Goal: Task Accomplishment & Management: Complete application form

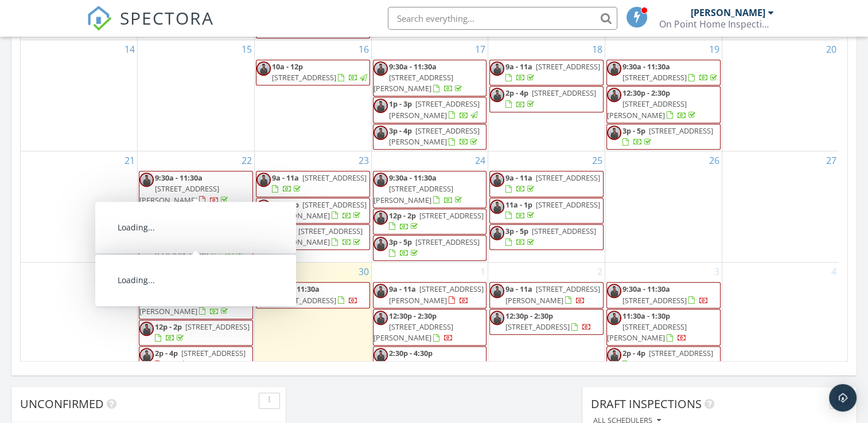
scroll to position [918, 0]
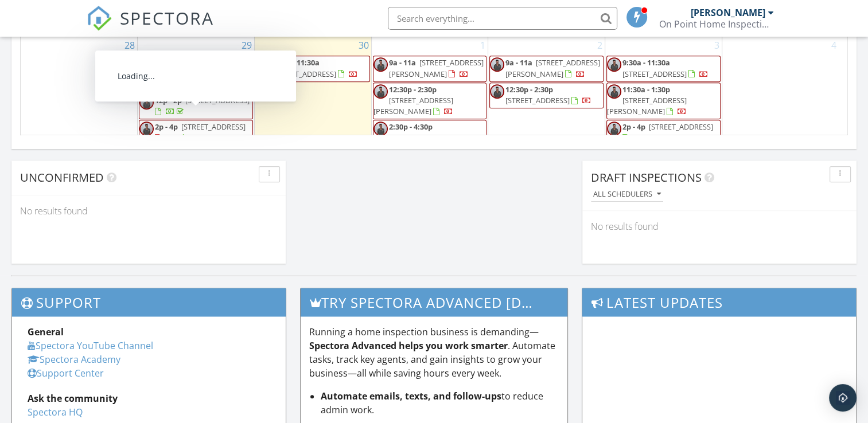
click at [202, 122] on span "[STREET_ADDRESS]" at bounding box center [213, 127] width 64 height 10
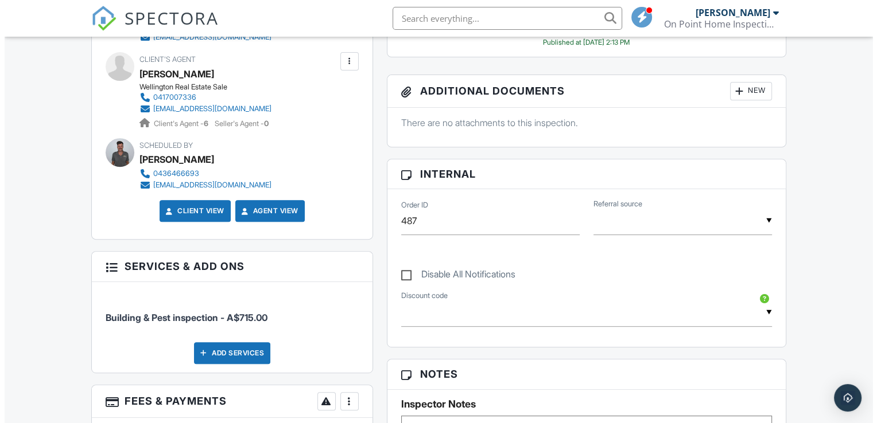
scroll to position [623, 0]
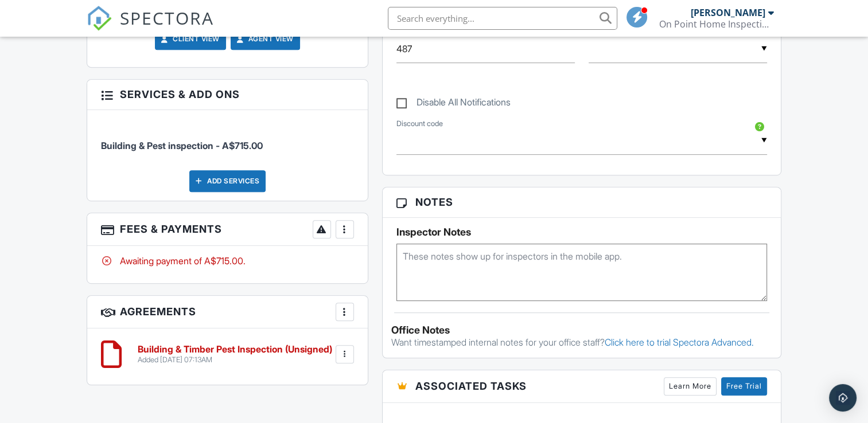
click at [349, 230] on div at bounding box center [344, 229] width 11 height 11
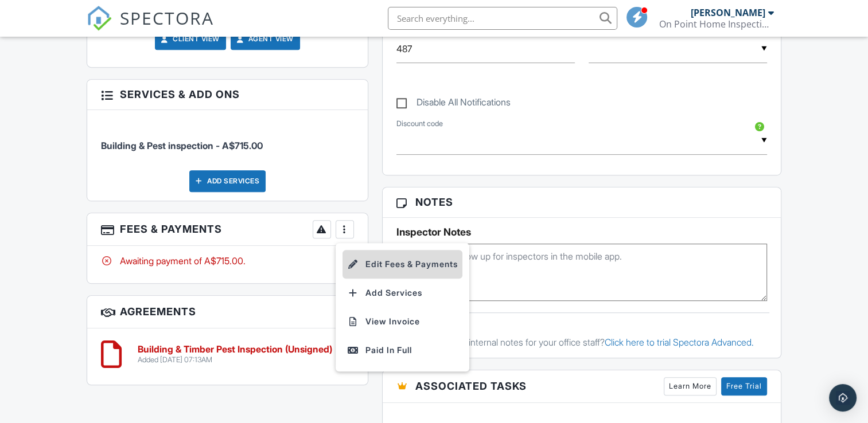
click at [397, 267] on li "Edit Fees & Payments" at bounding box center [403, 264] width 120 height 29
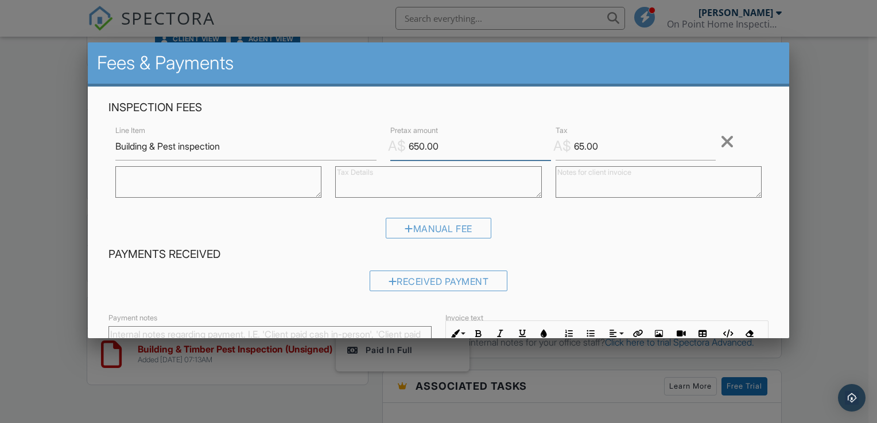
click at [414, 146] on input "650.00" at bounding box center [470, 147] width 161 height 28
type input "630.00"
click at [578, 146] on input "65.00" at bounding box center [635, 147] width 161 height 28
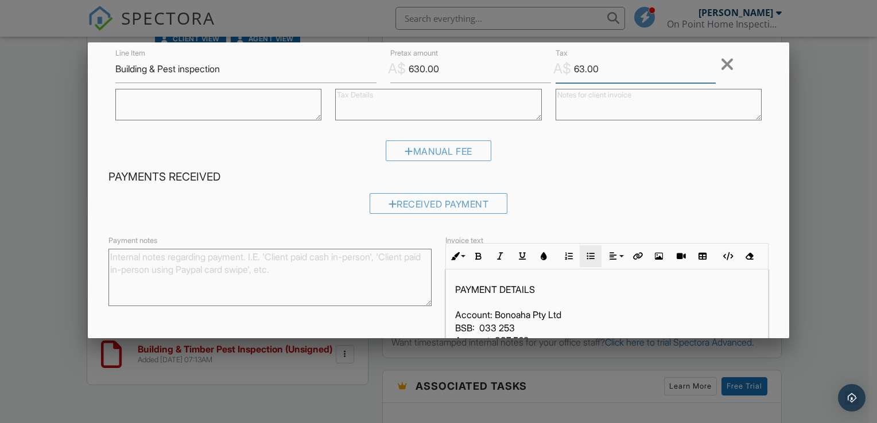
scroll to position [148, 0]
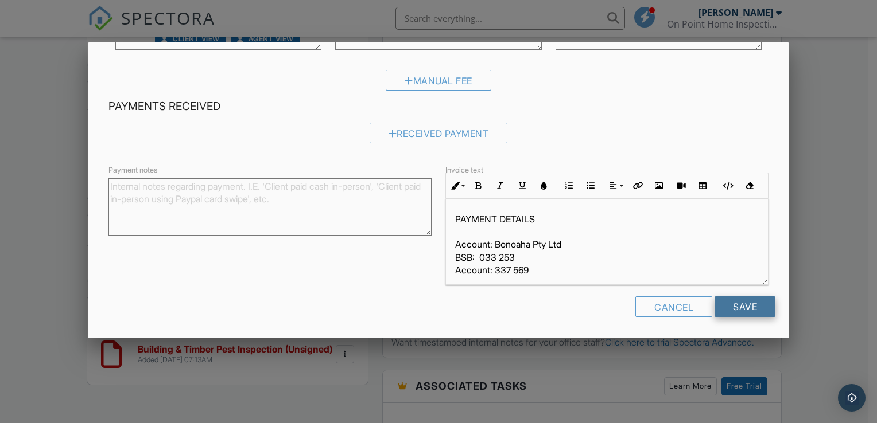
type input "63.00"
click at [739, 305] on input "Save" at bounding box center [744, 307] width 61 height 21
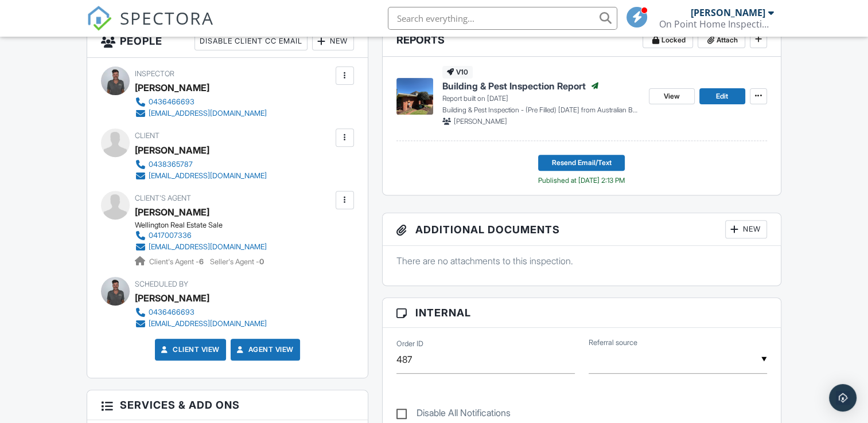
scroll to position [429, 0]
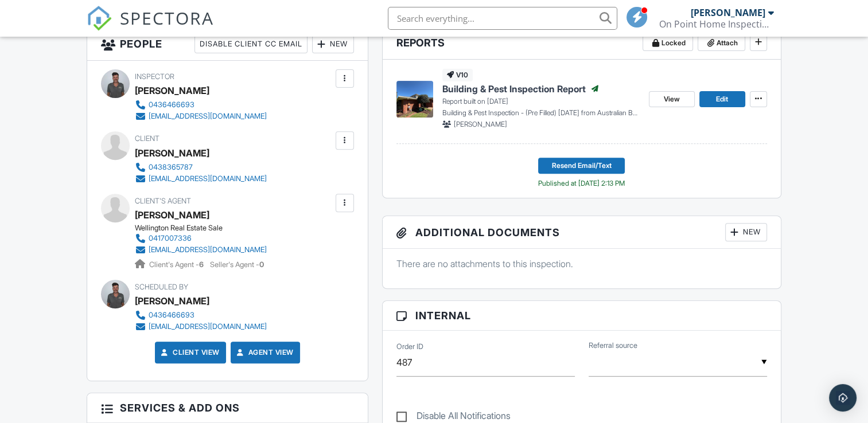
click at [344, 142] on div at bounding box center [344, 140] width 11 height 11
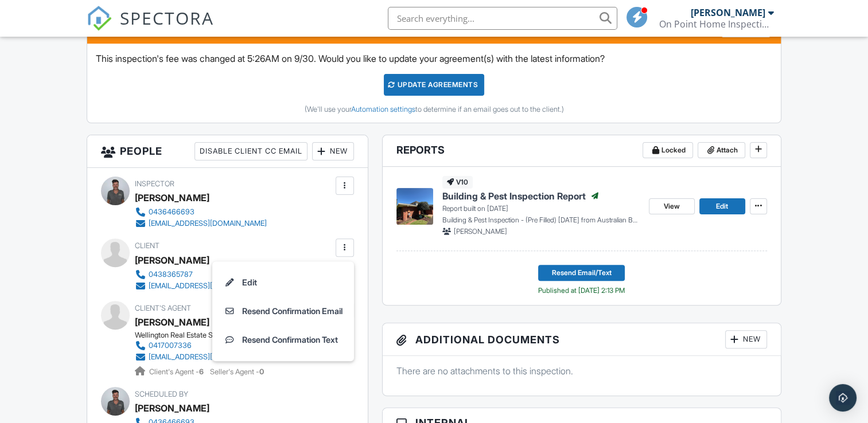
scroll to position [28, 0]
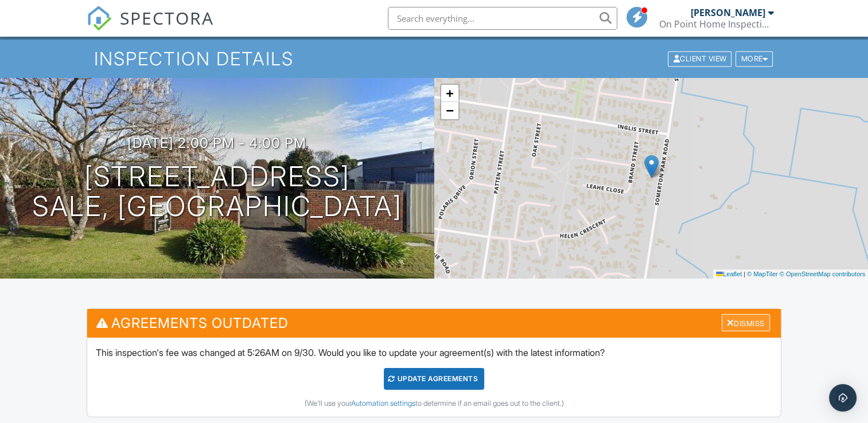
click at [743, 316] on div "Dismiss" at bounding box center [746, 323] width 48 height 18
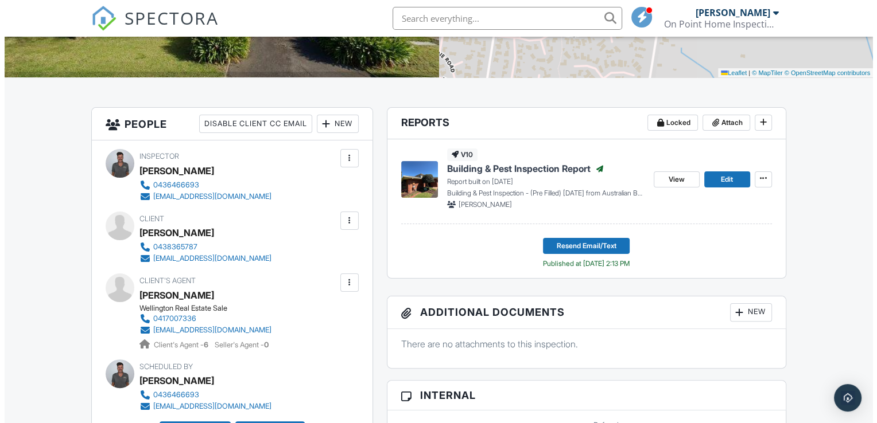
scroll to position [257, 0]
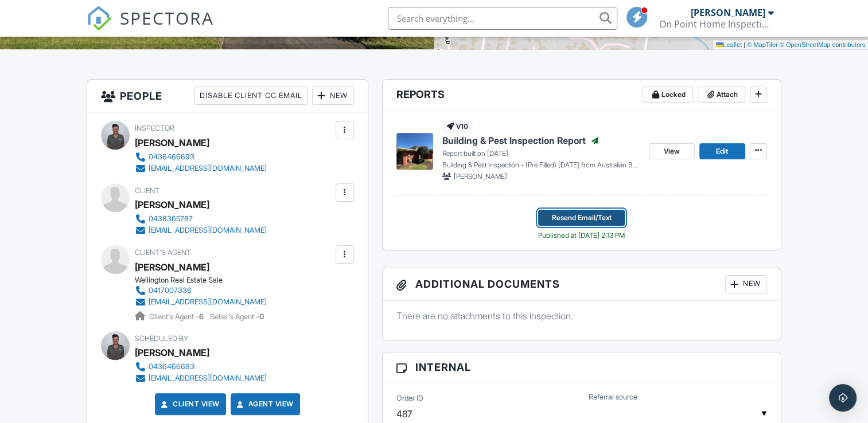
click at [585, 221] on span "Resend Email/Text" at bounding box center [582, 217] width 60 height 11
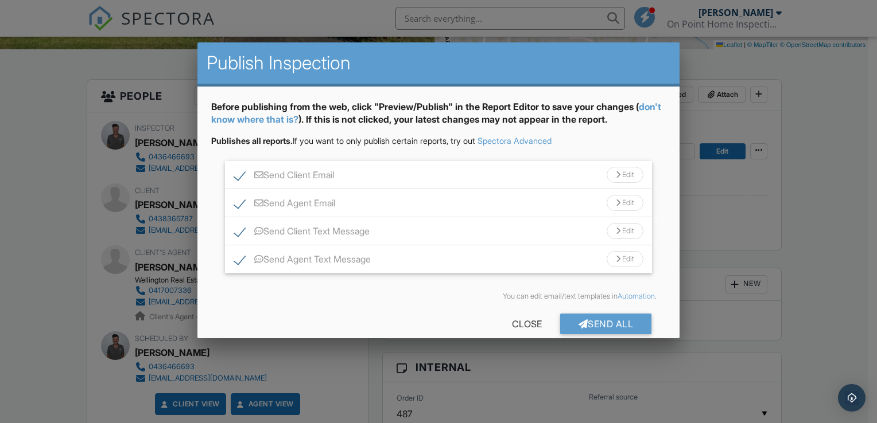
click at [240, 259] on label "Send Agent Text Message" at bounding box center [302, 261] width 137 height 14
checkbox input "false"
click at [234, 203] on label "Send Agent Email" at bounding box center [284, 205] width 101 height 14
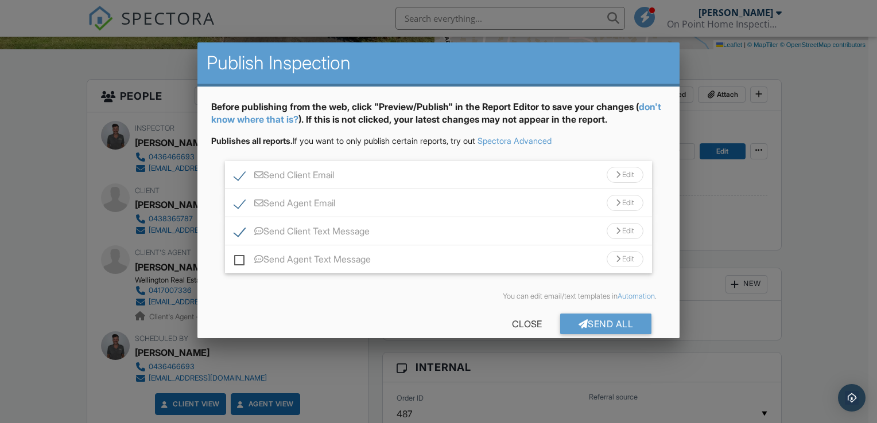
checkbox input "false"
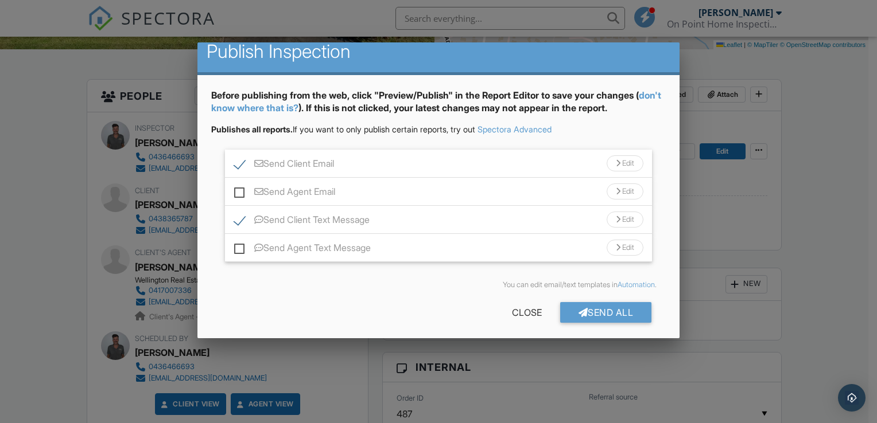
scroll to position [16, 0]
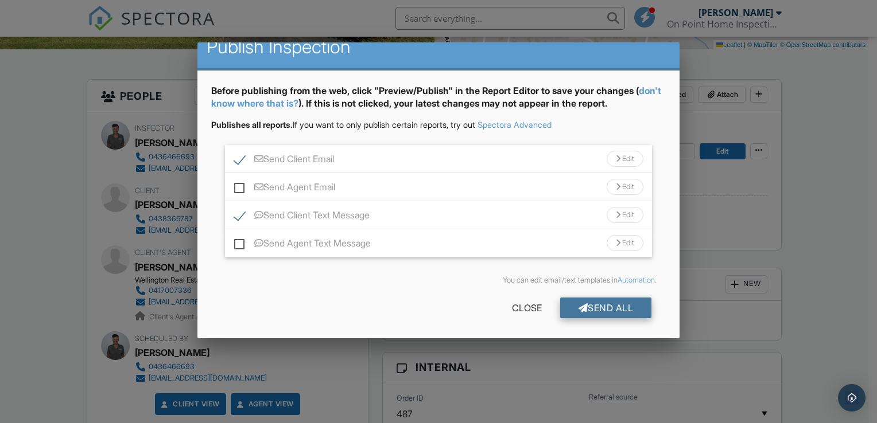
click at [599, 306] on div "Send All" at bounding box center [606, 308] width 92 height 21
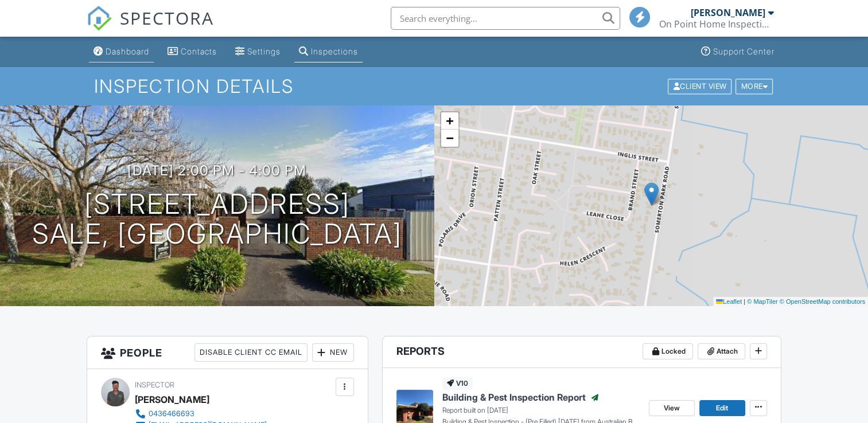
click at [137, 48] on div "Dashboard" at bounding box center [128, 51] width 44 height 10
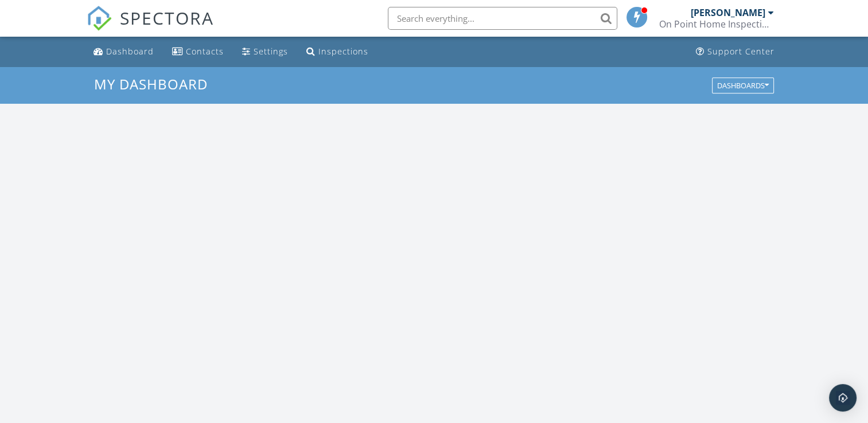
scroll to position [1062, 886]
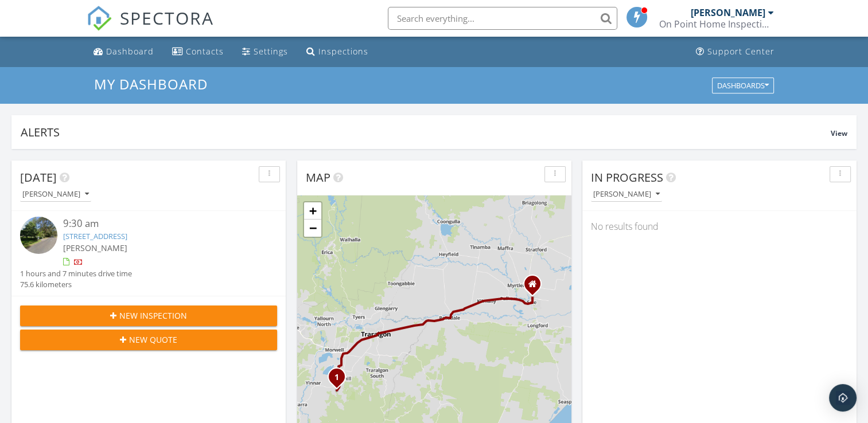
click at [267, 245] on div "9:30 am 145 Junction Rd, Jeeralang Junction, VIC 3840 Shaun Humphreys 1 hours a…" at bounding box center [148, 253] width 257 height 73
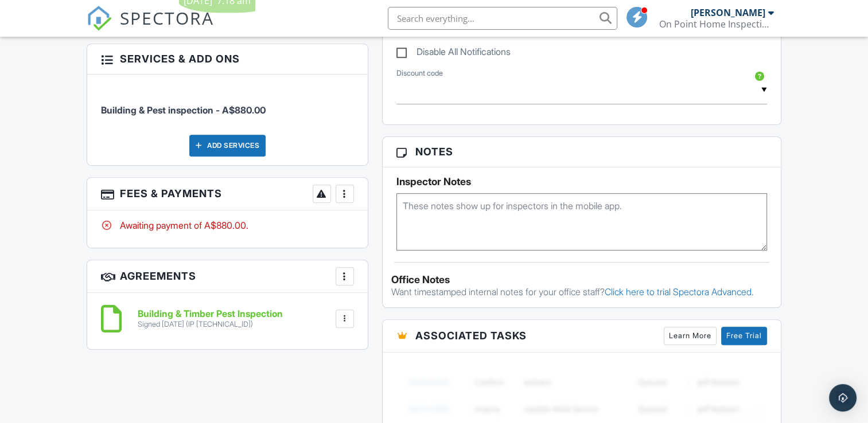
scroll to position [689, 0]
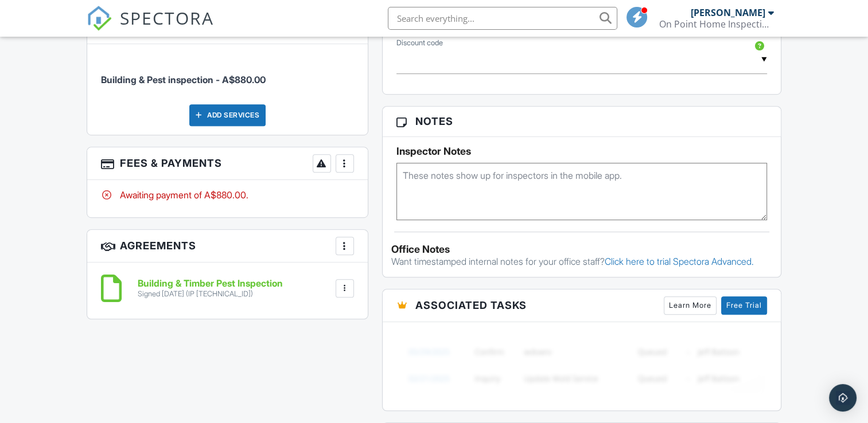
click at [340, 161] on div at bounding box center [344, 163] width 11 height 11
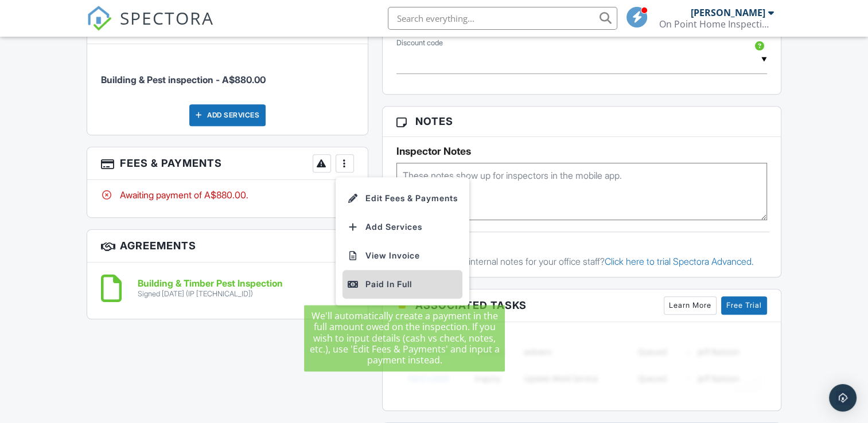
click at [388, 285] on div "Paid In Full" at bounding box center [402, 285] width 111 height 14
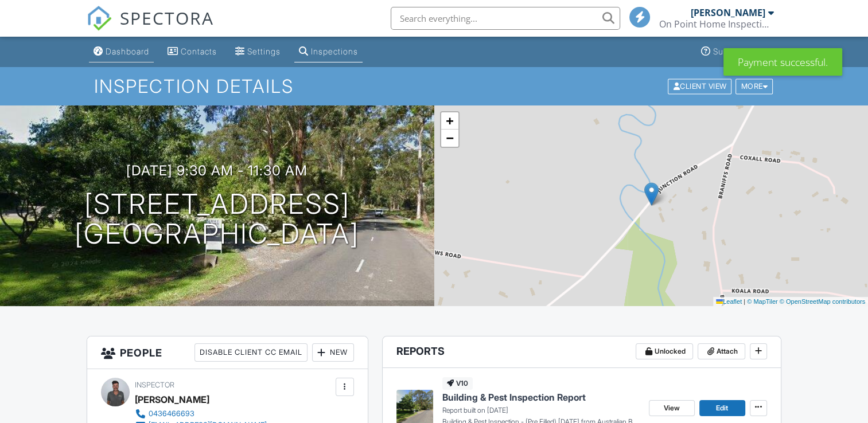
click at [134, 49] on div "Dashboard" at bounding box center [128, 51] width 44 height 10
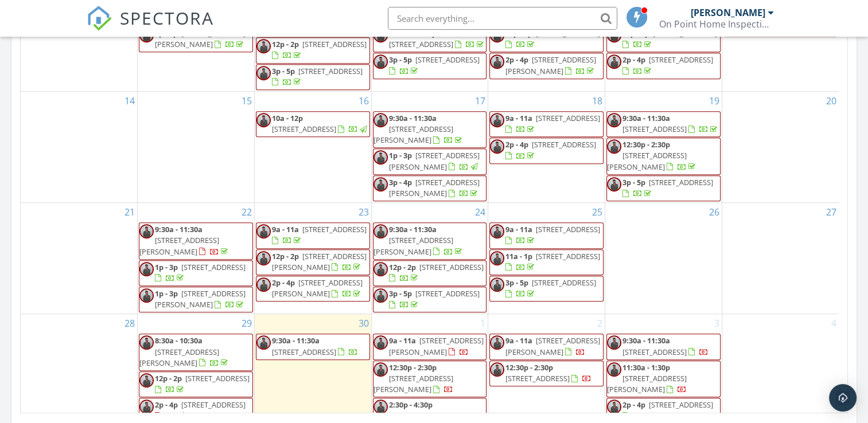
scroll to position [803, 0]
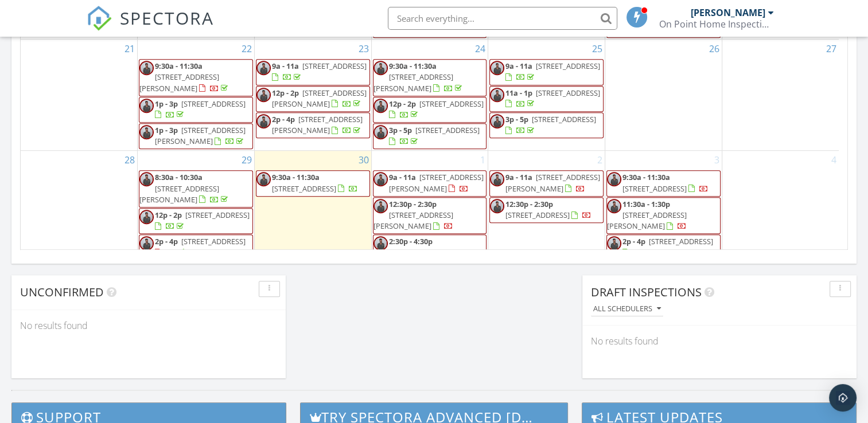
click at [438, 211] on span "45 Murphy St, Bairnsdale 3875" at bounding box center [414, 220] width 80 height 21
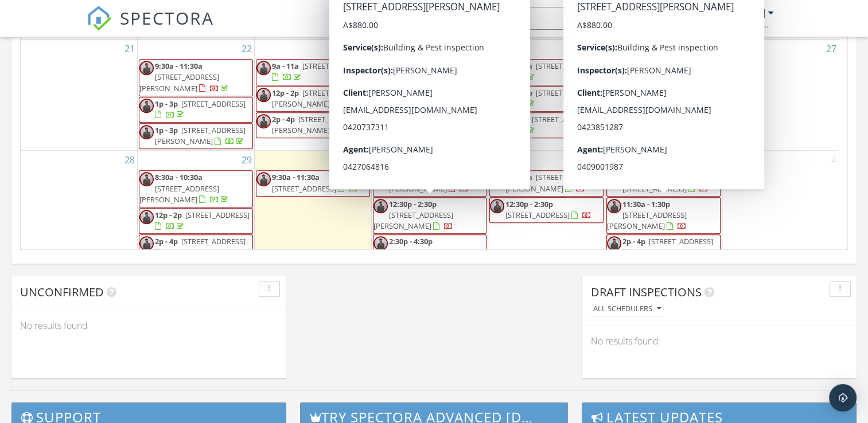
click at [437, 210] on span "45 Murphy St, Bairnsdale 3875" at bounding box center [414, 220] width 80 height 21
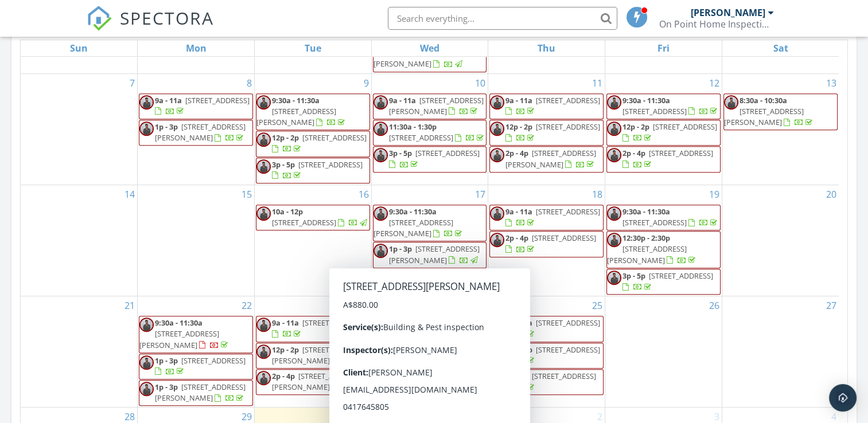
scroll to position [746, 0]
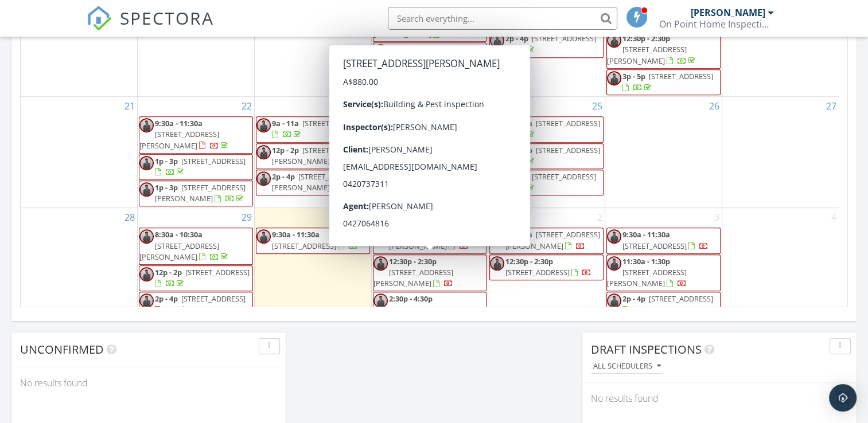
click at [422, 274] on span "45 Murphy St, Bairnsdale 3875" at bounding box center [414, 277] width 80 height 21
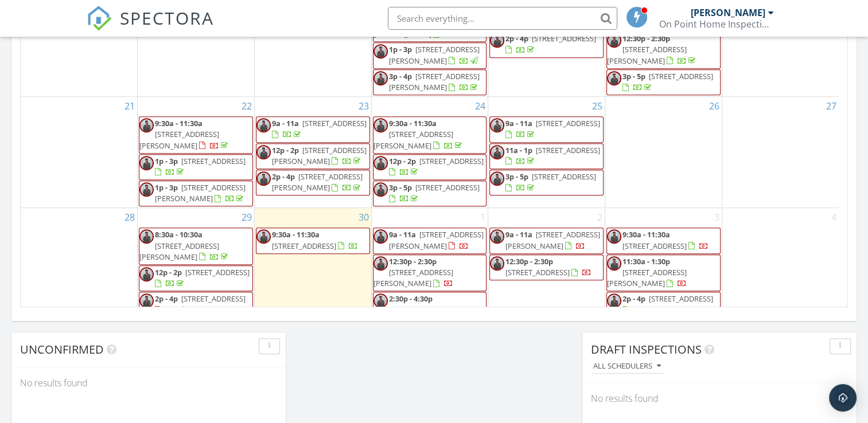
scroll to position [102, 0]
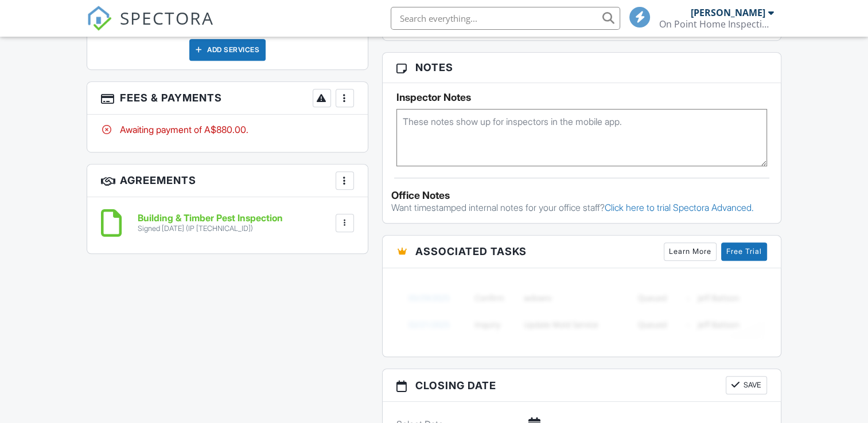
scroll to position [722, 0]
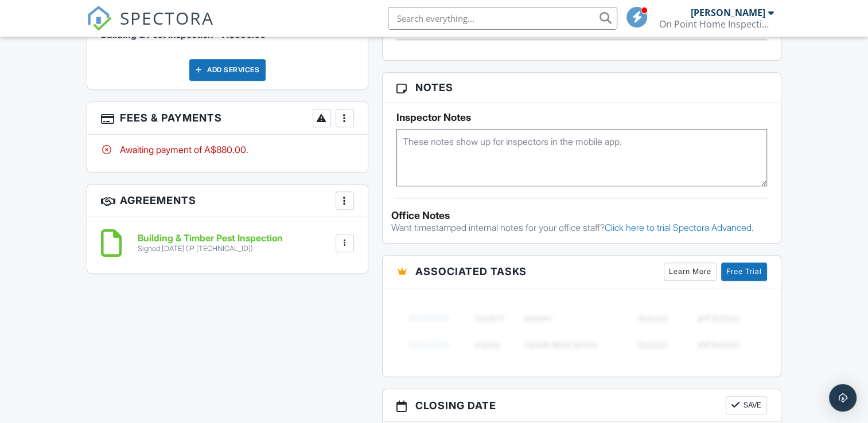
click at [344, 116] on div at bounding box center [344, 117] width 11 height 11
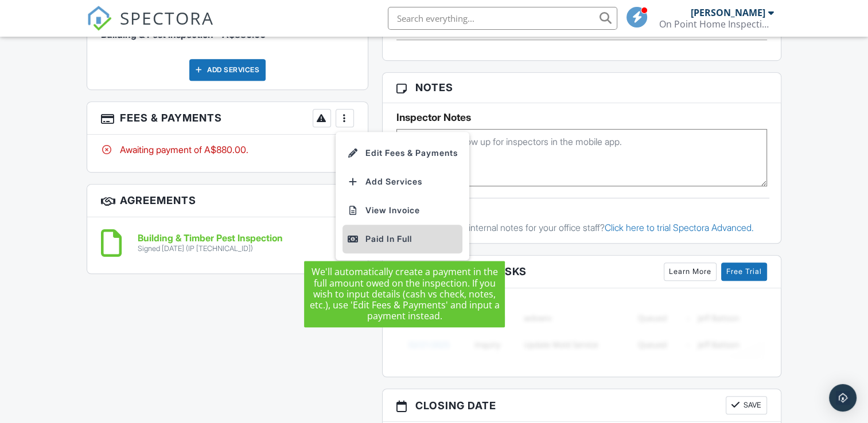
click at [390, 238] on div "Paid In Full" at bounding box center [402, 239] width 111 height 14
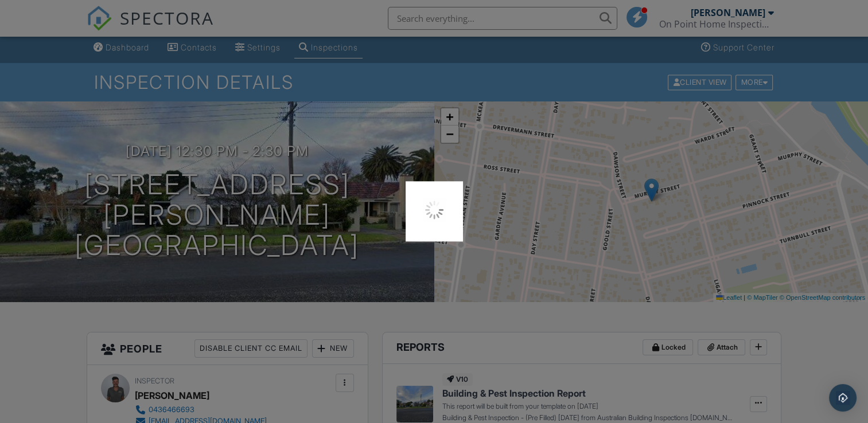
scroll to position [0, 0]
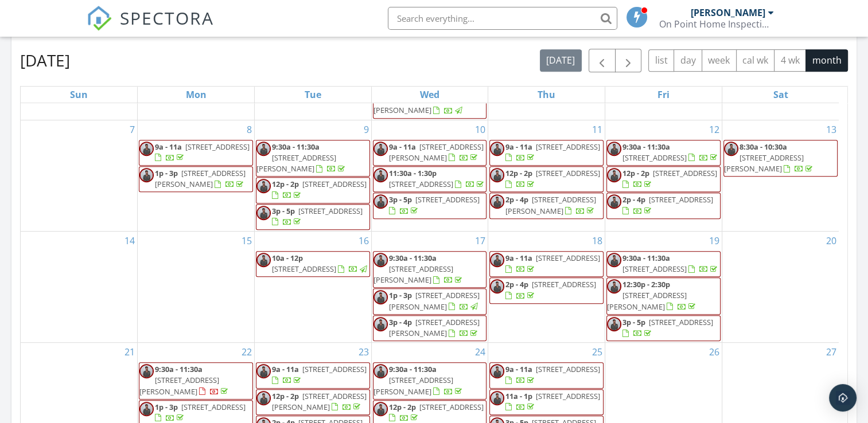
scroll to position [689, 0]
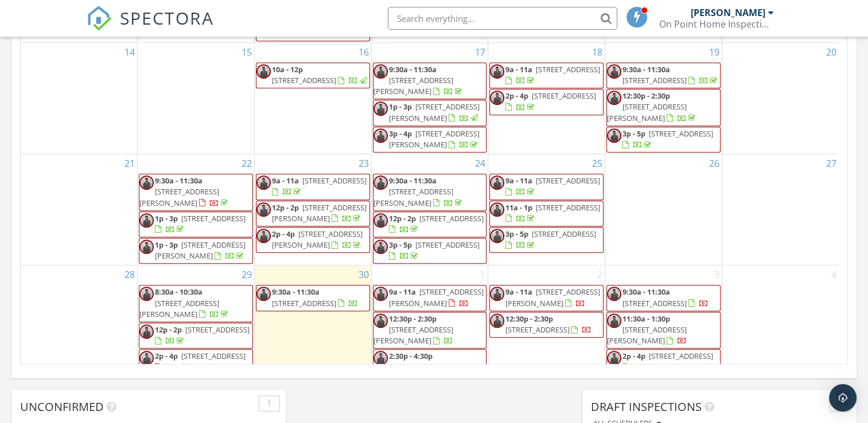
click at [570, 325] on span "[STREET_ADDRESS]" at bounding box center [538, 330] width 64 height 10
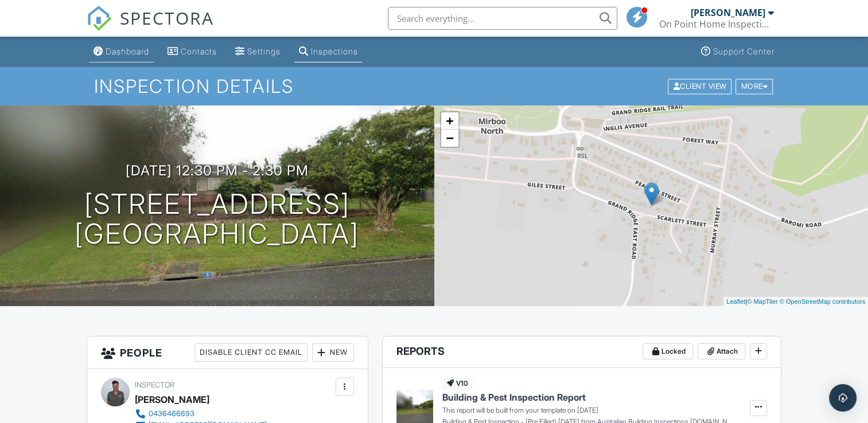
click at [126, 58] on link "Dashboard" at bounding box center [121, 51] width 65 height 21
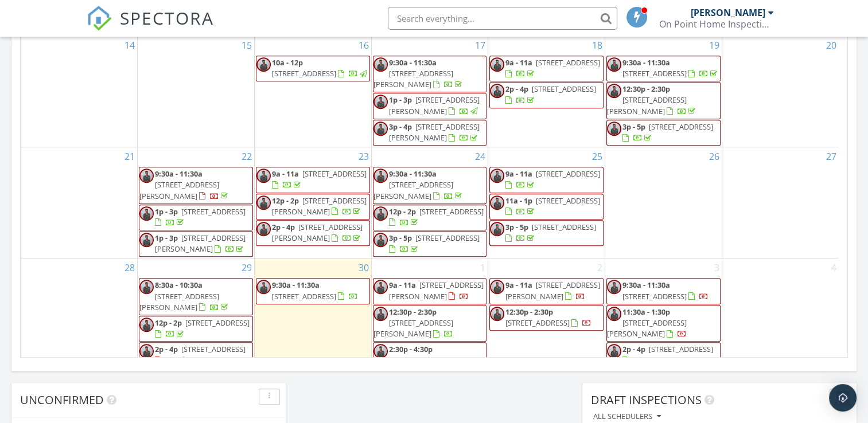
scroll to position [803, 0]
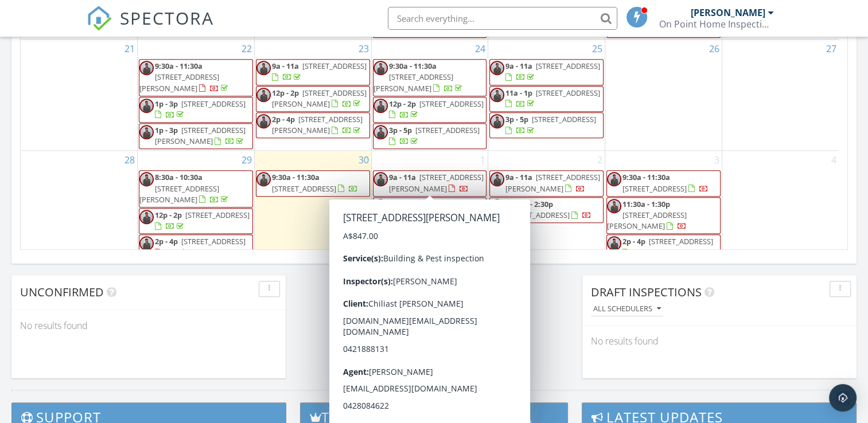
click at [461, 182] on span "9a - 11a [STREET_ADDRESS][PERSON_NAME]" at bounding box center [430, 183] width 113 height 22
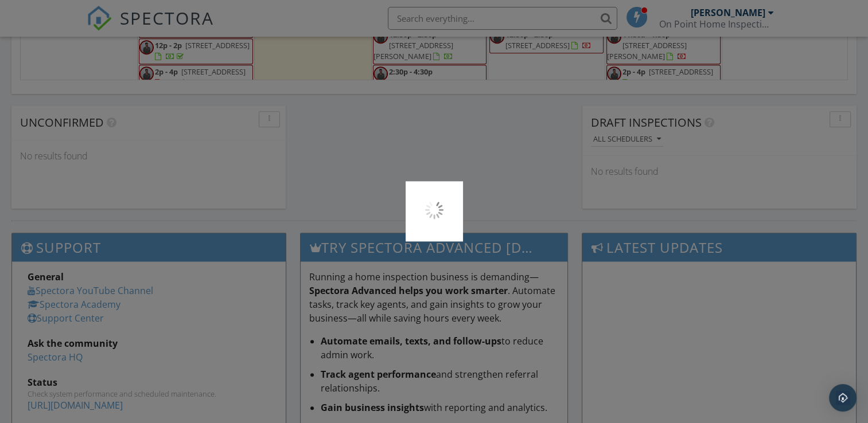
scroll to position [975, 0]
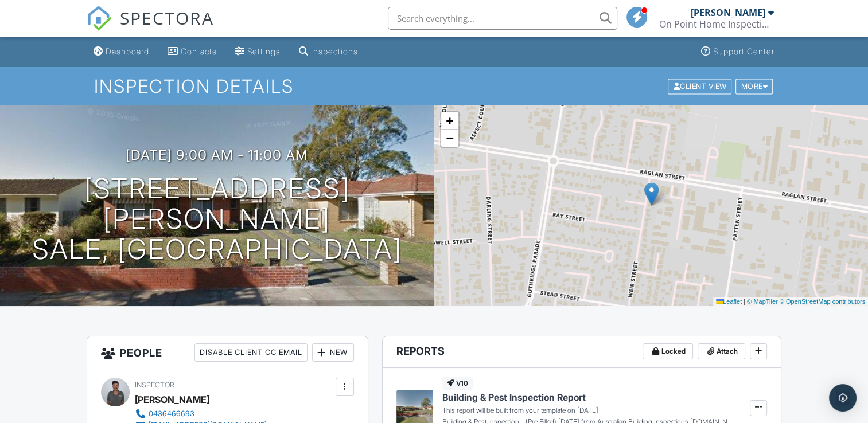
click at [140, 52] on div "Dashboard" at bounding box center [128, 51] width 44 height 10
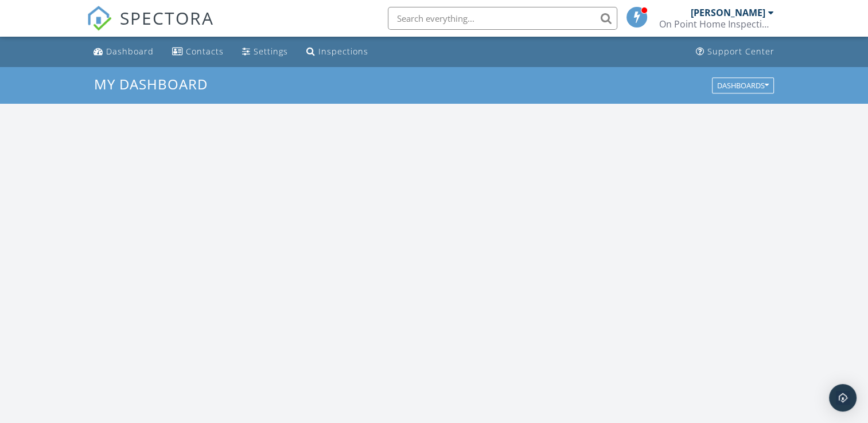
scroll to position [1062, 886]
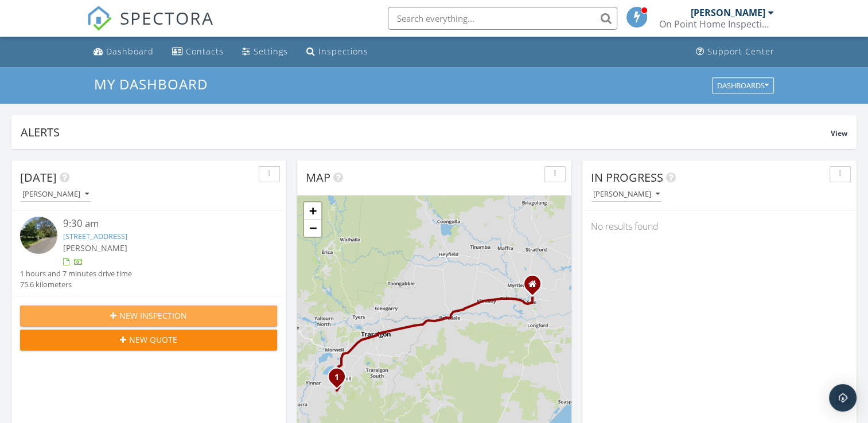
click at [182, 315] on span "New Inspection" at bounding box center [153, 316] width 68 height 12
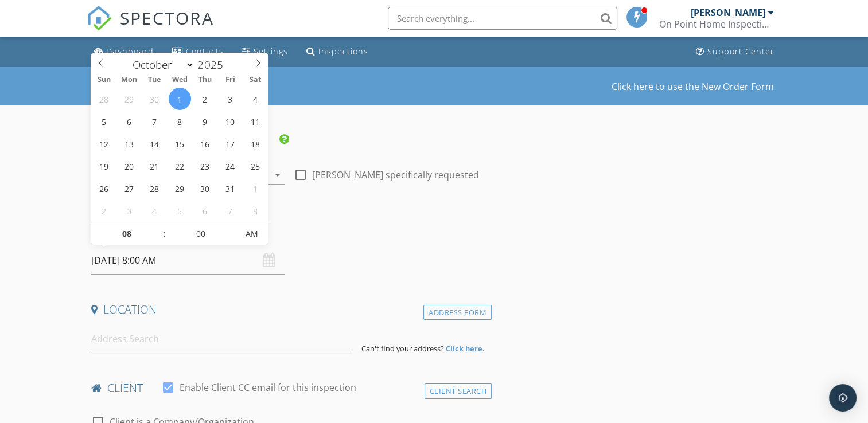
click at [197, 260] on input "01/10/2025 8:00 AM" at bounding box center [187, 261] width 193 height 28
type input "06/10/2025 8:00 AM"
type input "09"
type input "06/10/2025 9:00 AM"
click at [161, 228] on span at bounding box center [158, 228] width 8 height 11
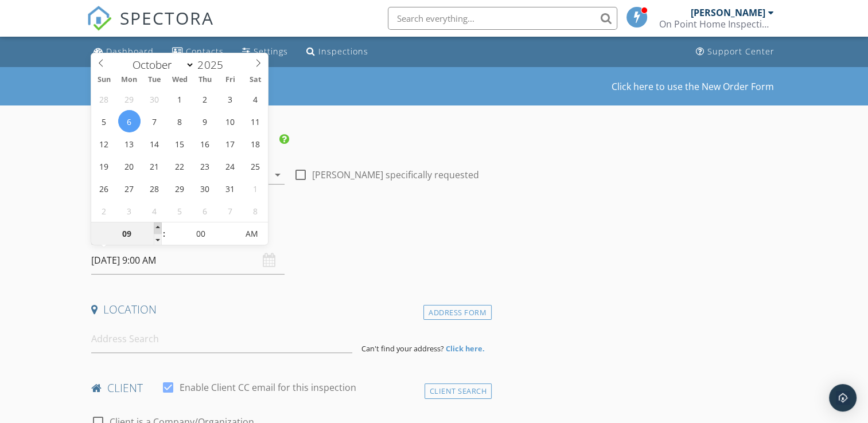
type input "10"
type input "06/10/2025 10:00 AM"
click at [161, 228] on span at bounding box center [158, 228] width 8 height 11
type input "11"
type input "06/10/2025 11:00 AM"
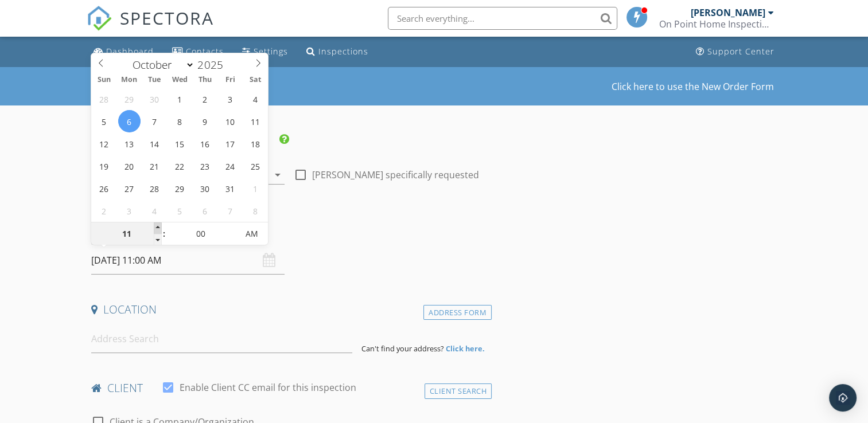
click at [161, 228] on span at bounding box center [158, 228] width 8 height 11
type input "05"
type input "06/10/2025 11:05 AM"
click at [235, 230] on span at bounding box center [232, 228] width 8 height 11
type input "10"
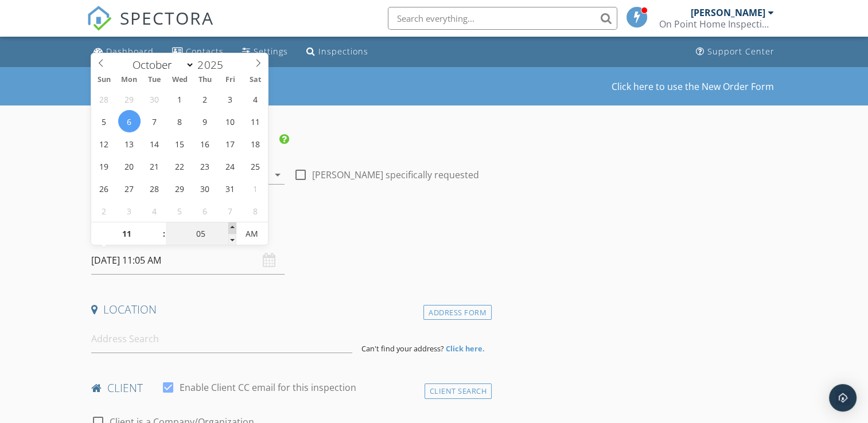
type input "06/10/2025 11:10 AM"
click at [235, 230] on span at bounding box center [232, 228] width 8 height 11
type input "15"
type input "06/10/2025 11:15 AM"
click at [235, 230] on span at bounding box center [232, 228] width 8 height 11
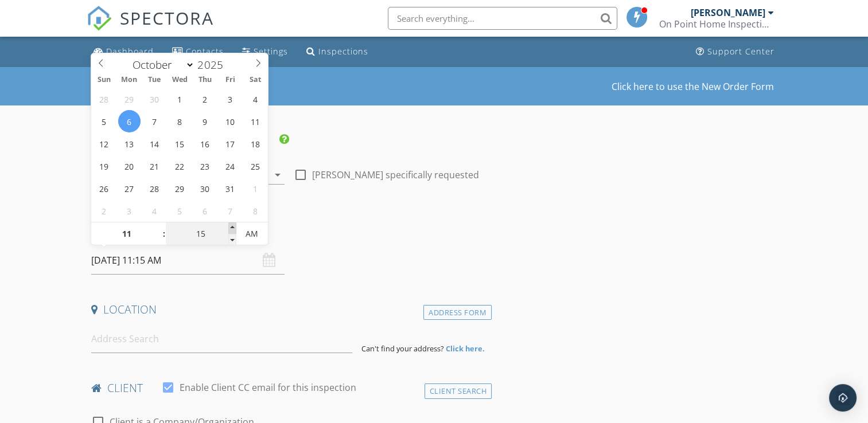
type input "20"
type input "06/10/2025 11:20 AM"
click at [235, 230] on span at bounding box center [232, 228] width 8 height 11
type input "25"
type input "06/10/2025 11:25 AM"
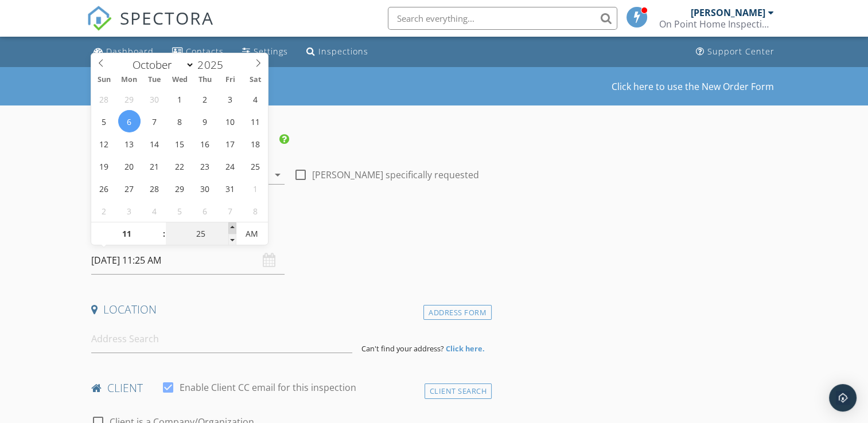
click at [234, 228] on span at bounding box center [232, 228] width 8 height 11
type input "30"
type input "06/10/2025 11:30 AM"
click at [234, 228] on span at bounding box center [232, 228] width 8 height 11
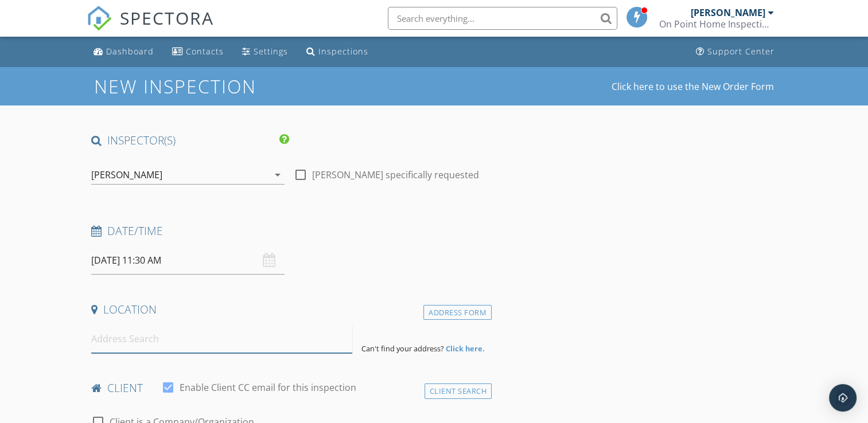
click at [188, 335] on input at bounding box center [221, 339] width 261 height 28
click at [135, 336] on input "27 stingers rd" at bounding box center [221, 339] width 261 height 28
click at [136, 336] on input "27 stingers rd" at bounding box center [221, 339] width 261 height 28
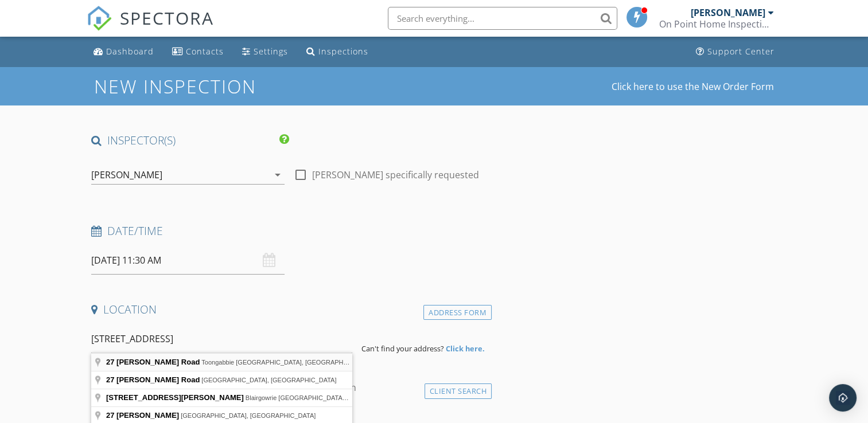
type input "27 Stringer Road, Toongabbie VIC, Australia"
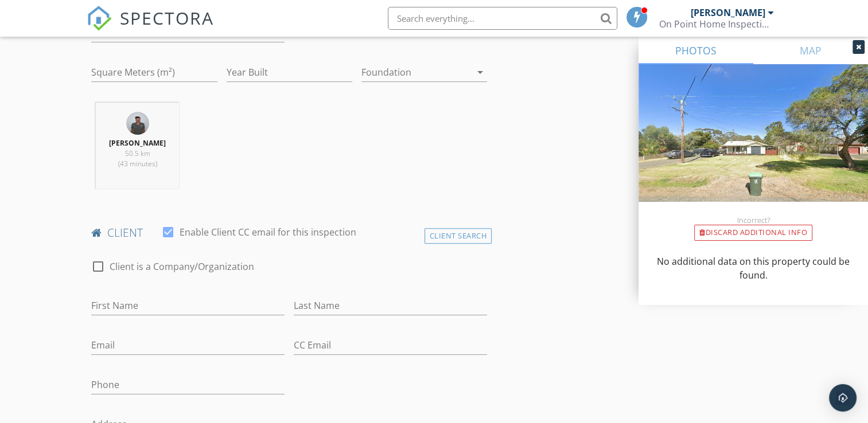
scroll to position [402, 0]
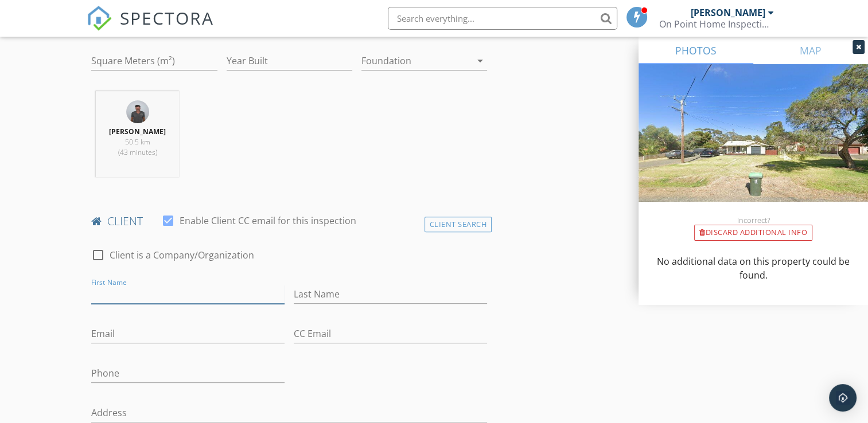
click at [146, 293] on input "First Name" at bounding box center [187, 294] width 193 height 19
type input "Mitchell"
type input "Dignan"
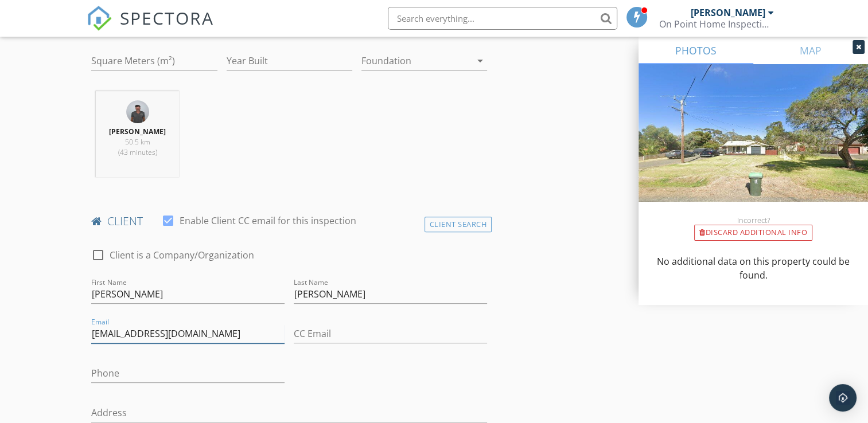
type input "mitchelldignan1@gmail.com"
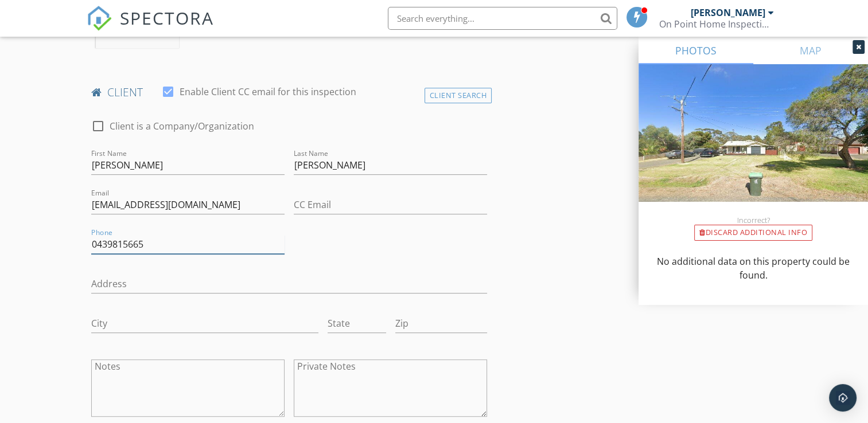
scroll to position [574, 0]
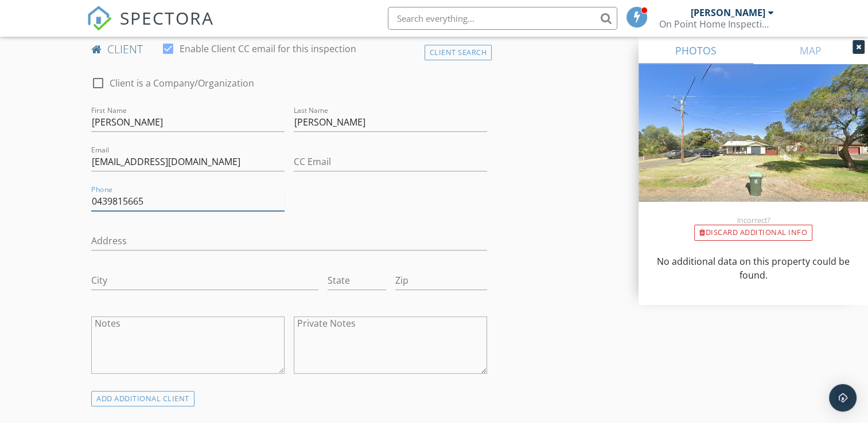
type input "0439815665"
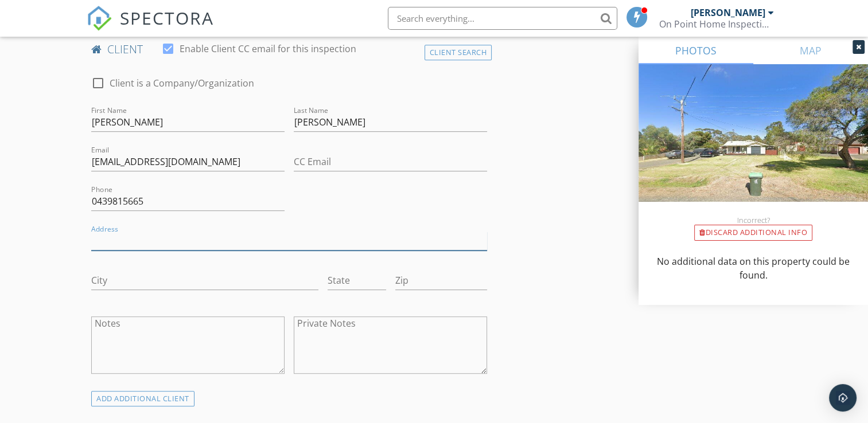
click at [262, 245] on input "Address" at bounding box center [289, 241] width 396 height 19
type input "3 Burley Place"
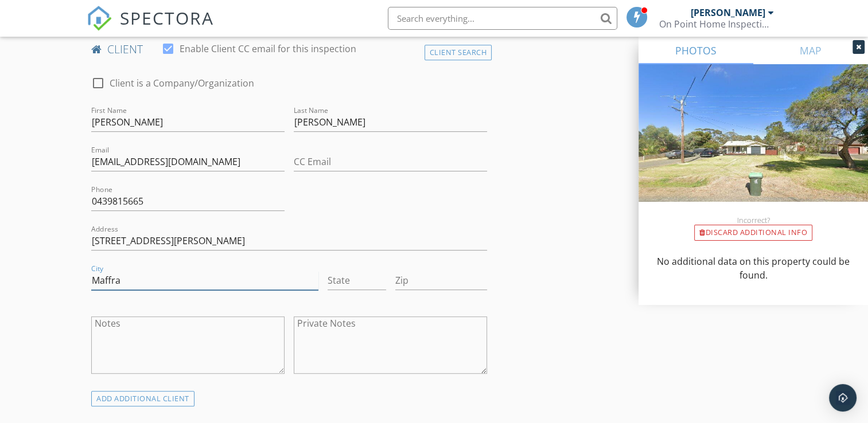
type input "Maffra"
type input "VIC"
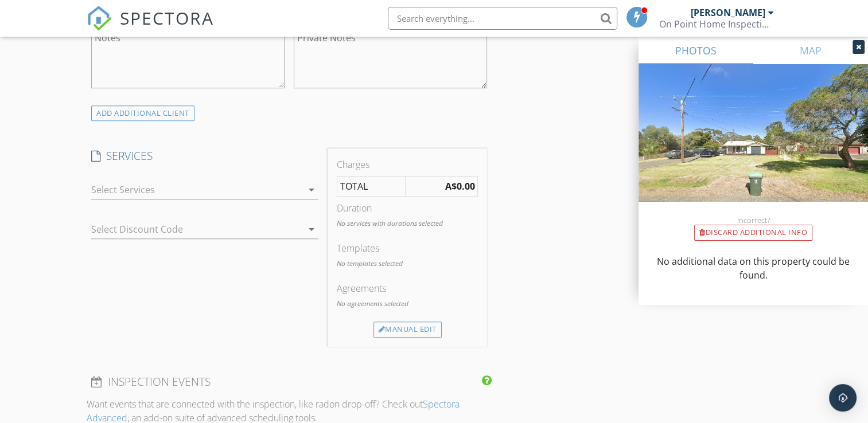
scroll to position [861, 0]
type input "3860"
click at [174, 185] on div at bounding box center [196, 189] width 211 height 18
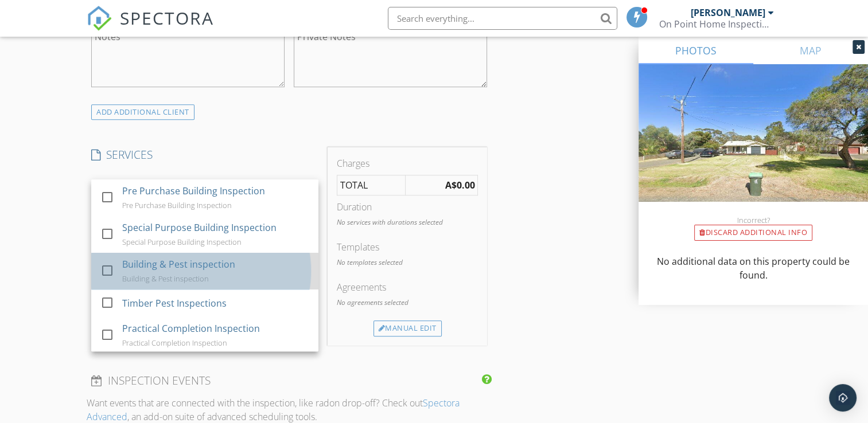
click at [161, 258] on div "Building & Pest inspection" at bounding box center [179, 265] width 113 height 14
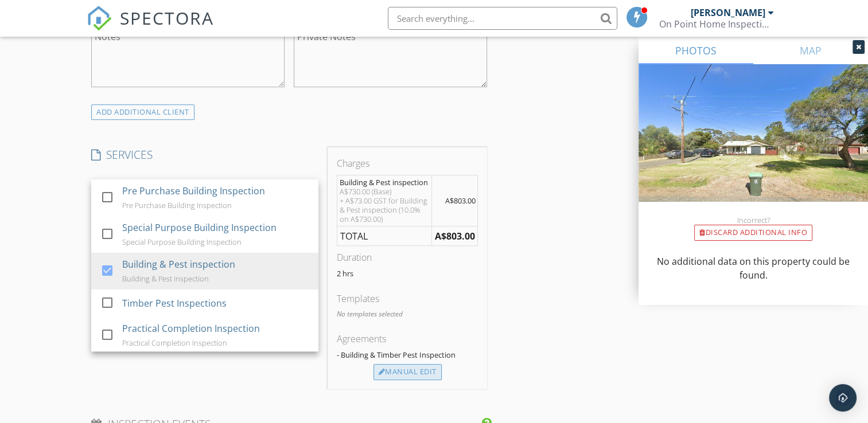
click at [414, 373] on div "Manual Edit" at bounding box center [408, 372] width 68 height 16
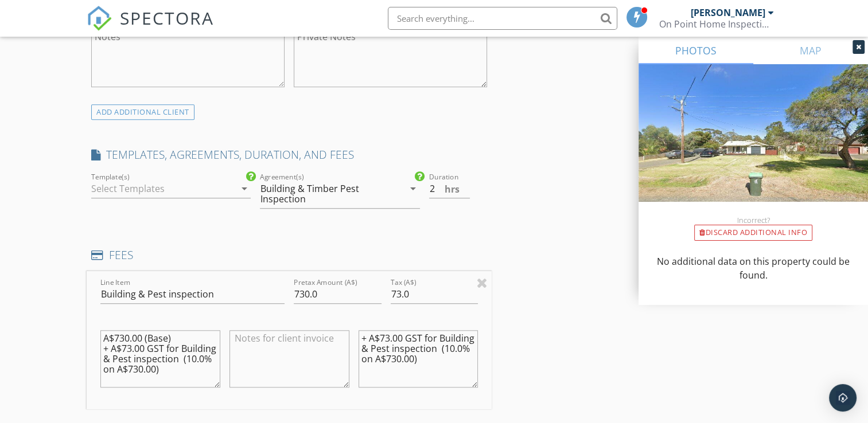
click at [244, 190] on icon "arrow_drop_down" at bounding box center [244, 189] width 14 height 14
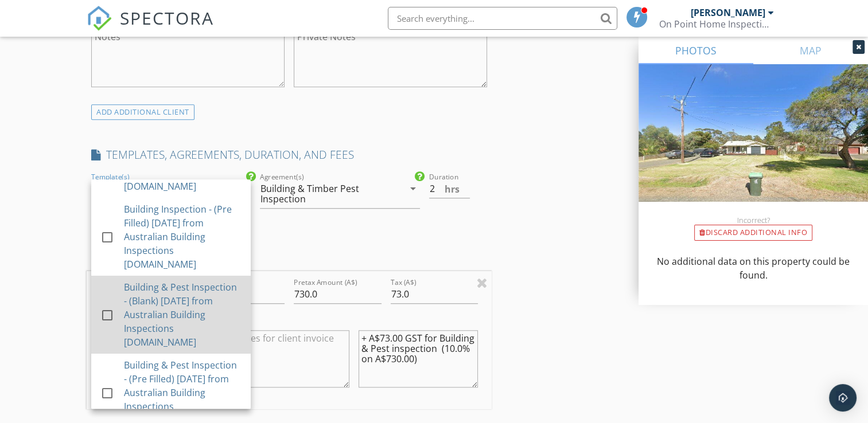
scroll to position [115, 0]
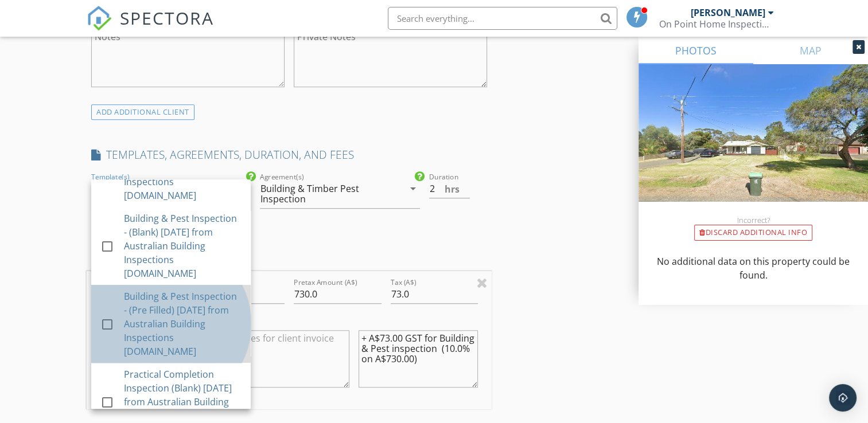
click at [185, 332] on div "Building & Pest Inspection - (Pre Filled) [DATE] from Australian Building Inspe…" at bounding box center [183, 324] width 118 height 69
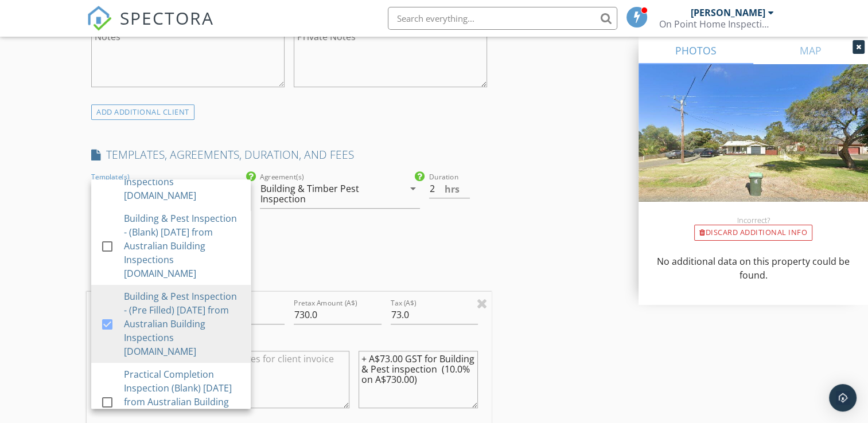
click at [279, 273] on h4 "FEES" at bounding box center [289, 276] width 396 height 15
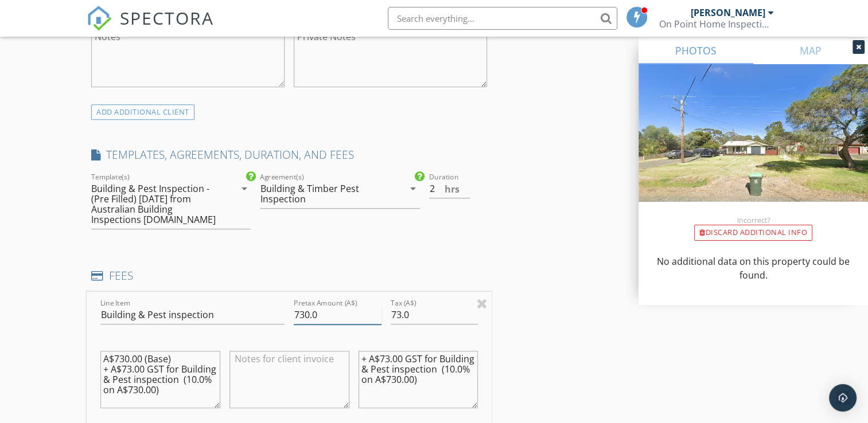
click at [303, 316] on input "730.0" at bounding box center [338, 315] width 88 height 19
type input "750.0"
click at [401, 312] on input "73.0" at bounding box center [435, 315] width 88 height 19
type input "75.0"
drag, startPoint x: 436, startPoint y: 384, endPoint x: 271, endPoint y: 286, distance: 192.5
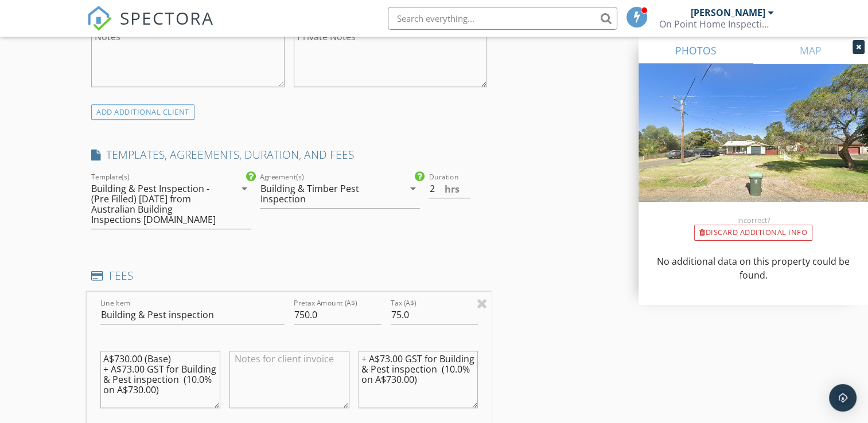
click at [271, 286] on div "FEES Line Item Building & Pest inspection Pretax Amount (A$) 750.0 Tax (A$) 75.…" at bounding box center [289, 386] width 405 height 234
drag, startPoint x: 182, startPoint y: 395, endPoint x: 71, endPoint y: 325, distance: 131.3
click at [71, 325] on div "New Inspection Click here to use the New Order Form INSPECTOR(S) check_box Shau…" at bounding box center [434, 286] width 868 height 2160
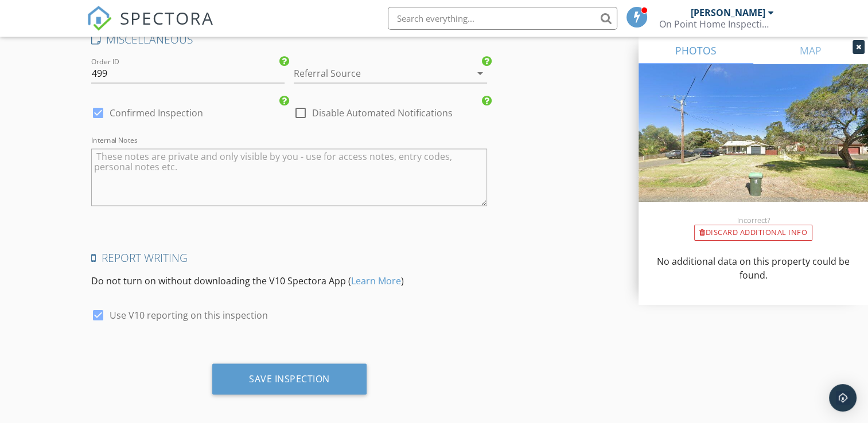
scroll to position [1801, 0]
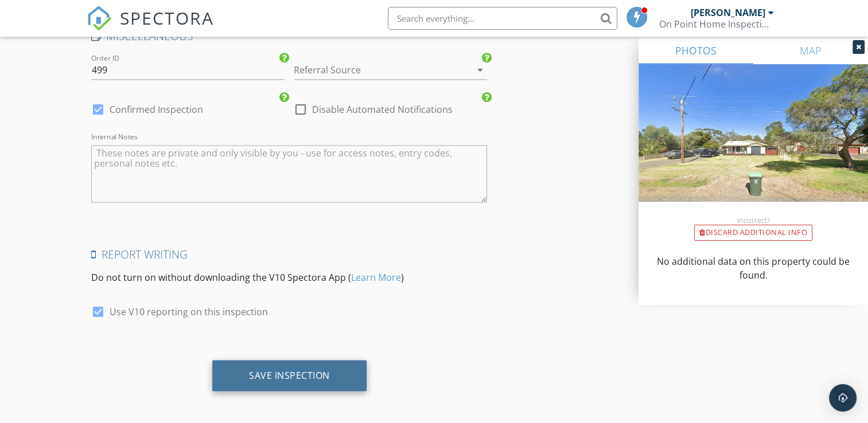
click at [299, 370] on div "Save Inspection" at bounding box center [289, 375] width 81 height 11
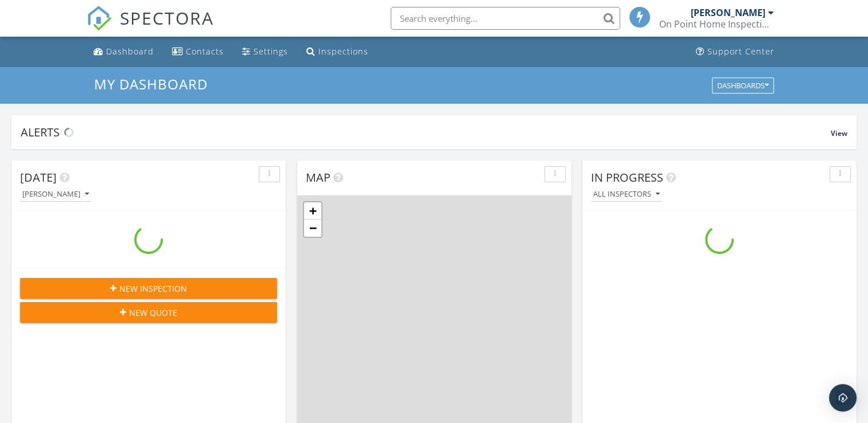
scroll to position [1062, 886]
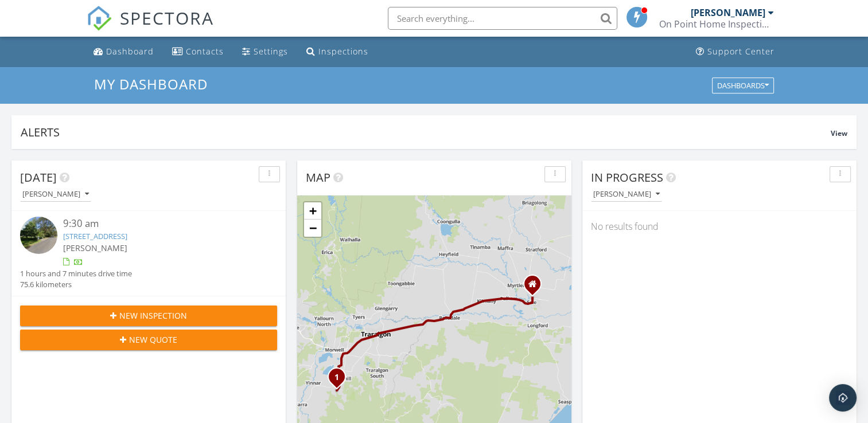
click at [158, 319] on span "New Inspection" at bounding box center [153, 316] width 68 height 12
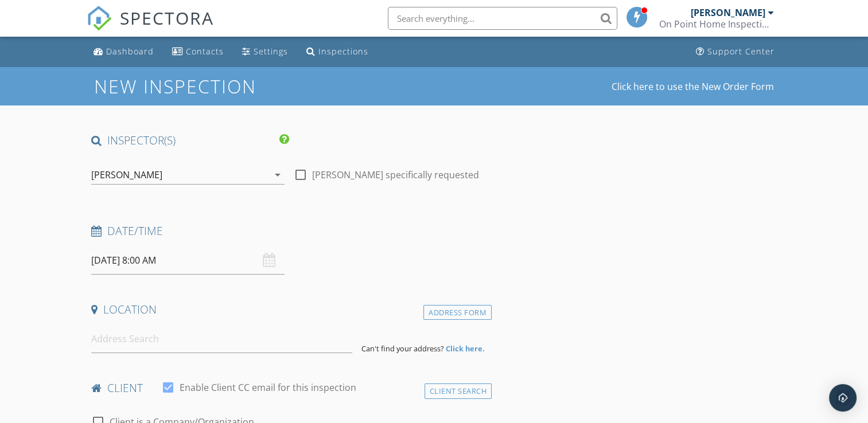
click at [193, 259] on input "01/10/2025 8:00 AM" at bounding box center [187, 261] width 193 height 28
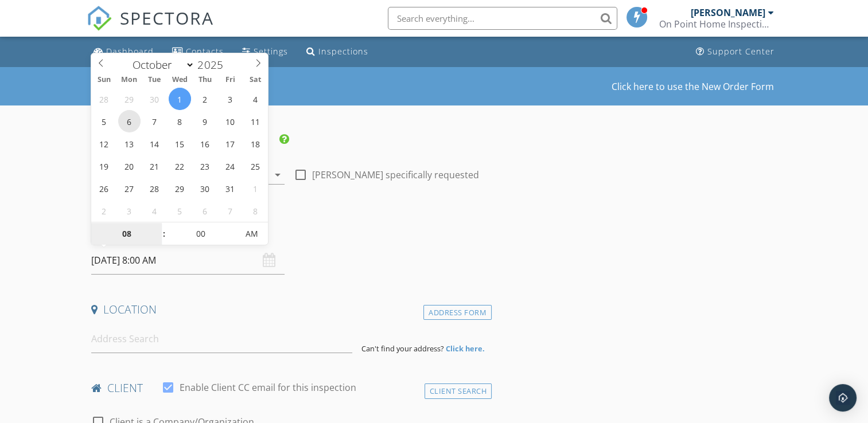
type input "06/10/2025 8:00 AM"
type input "09"
type input "06/10/2025 9:00 AM"
click at [157, 227] on span at bounding box center [158, 228] width 8 height 11
type input "10"
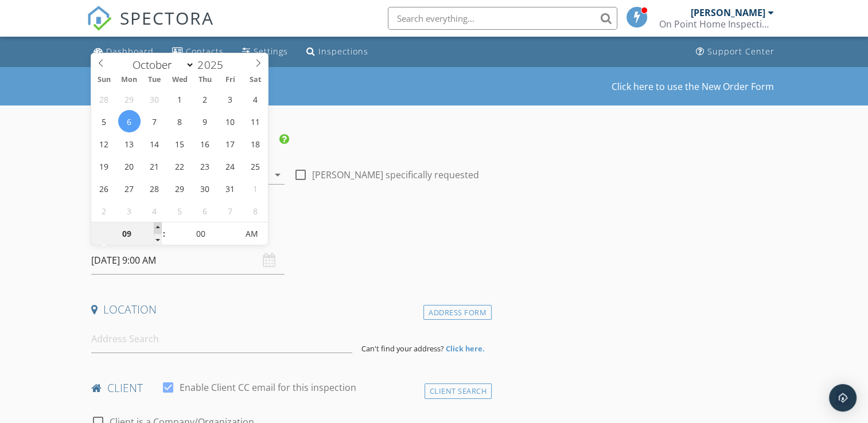
type input "06/10/2025 10:00 AM"
click at [157, 227] on span at bounding box center [158, 228] width 8 height 11
type input "11"
type input "06/10/2025 11:00 AM"
click at [157, 227] on span at bounding box center [158, 228] width 8 height 11
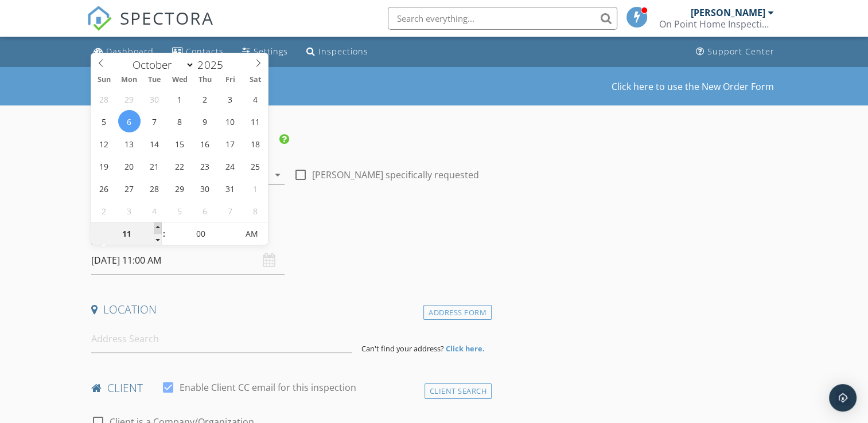
type input "12"
type input "06/10/2025 12:00 PM"
click at [157, 227] on span at bounding box center [158, 228] width 8 height 11
type input "01"
type input "06/10/2025 1:00 PM"
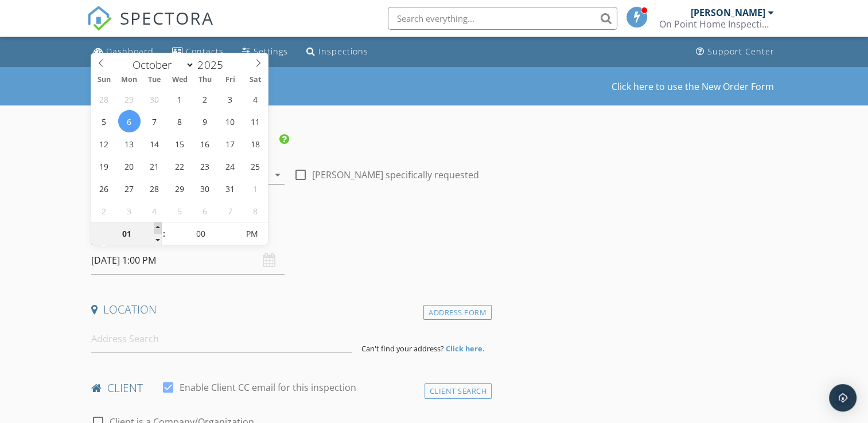
click at [157, 227] on span at bounding box center [158, 228] width 8 height 11
type input "02"
type input "06/10/2025 2:00 PM"
click at [157, 227] on span at bounding box center [158, 228] width 8 height 11
type input "03"
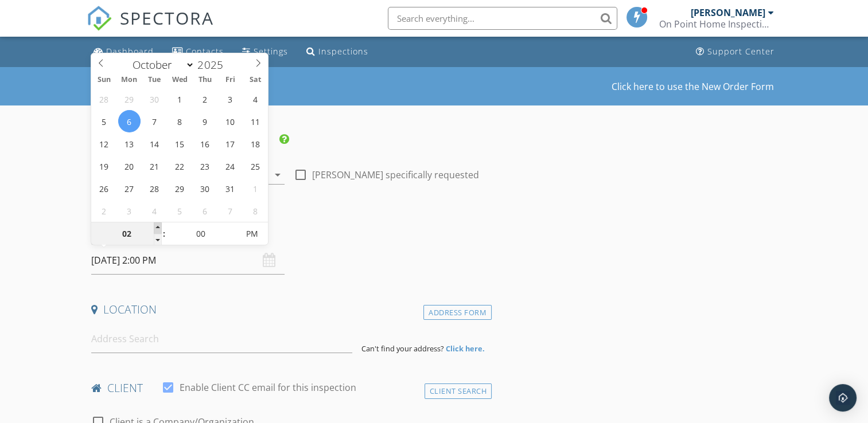
type input "06/10/2025 3:00 PM"
click at [157, 227] on span at bounding box center [158, 228] width 8 height 11
type input "02"
type input "06/10/2025 2:00 PM"
click at [157, 238] on span at bounding box center [158, 239] width 8 height 11
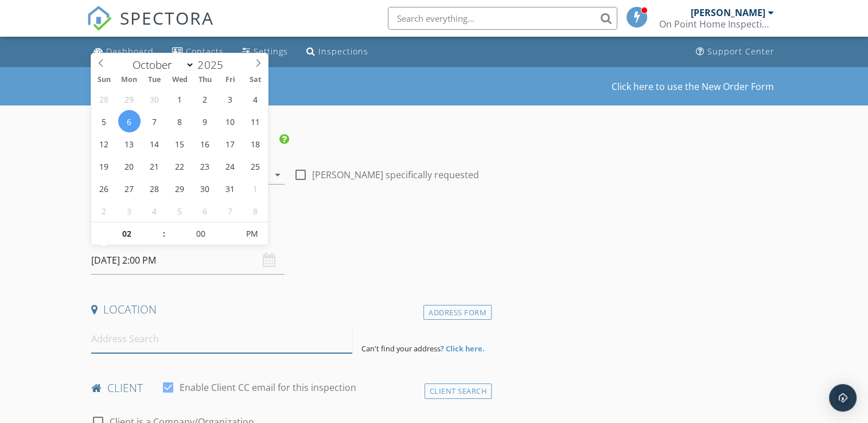
click at [150, 333] on input at bounding box center [221, 339] width 261 height 28
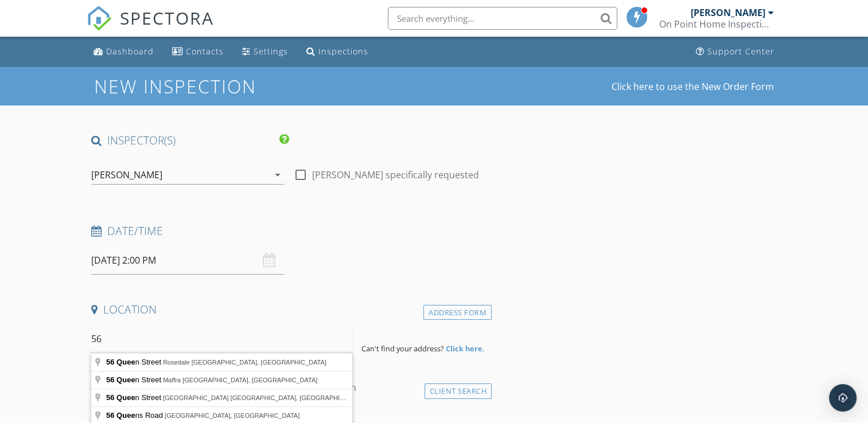
type input "5"
type input "6023 South Gippsland Highway, Longford VIC, Australia"
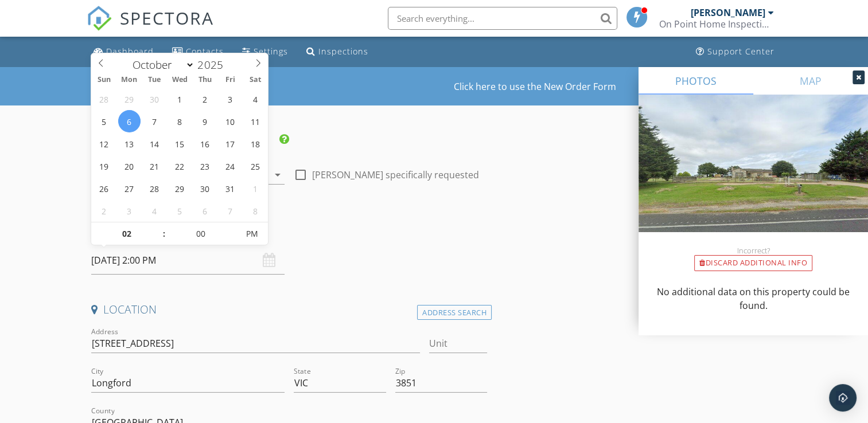
click at [195, 258] on input "06/10/2025 2:00 PM" at bounding box center [187, 261] width 193 height 28
type input "07/10/2025 2:00 PM"
type input "01"
type input "07/10/2025 1:00 PM"
click at [158, 239] on span at bounding box center [158, 239] width 8 height 11
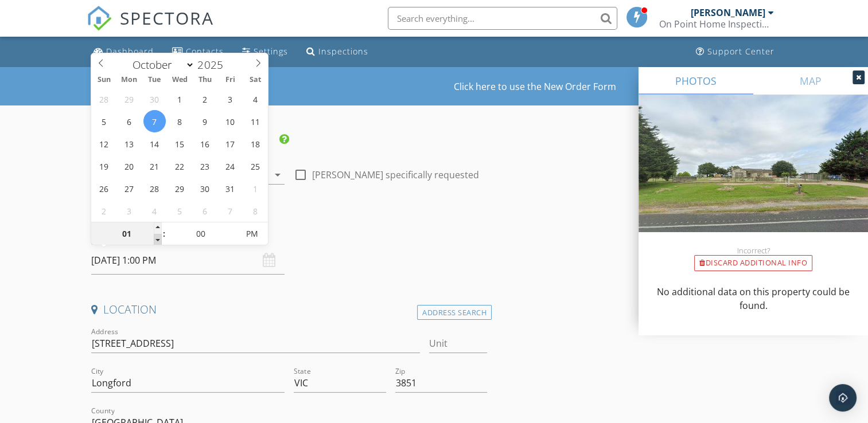
type input "12"
type input "07/10/2025 12:00 PM"
click at [158, 239] on span at bounding box center [158, 239] width 8 height 11
type input "11"
type input "07/10/2025 11:00 AM"
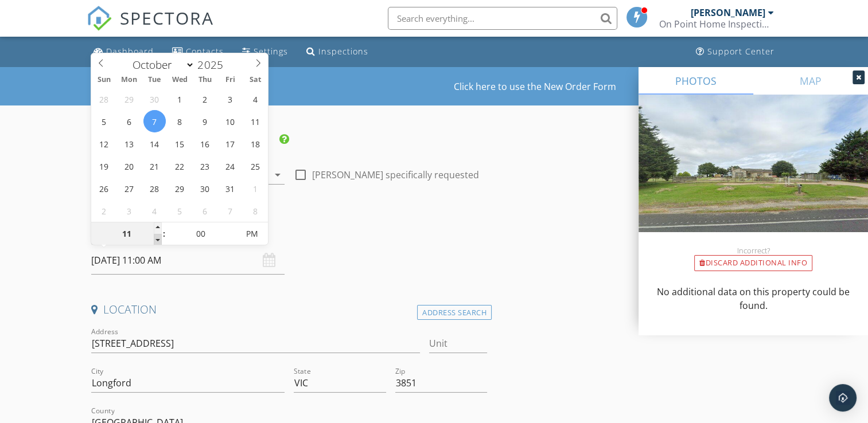
click at [158, 239] on span at bounding box center [158, 239] width 8 height 11
type input "10"
type input "07/10/2025 10:00 AM"
click at [158, 239] on span at bounding box center [158, 239] width 8 height 11
type input "09"
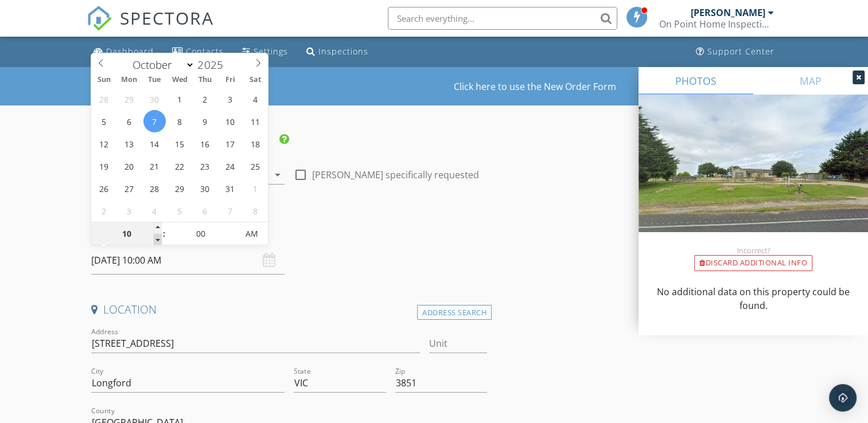
type input "07/10/2025 9:00 AM"
click at [158, 239] on span at bounding box center [158, 239] width 8 height 11
type input "08"
type input "07/10/2025 8:00 AM"
click at [158, 239] on span at bounding box center [158, 239] width 8 height 11
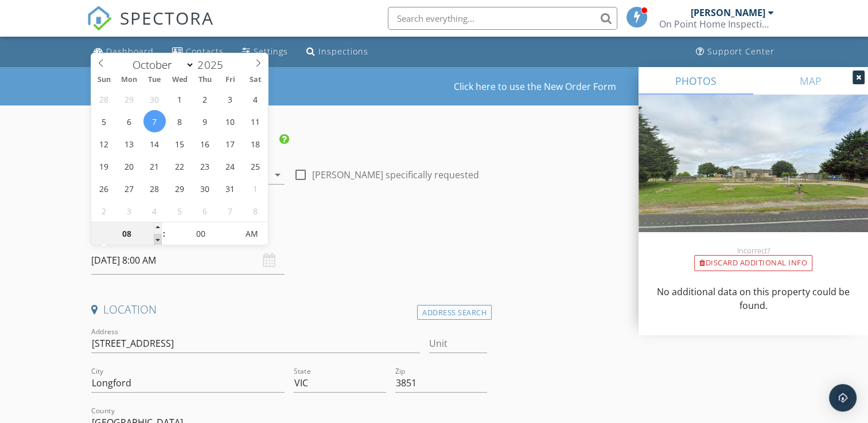
type input "09"
type input "07/10/2025 9:00 AM"
drag, startPoint x: 158, startPoint y: 239, endPoint x: 160, endPoint y: 228, distance: 11.7
click at [160, 228] on span at bounding box center [158, 228] width 8 height 11
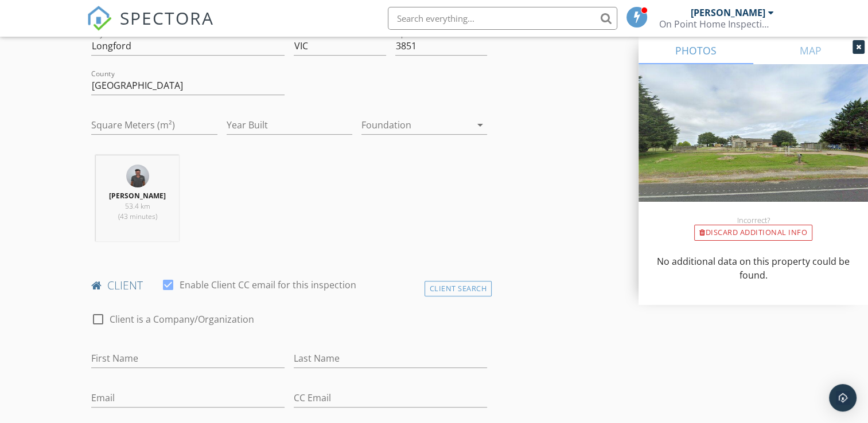
scroll to position [344, 0]
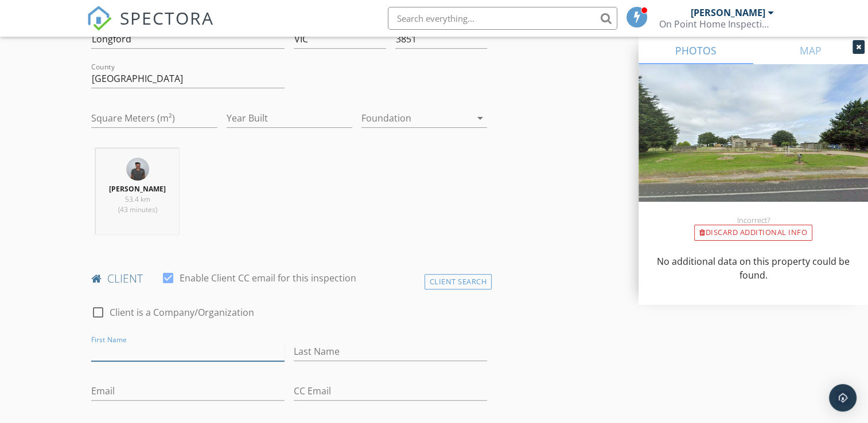
click at [174, 348] on input "First Name" at bounding box center [187, 352] width 193 height 19
type input "John"
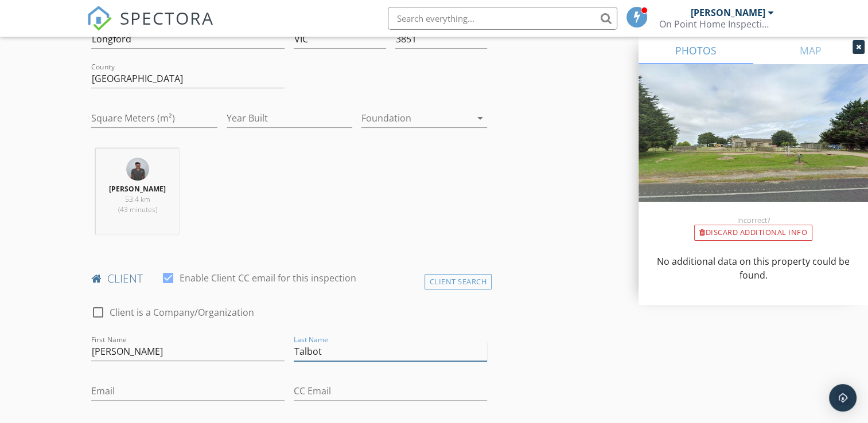
type input "Talbot"
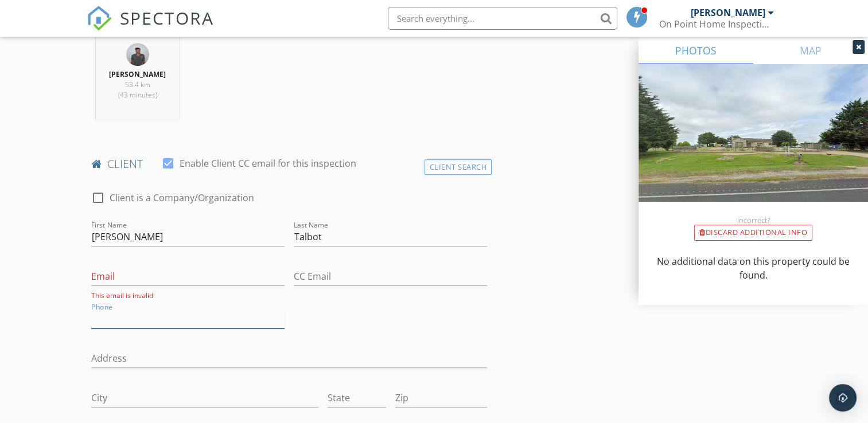
click at [139, 313] on input "Phone" at bounding box center [187, 319] width 193 height 19
type input "0417539887"
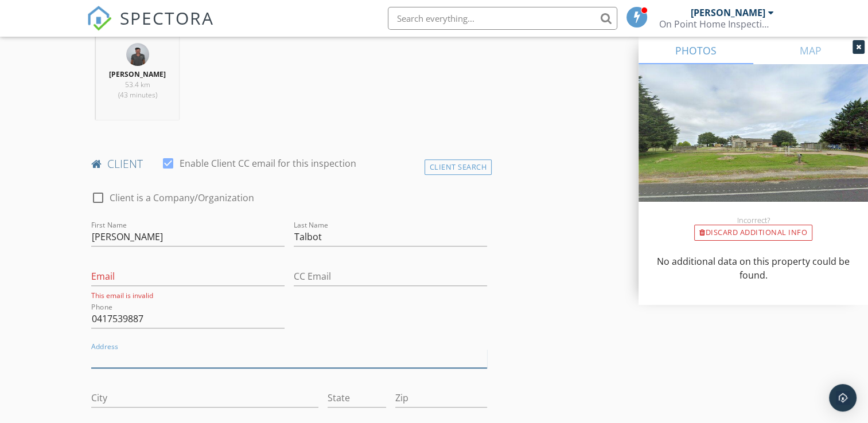
click at [211, 364] on input "Address" at bounding box center [289, 358] width 396 height 19
type input "6023 South Gippsland Hwy"
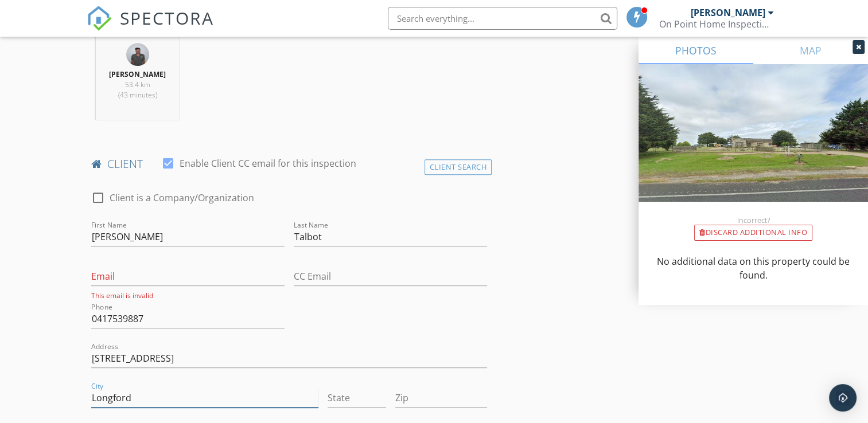
type input "Longford"
type input "VIC"
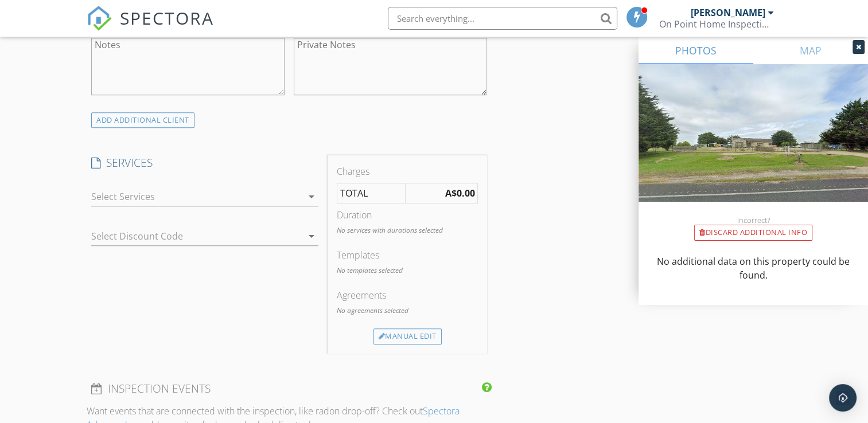
scroll to position [861, 0]
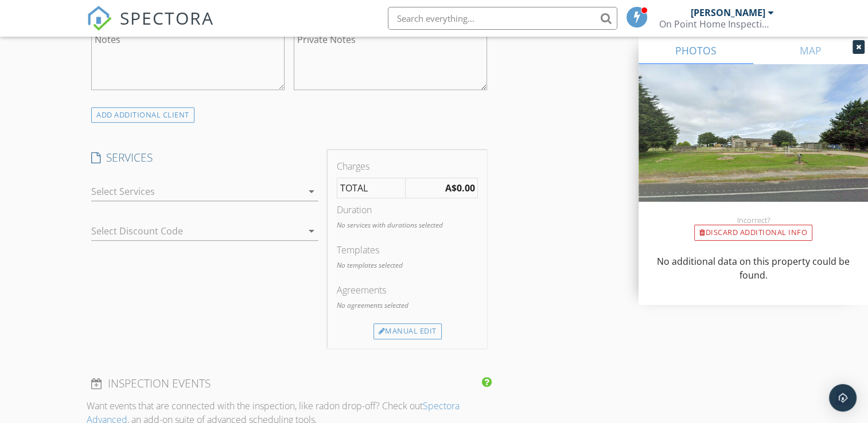
type input "3851"
click at [317, 190] on icon "arrow_drop_down" at bounding box center [312, 192] width 14 height 14
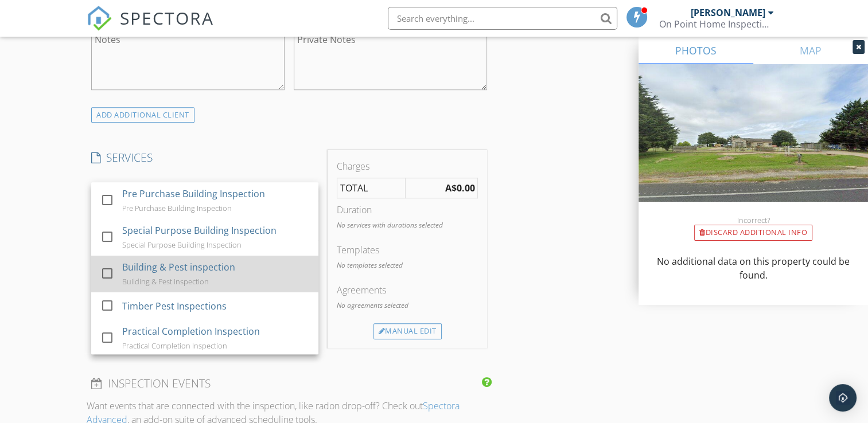
click at [228, 277] on div "Building & Pest inspection Building & Pest inspection" at bounding box center [216, 274] width 187 height 37
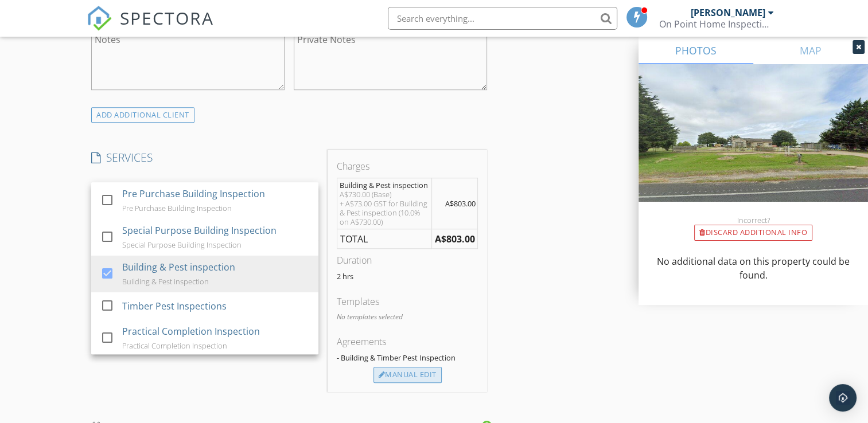
click at [402, 373] on div "Manual Edit" at bounding box center [408, 375] width 68 height 16
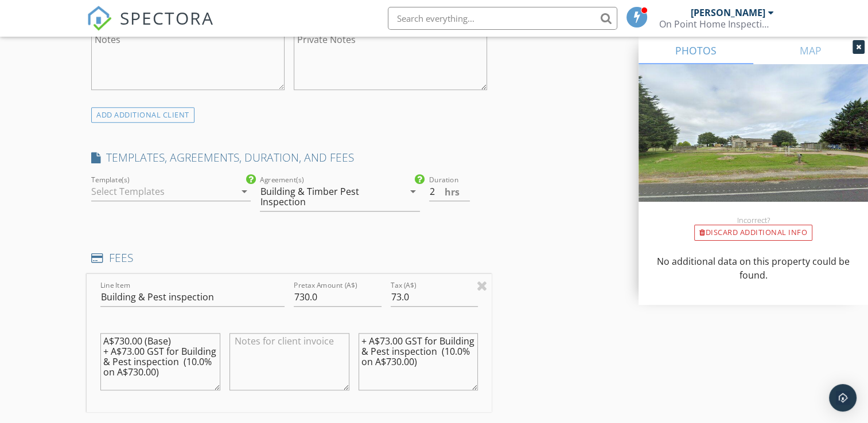
click at [226, 187] on div at bounding box center [162, 191] width 143 height 18
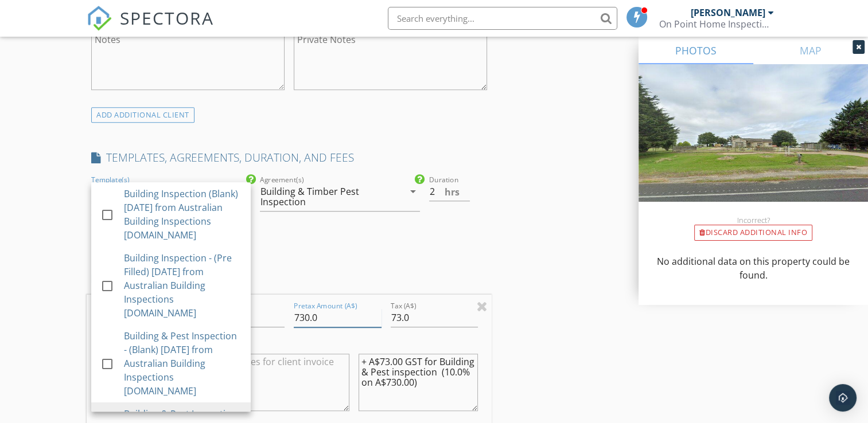
click at [304, 313] on input "730.0" at bounding box center [338, 318] width 88 height 19
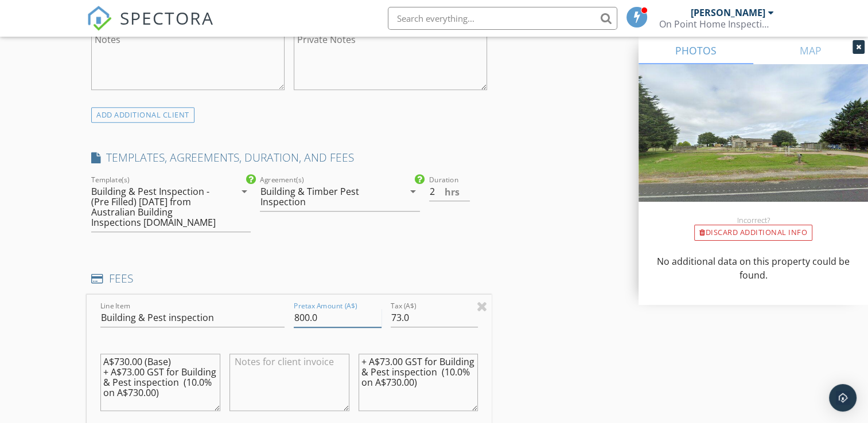
type input "800.0"
drag, startPoint x: 429, startPoint y: 391, endPoint x: 356, endPoint y: 349, distance: 83.8
click at [356, 349] on div "+ A$73.00 GST for Building & Pest inspection (10.0% on A$730.00)" at bounding box center [418, 384] width 129 height 90
drag, startPoint x: 177, startPoint y: 400, endPoint x: 100, endPoint y: 312, distance: 116.3
click at [81, 304] on div "New Inspection Click here to use the New Order Form INSPECTOR(S) check_box Shau…" at bounding box center [434, 287] width 868 height 2163
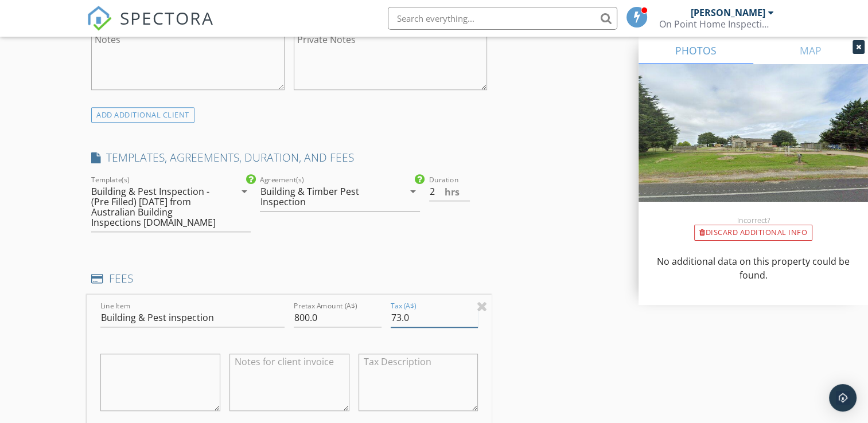
click at [402, 316] on input "73.0" at bounding box center [435, 318] width 88 height 19
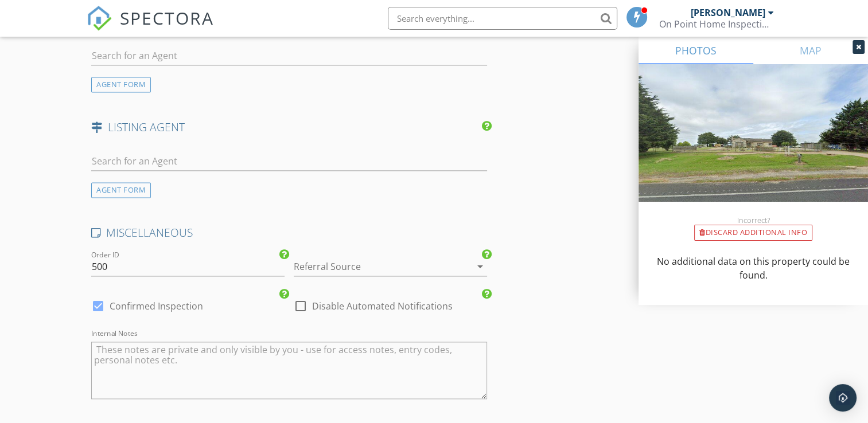
scroll to position [1803, 0]
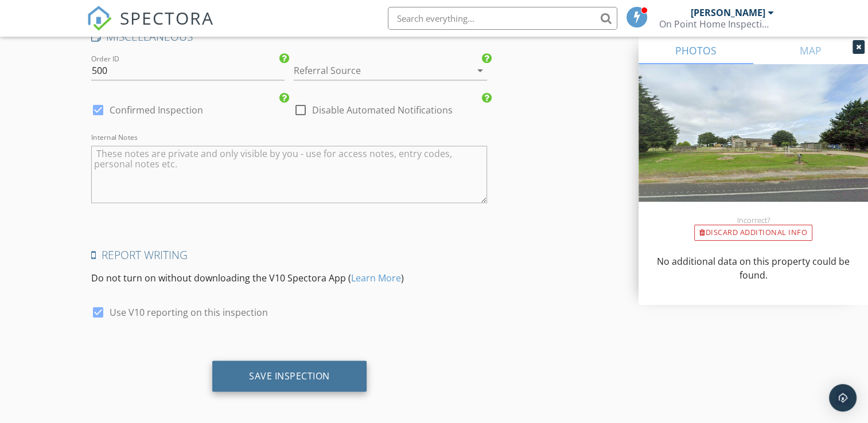
type input "80.0"
click at [269, 371] on div "Save Inspection" at bounding box center [289, 375] width 81 height 11
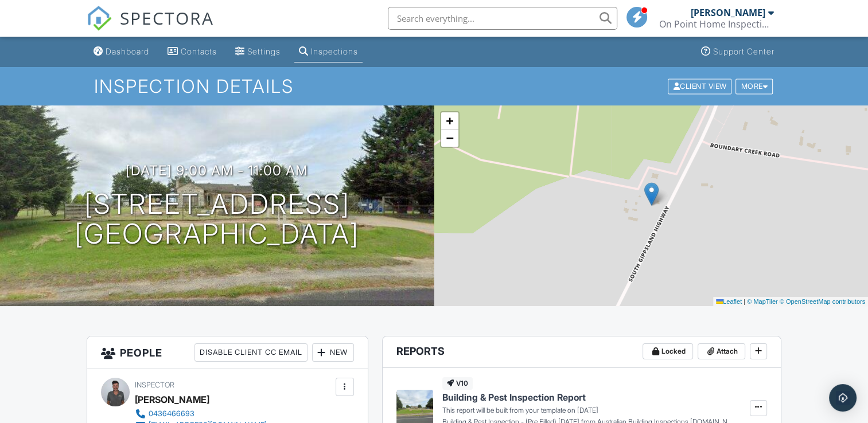
click at [125, 50] on div "Dashboard" at bounding box center [128, 51] width 44 height 10
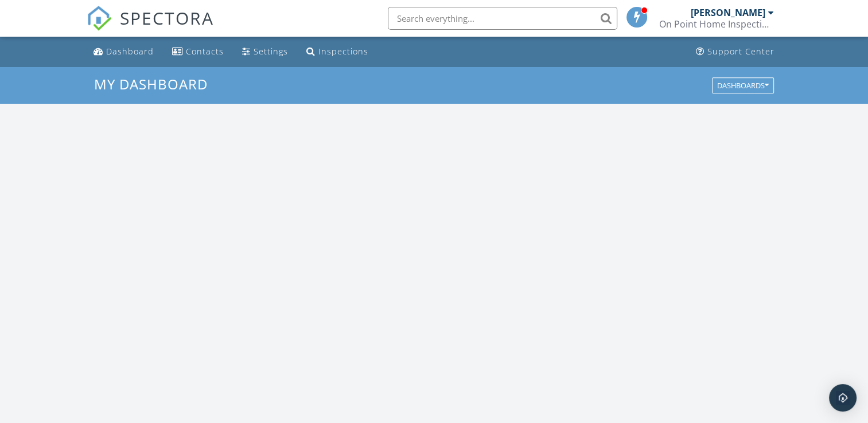
scroll to position [1062, 886]
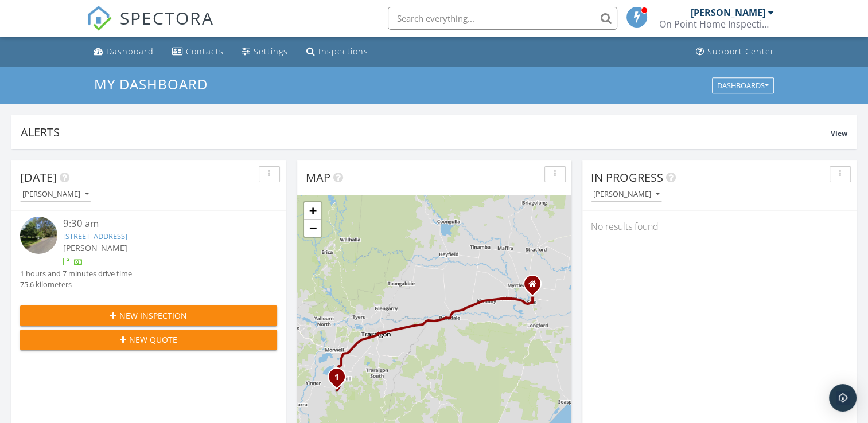
click at [122, 312] on span "New Inspection" at bounding box center [153, 316] width 68 height 12
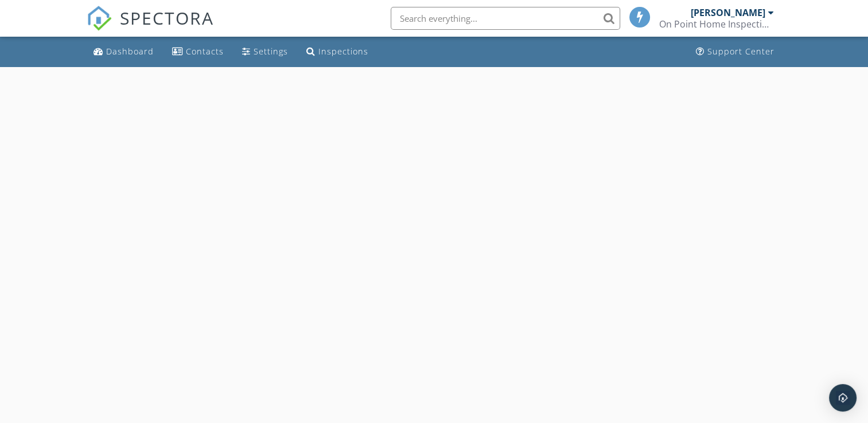
select select "9"
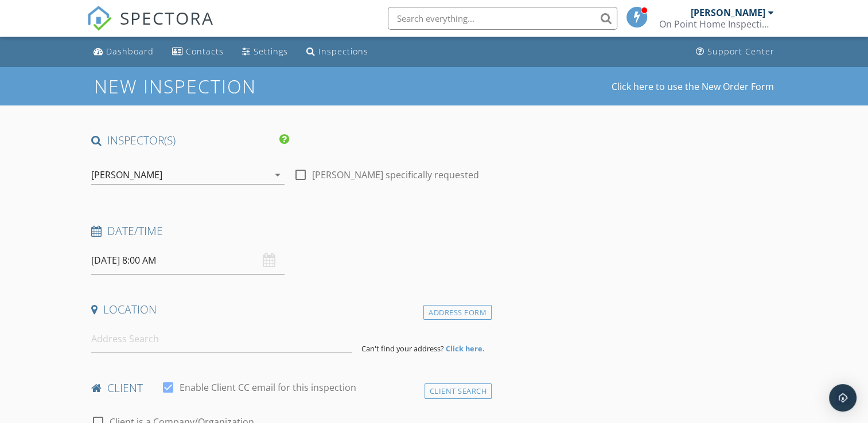
click at [205, 261] on input "[DATE] 8:00 AM" at bounding box center [187, 261] width 193 height 28
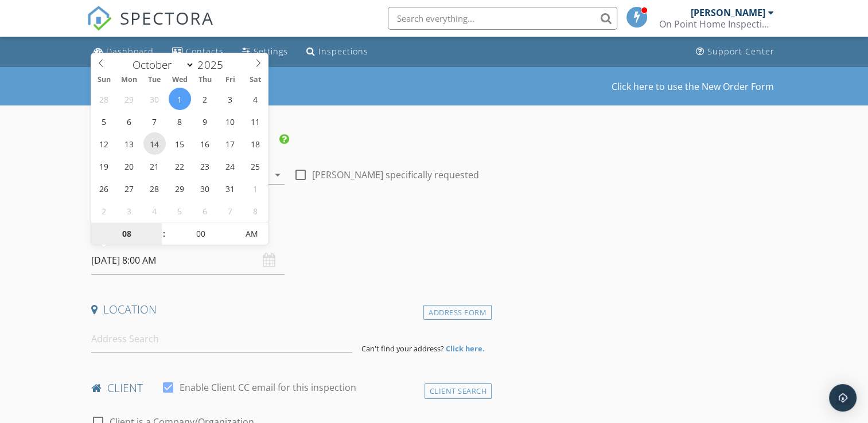
type input "14/10/2025 8:00 AM"
type input "09"
type input "14/10/2025 9:00 AM"
click at [158, 224] on span at bounding box center [158, 228] width 8 height 11
type input "10"
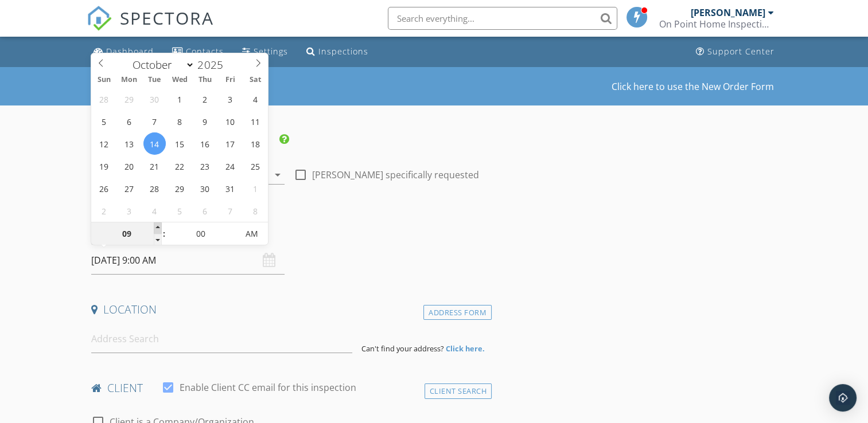
type input "14/10/2025 10:00 AM"
click at [158, 224] on span at bounding box center [158, 228] width 8 height 11
type input "11"
type input "14/10/2025 11:00 AM"
click at [158, 224] on span at bounding box center [158, 228] width 8 height 11
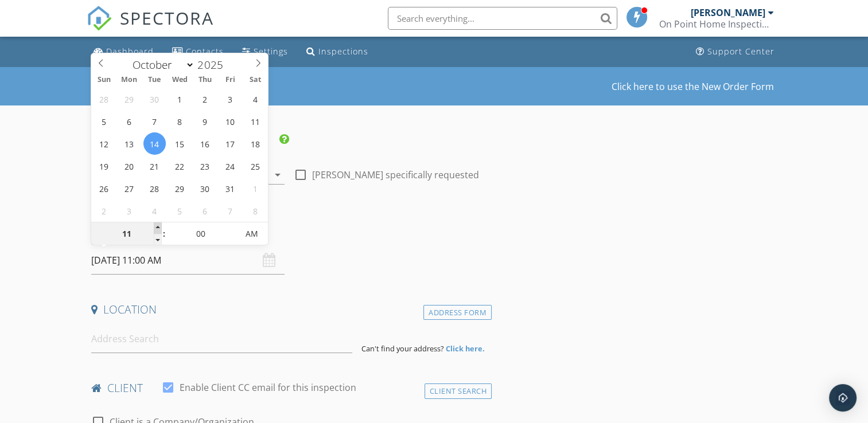
type input "12"
type input "[DATE] 12:00 PM"
click at [158, 224] on span at bounding box center [158, 228] width 8 height 11
type input "01"
type input "[DATE] 1:00 PM"
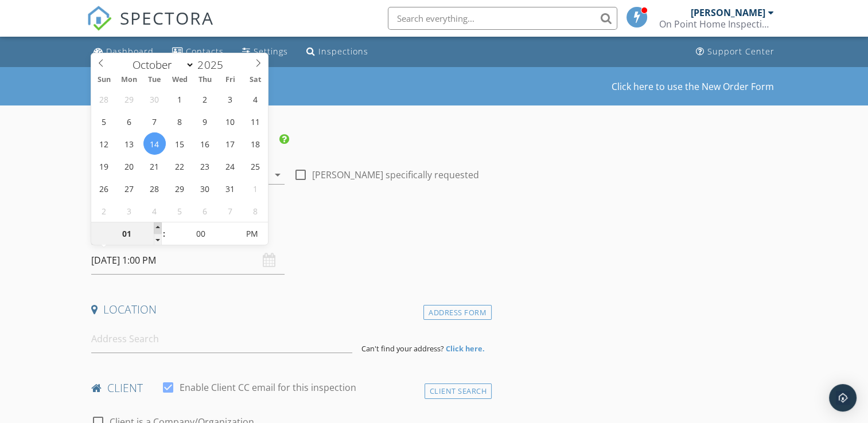
click at [158, 224] on span at bounding box center [158, 228] width 8 height 11
type input "12"
type input "[DATE] 12:00 PM"
click at [156, 243] on span at bounding box center [158, 239] width 8 height 11
click at [170, 332] on input at bounding box center [221, 339] width 261 height 28
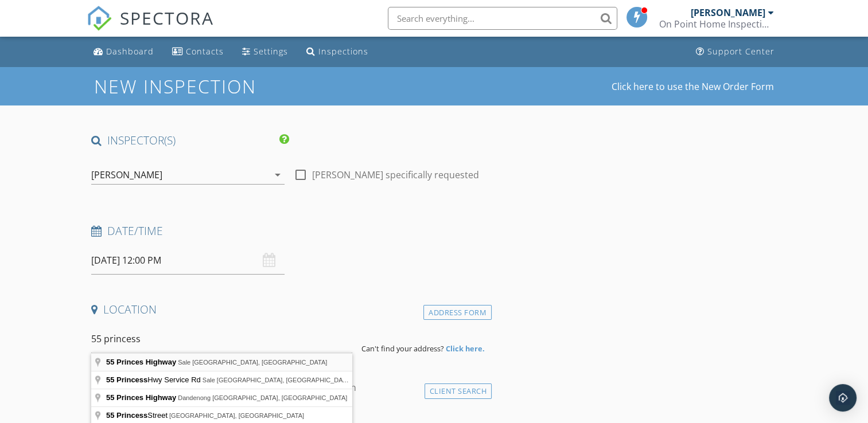
type input "55 Princes Highway, Sale VIC, Australia"
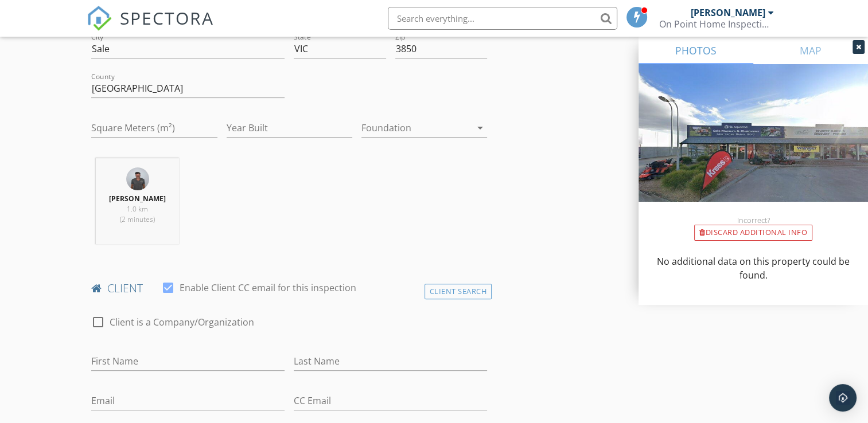
scroll to position [459, 0]
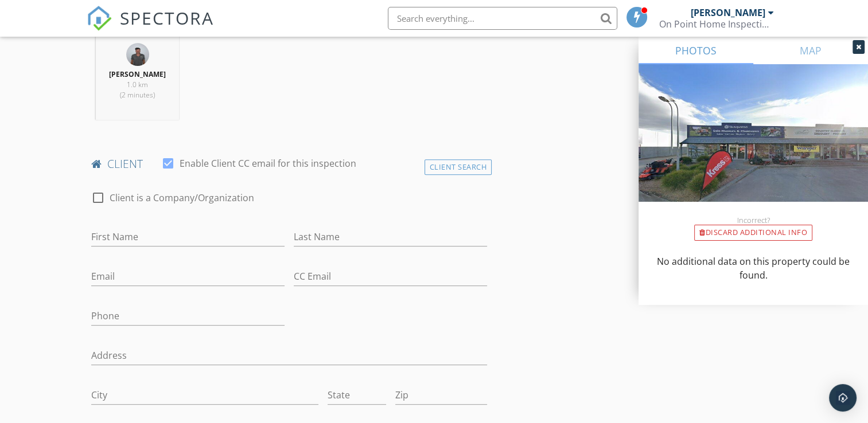
click at [101, 192] on div at bounding box center [98, 198] width 20 height 20
checkbox input "true"
click at [119, 238] on input "Enable Client CC email for this inspection" at bounding box center [289, 237] width 396 height 19
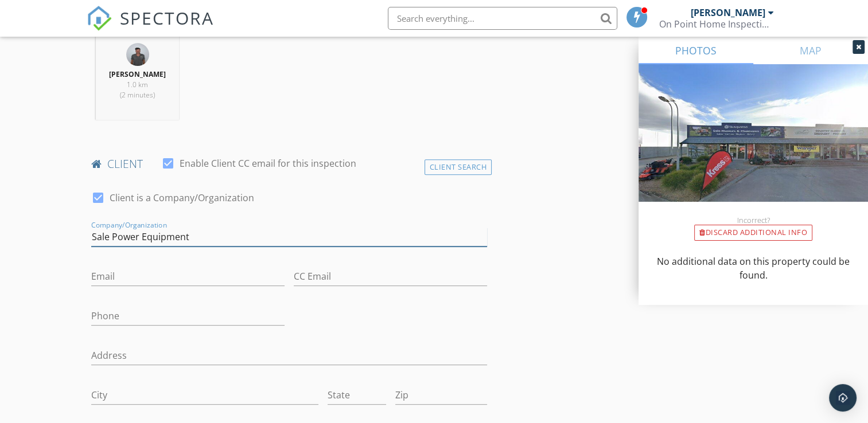
type input "Sale Power Equipment"
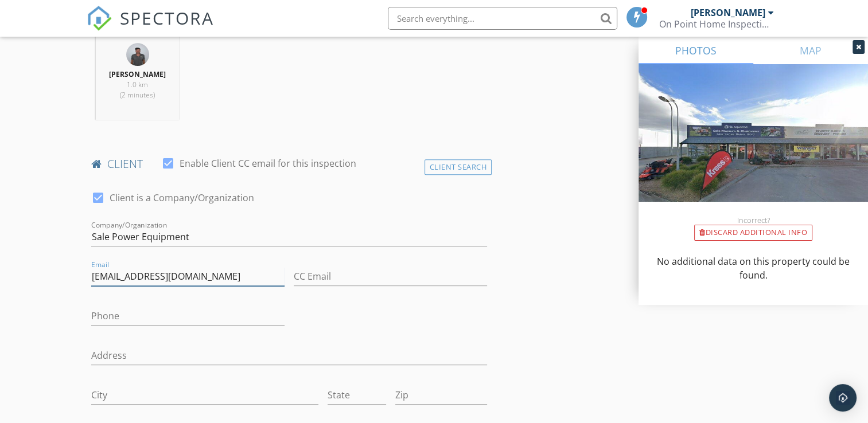
type input "[EMAIL_ADDRESS][DOMAIN_NAME]"
click at [145, 315] on input "Phone" at bounding box center [187, 316] width 193 height 19
type input "0418589437"
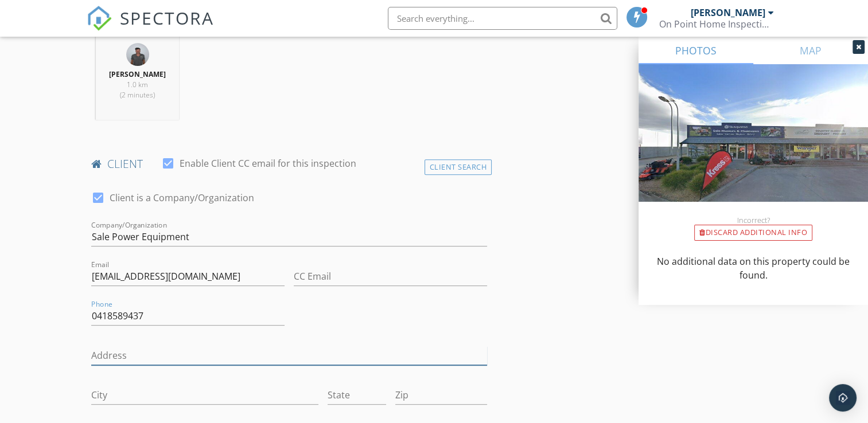
click at [135, 355] on input "Address" at bounding box center [289, 356] width 396 height 19
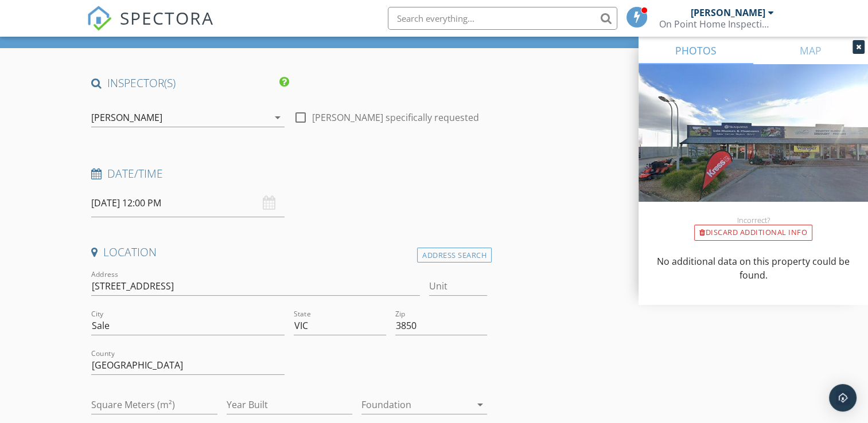
scroll to position [631, 0]
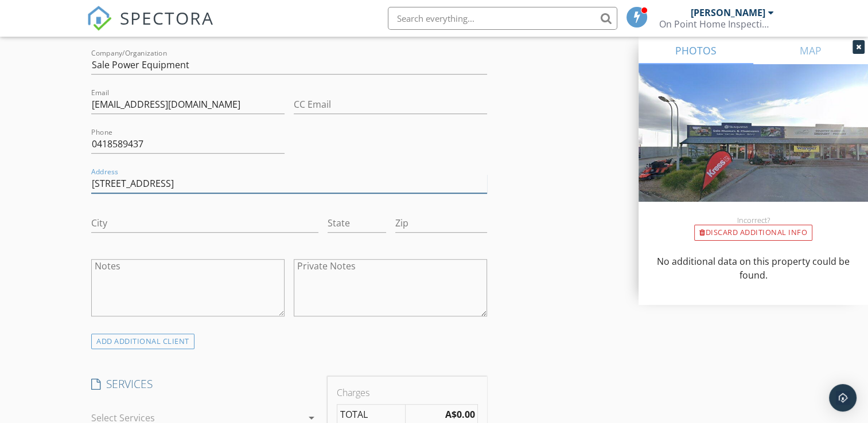
type input "55 Princes Hwy"
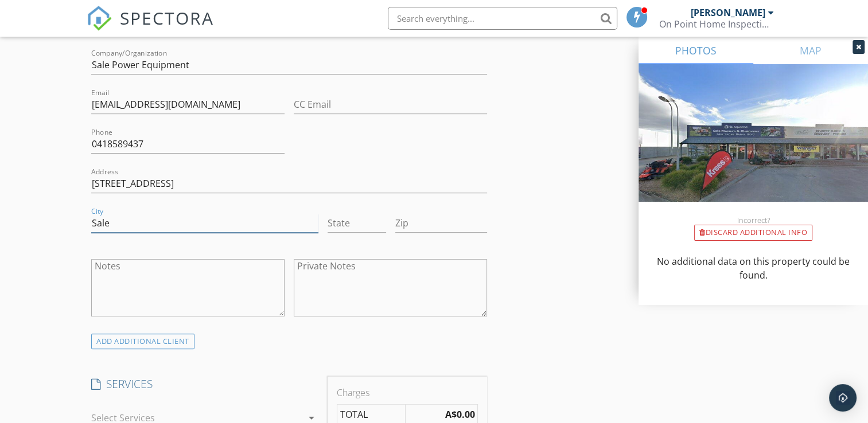
type input "Sale"
type input "VIC"
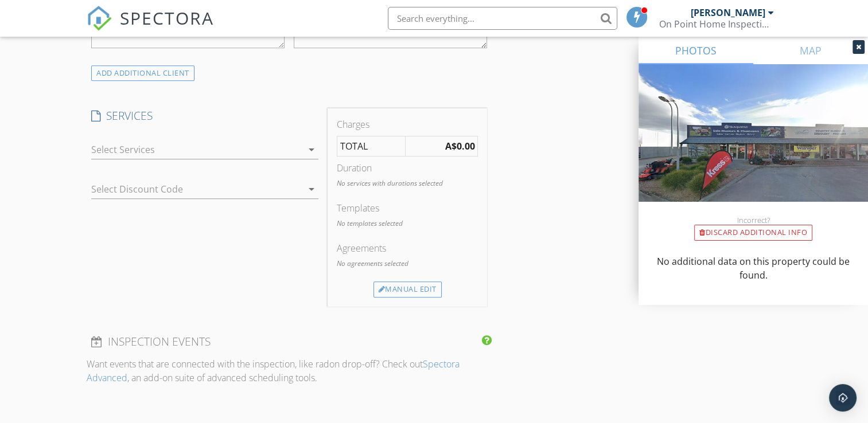
scroll to position [861, 0]
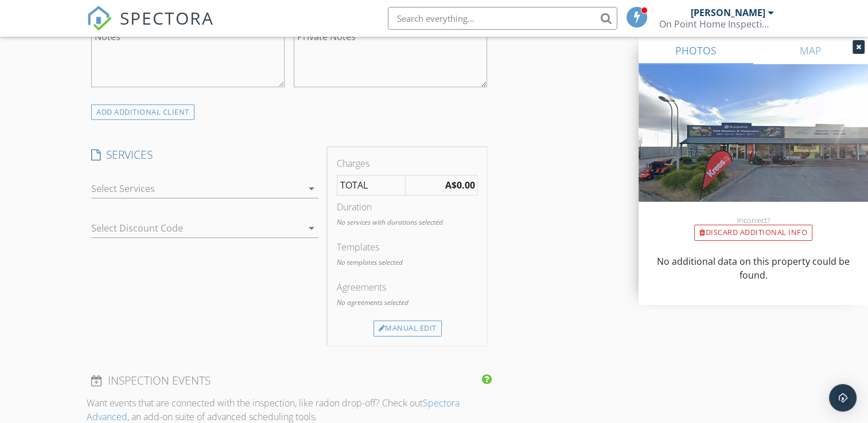
type input "3850"
click at [306, 189] on icon "arrow_drop_down" at bounding box center [312, 189] width 14 height 14
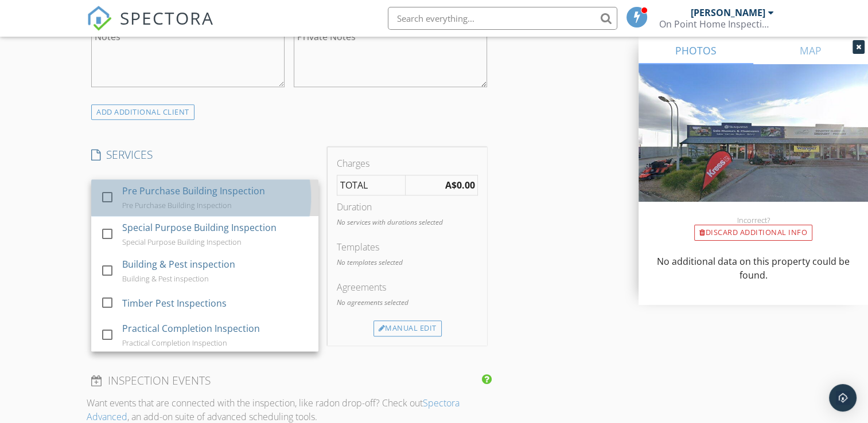
click at [212, 197] on div "Pre Purchase Building Inspection Pre Purchase Building Inspection" at bounding box center [216, 198] width 187 height 37
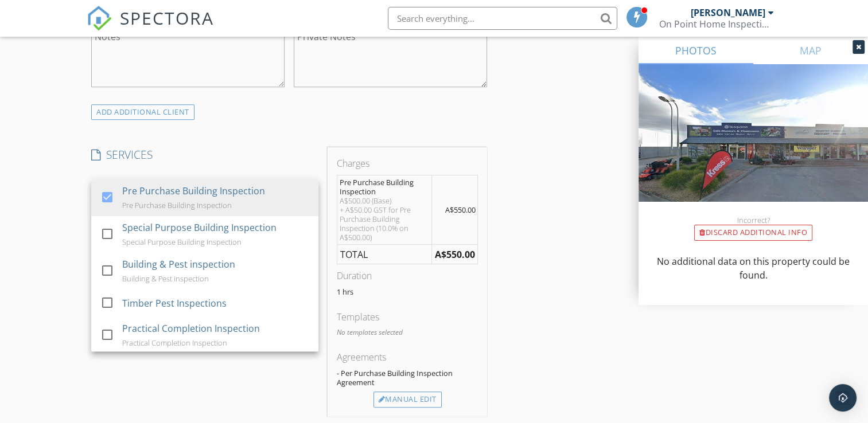
click at [510, 200] on div "INSPECTOR(S) check_box Shaun Humphreys PRIMARY Shaun Humphreys arrow_drop_down …" at bounding box center [434, 263] width 694 height 1982
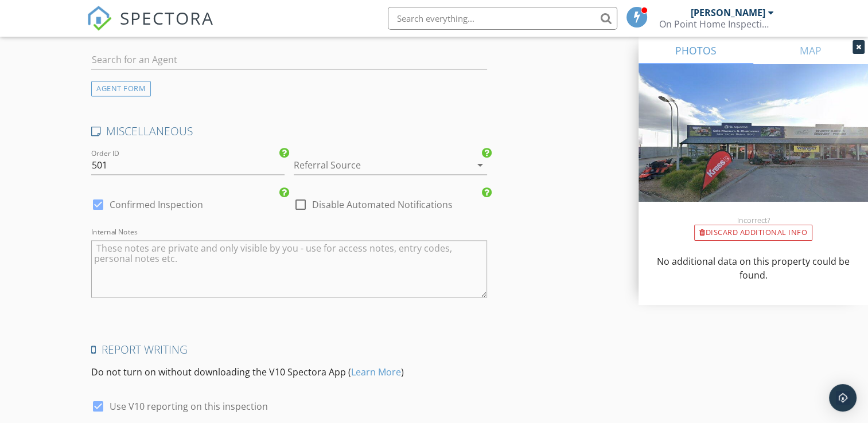
scroll to position [1715, 0]
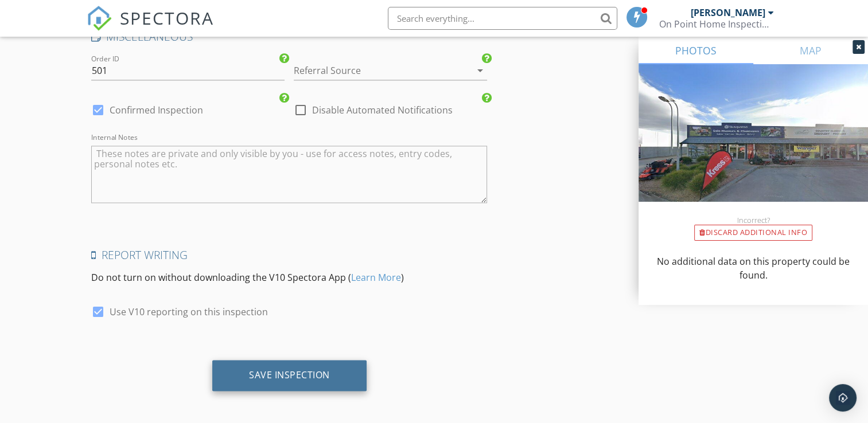
click at [259, 363] on div "Save Inspection" at bounding box center [289, 375] width 154 height 31
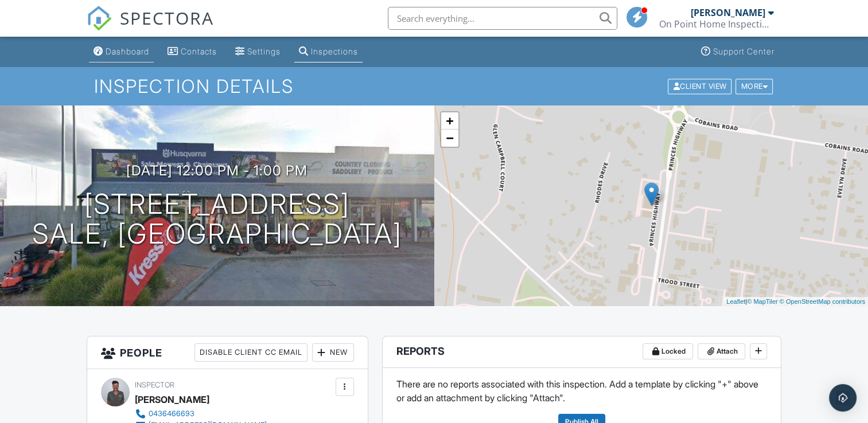
click at [142, 52] on div "Dashboard" at bounding box center [128, 51] width 44 height 10
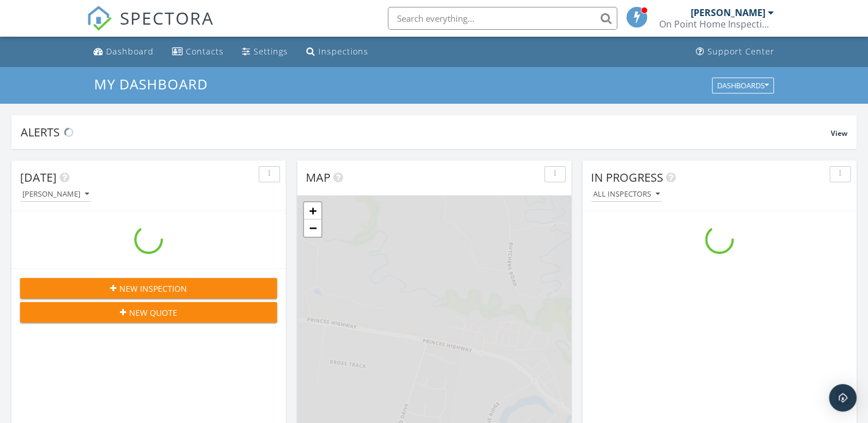
scroll to position [1062, 886]
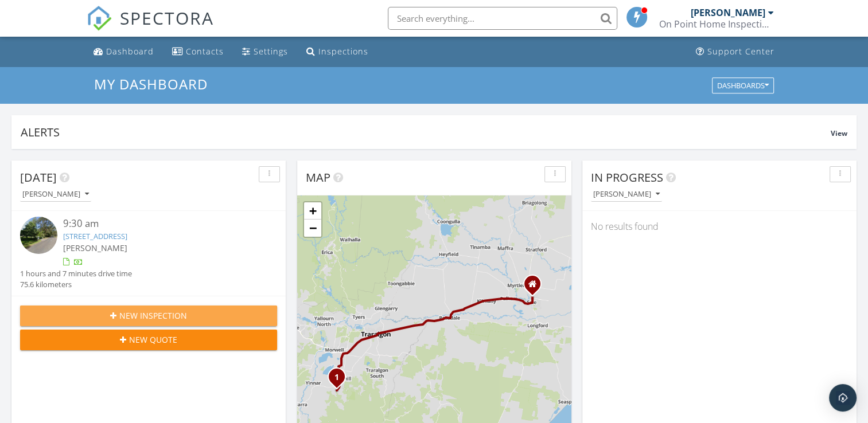
click at [195, 311] on div "New Inspection" at bounding box center [148, 316] width 239 height 12
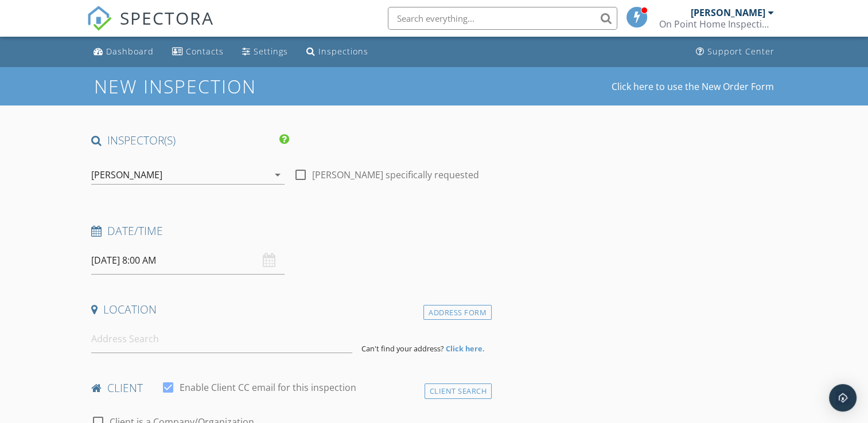
click at [199, 261] on input "01/10/2025 8:00 AM" at bounding box center [187, 261] width 193 height 28
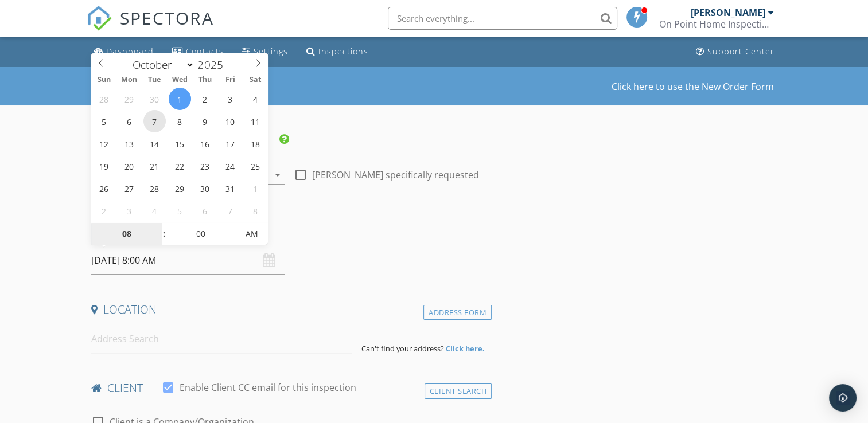
type input "07/10/2025 8:00 AM"
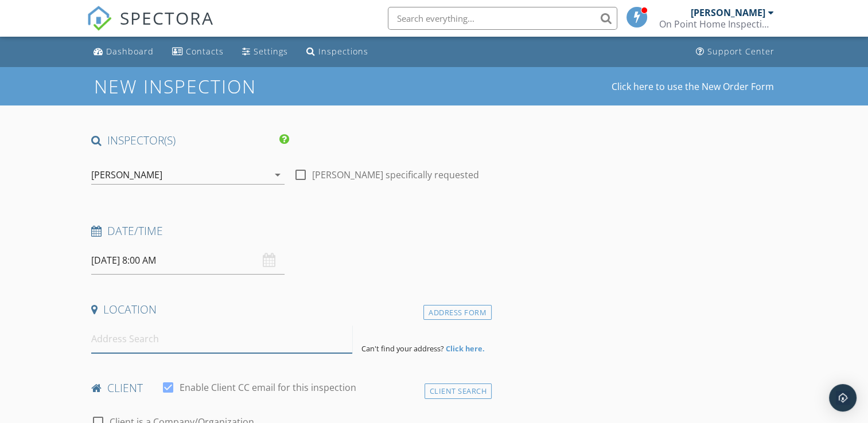
click at [142, 340] on input at bounding box center [221, 339] width 261 height 28
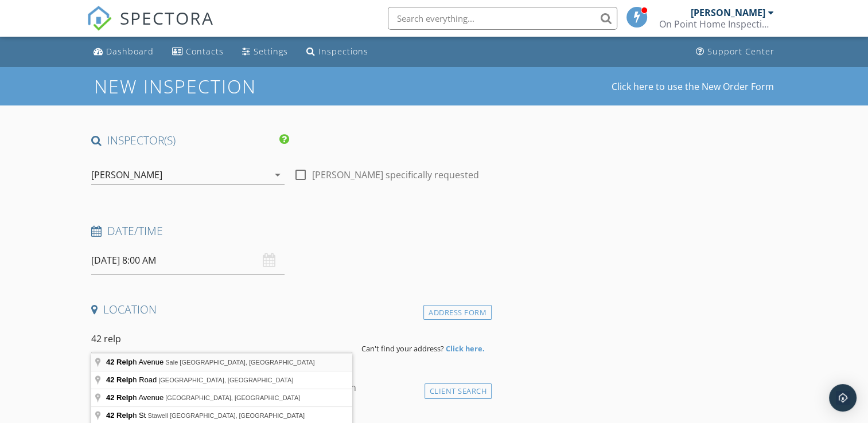
type input "42 Relph Avenue, Sale VIC, Australia"
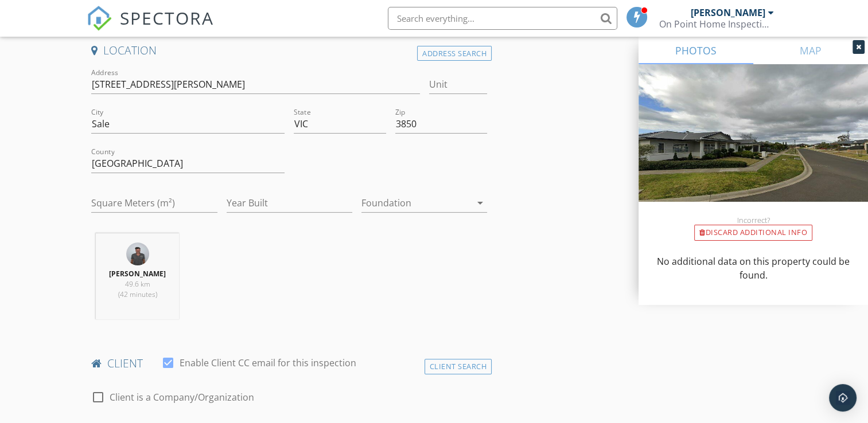
scroll to position [344, 0]
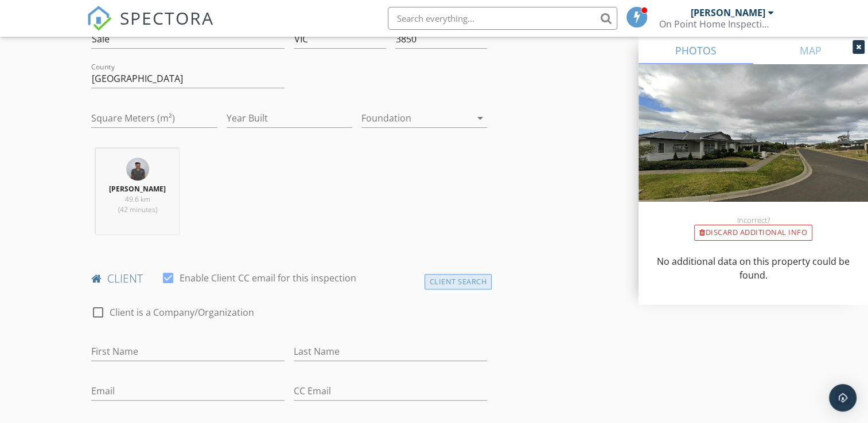
click at [442, 283] on div "Client Search" at bounding box center [459, 281] width 68 height 15
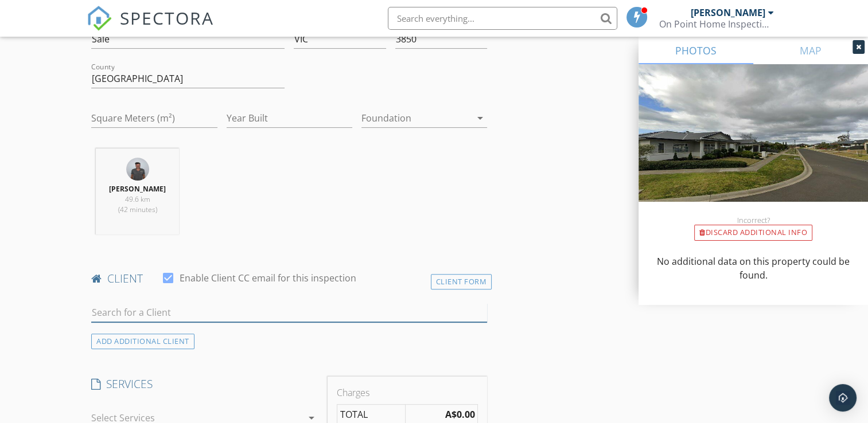
click at [193, 312] on input "text" at bounding box center [289, 313] width 396 height 19
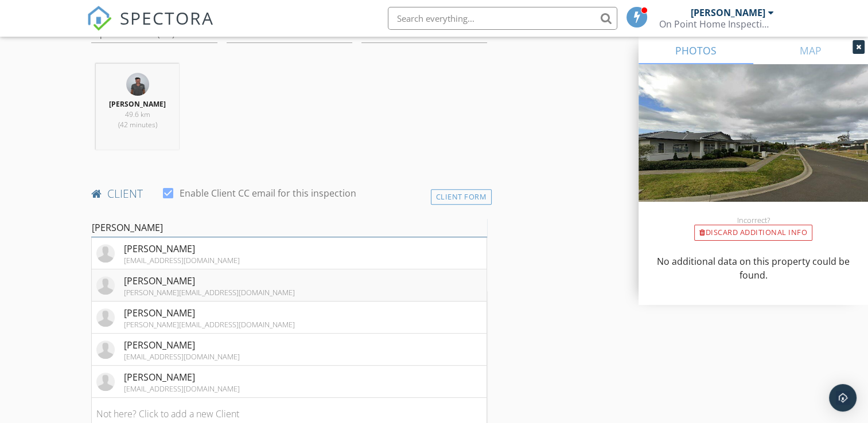
scroll to position [459, 0]
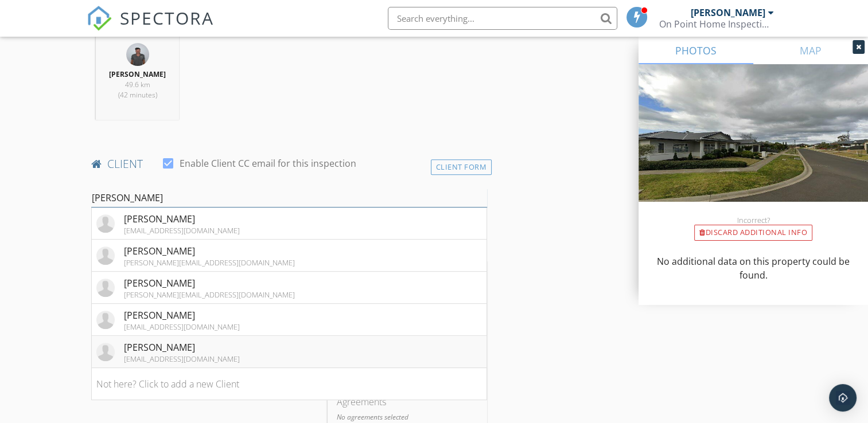
type input "dian"
click at [188, 355] on div "[EMAIL_ADDRESS][DOMAIN_NAME]" at bounding box center [182, 359] width 116 height 9
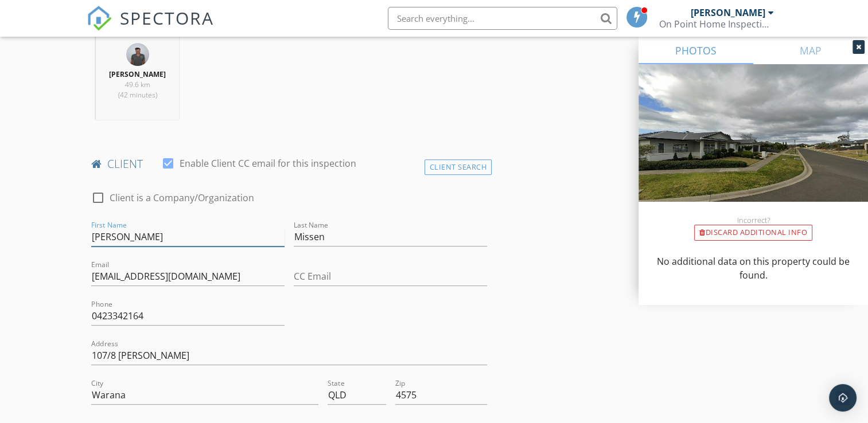
click at [113, 236] on input "Diane" at bounding box center [187, 237] width 193 height 19
click at [116, 236] on input "Diane" at bounding box center [187, 237] width 193 height 19
type input "Dyan"
click at [319, 314] on div "check_box_outline_blank Client is a Company/Organization First Name Dyan Last N…" at bounding box center [289, 343] width 405 height 327
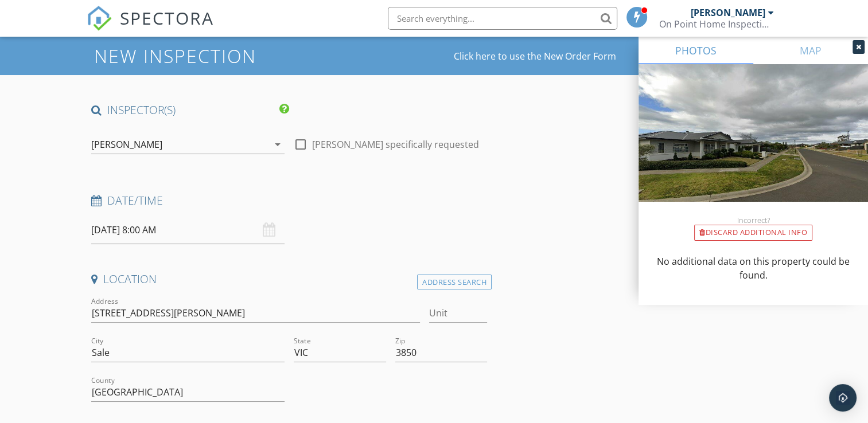
scroll to position [115, 0]
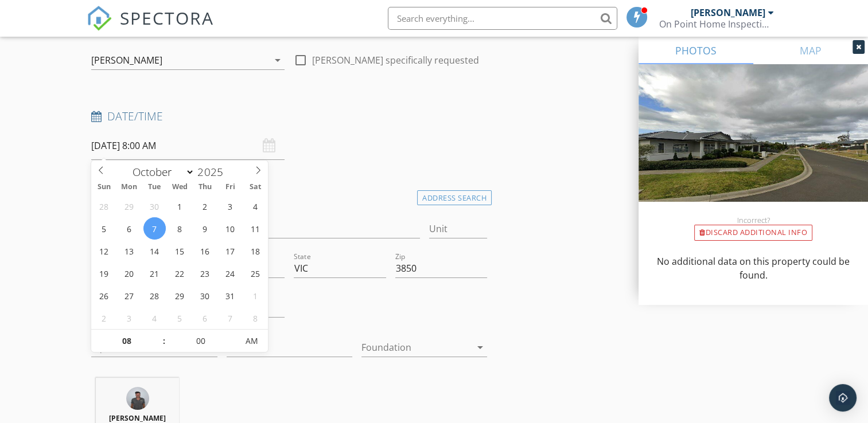
click at [196, 148] on input "07/10/2025 8:00 AM" at bounding box center [187, 146] width 193 height 28
type input "09"
type input "07/10/2025 9:00 AM"
click at [160, 339] on span at bounding box center [158, 335] width 8 height 11
type input "10"
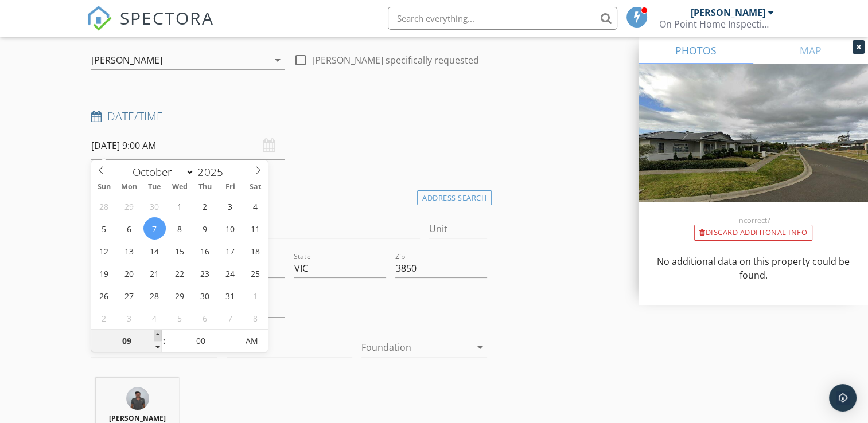
type input "07/10/2025 10:00 AM"
click at [160, 339] on span at bounding box center [158, 335] width 8 height 11
type input "11"
type input "07/10/2025 11:00 AM"
click at [160, 339] on span at bounding box center [158, 335] width 8 height 11
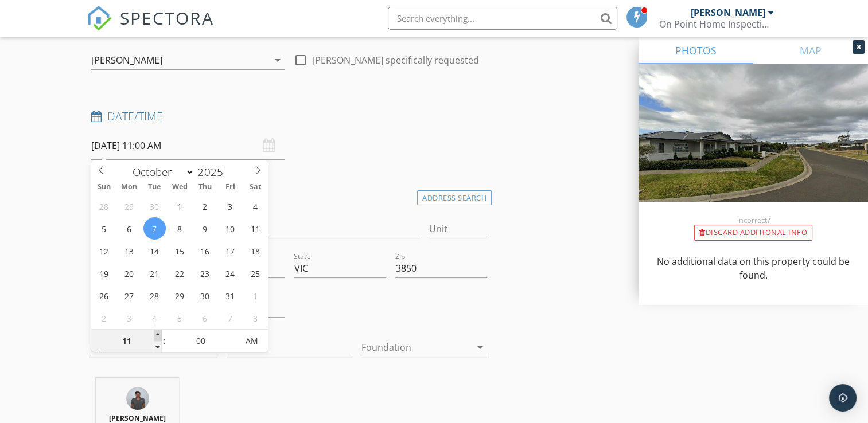
type input "12"
type input "07/10/2025 12:00 PM"
click at [160, 339] on span at bounding box center [158, 335] width 8 height 11
type input "01"
type input "07/10/2025 1:00 PM"
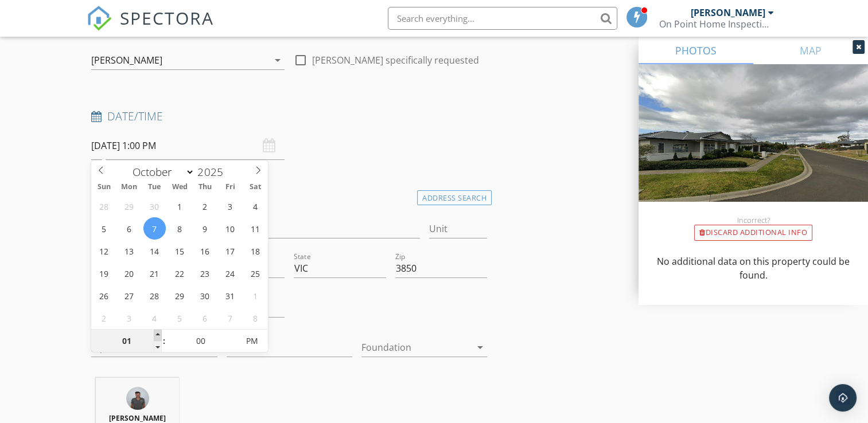
click at [160, 339] on span at bounding box center [158, 335] width 8 height 11
type input "02"
type input "07/10/2025 2:00 PM"
click at [160, 339] on span at bounding box center [158, 335] width 8 height 11
type input "03"
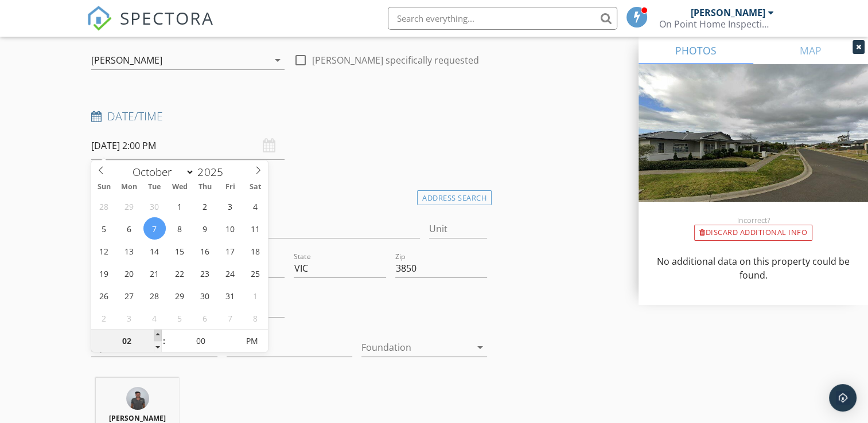
type input "07/10/2025 3:00 PM"
click at [160, 339] on span at bounding box center [158, 335] width 8 height 11
type input "02"
type input "07/10/2025 2:00 PM"
click at [158, 347] on span at bounding box center [158, 346] width 8 height 11
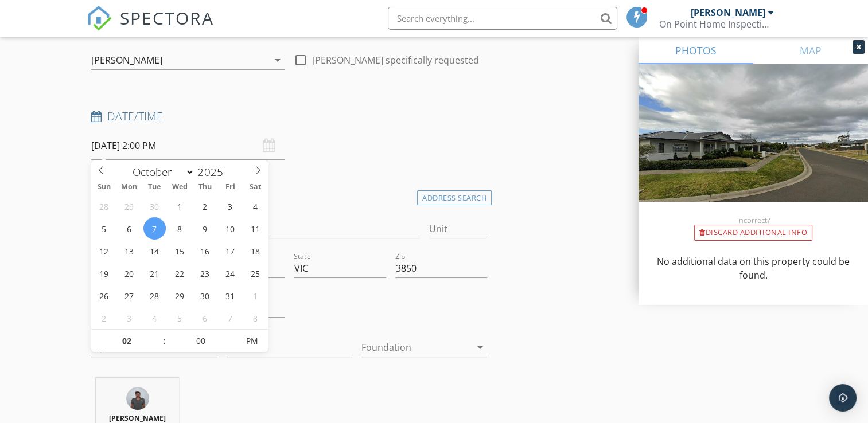
click at [217, 372] on div "Location Address Search Address 42 Relph Ave Unit City Sale State VIC Zip 3850 …" at bounding box center [289, 331] width 405 height 286
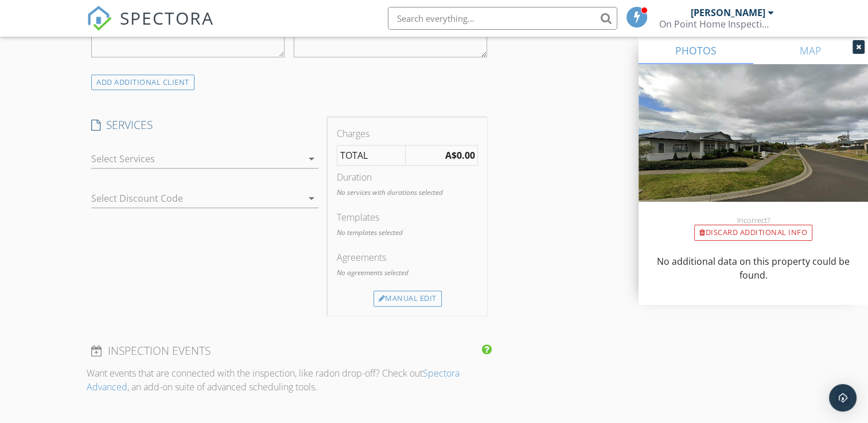
scroll to position [861, 0]
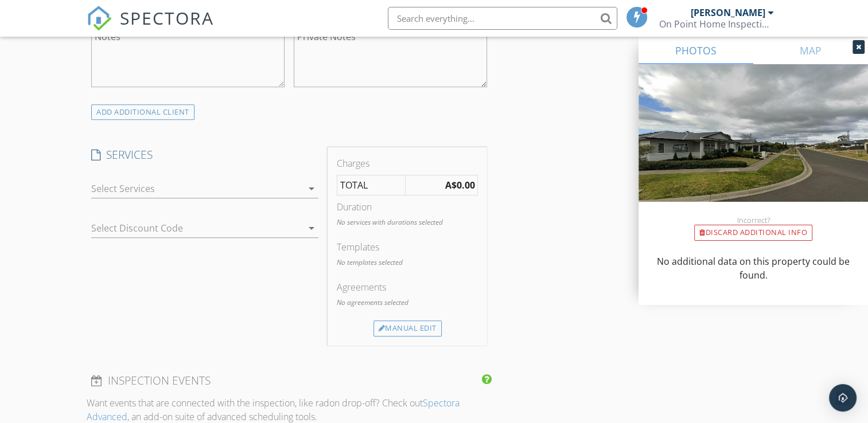
click at [308, 189] on icon "arrow_drop_down" at bounding box center [312, 189] width 14 height 14
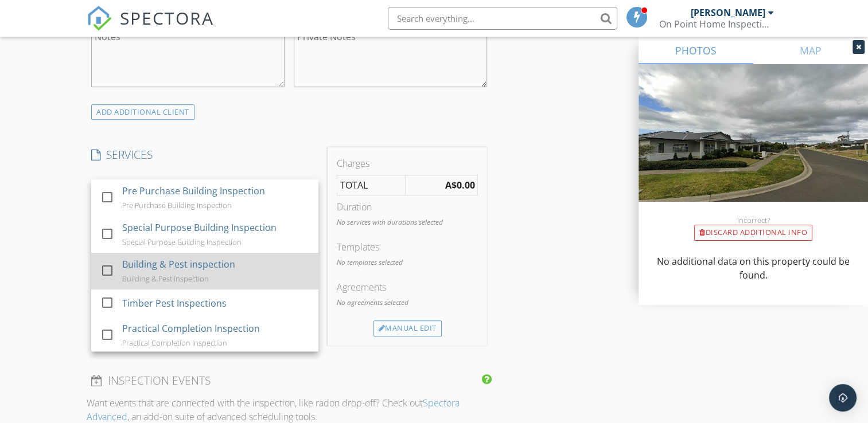
click at [239, 276] on div "Building & Pest inspection Building & Pest inspection" at bounding box center [216, 271] width 187 height 37
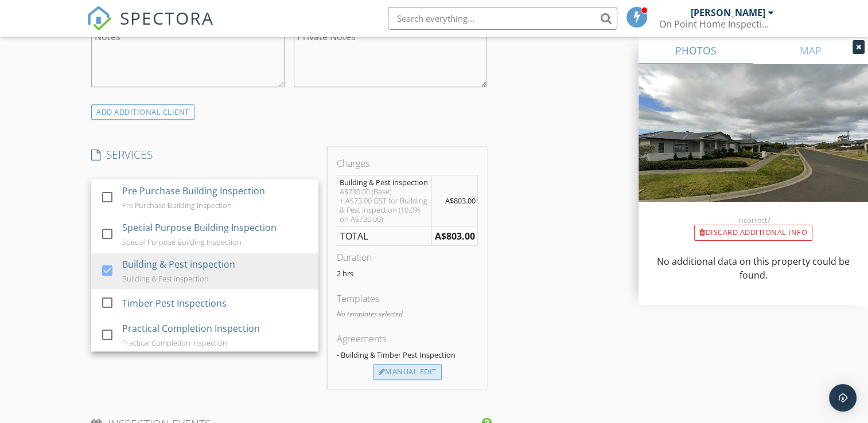
click at [402, 366] on div "Manual Edit" at bounding box center [408, 372] width 68 height 16
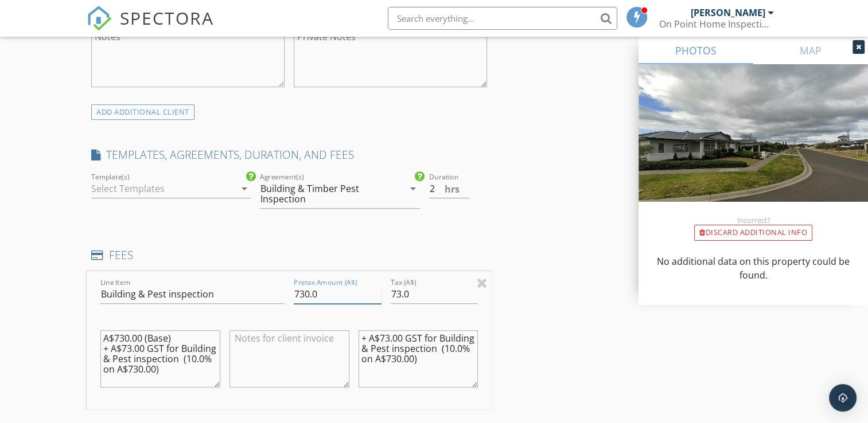
click at [305, 291] on input "730.0" at bounding box center [338, 294] width 88 height 19
type input "750.0"
click at [400, 293] on input "73.0" at bounding box center [435, 294] width 88 height 19
type input "75.0"
drag, startPoint x: 441, startPoint y: 371, endPoint x: 333, endPoint y: 312, distance: 122.7
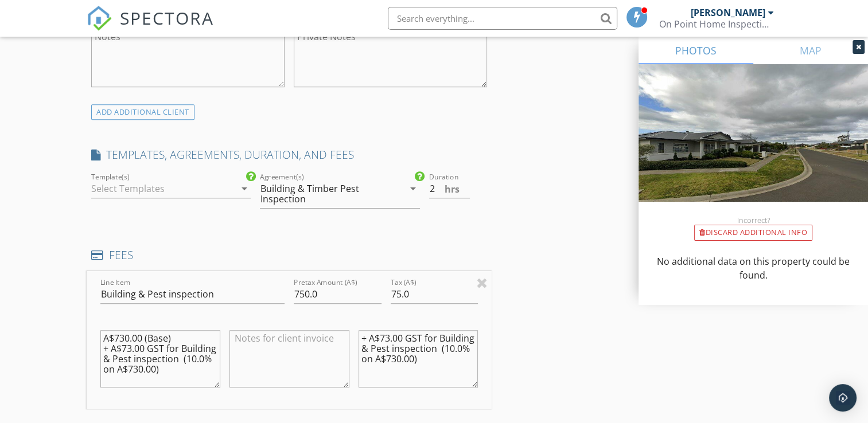
click at [333, 312] on div "Line Item Building & Pest inspection Pretax Amount (A$) 750.0 Tax (A$) 75.0 A$7…" at bounding box center [289, 340] width 405 height 138
drag, startPoint x: 163, startPoint y: 381, endPoint x: 49, endPoint y: 285, distance: 149.1
click at [49, 285] on div "New Inspection Click here to use the New Order Form INSPECTOR(S) check_box Shau…" at bounding box center [434, 276] width 868 height 2140
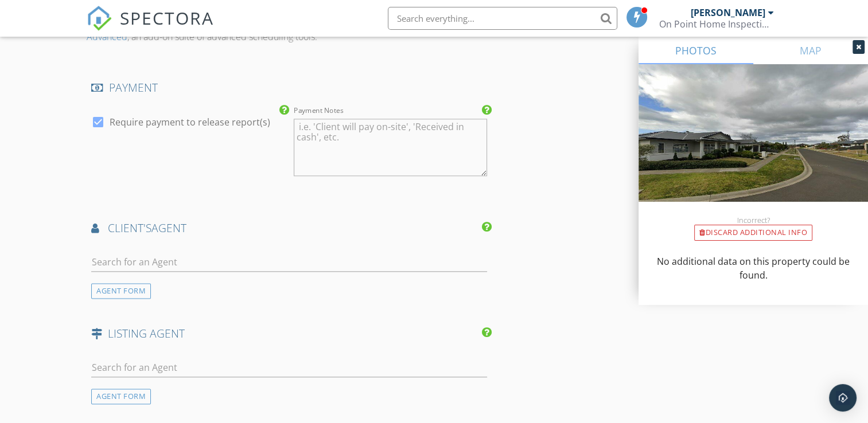
scroll to position [1377, 0]
click at [187, 256] on input "text" at bounding box center [289, 261] width 396 height 19
type input "bel"
click at [170, 282] on div "Belinda Bateson" at bounding box center [159, 282] width 71 height 14
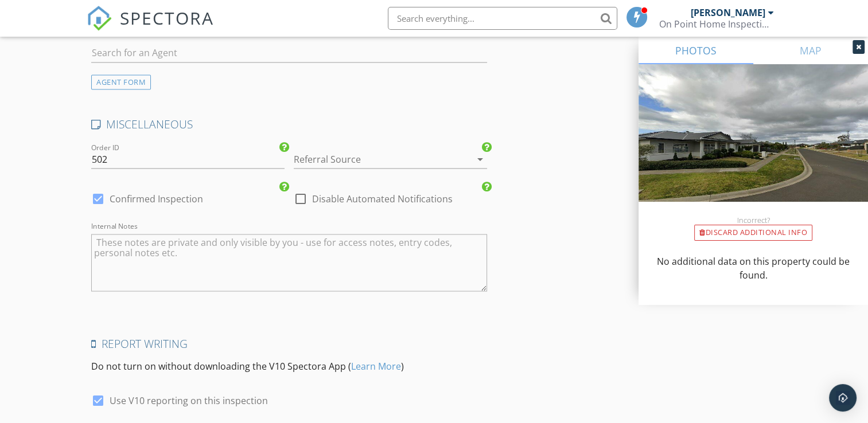
scroll to position [2119, 0]
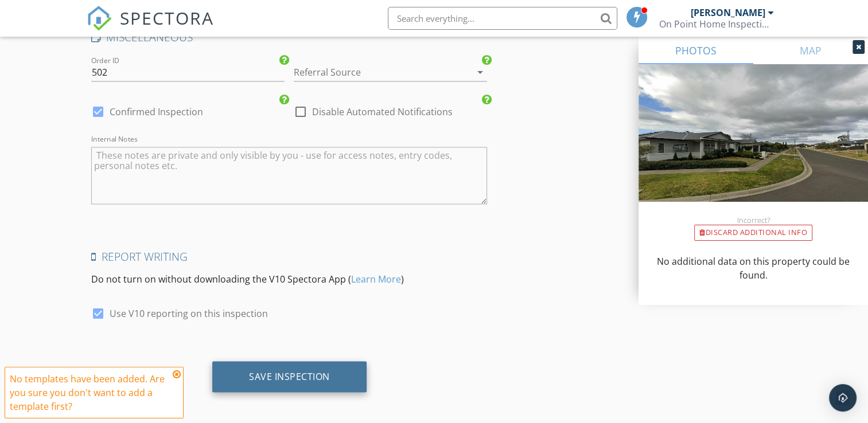
click at [299, 371] on div "Save Inspection" at bounding box center [289, 376] width 81 height 11
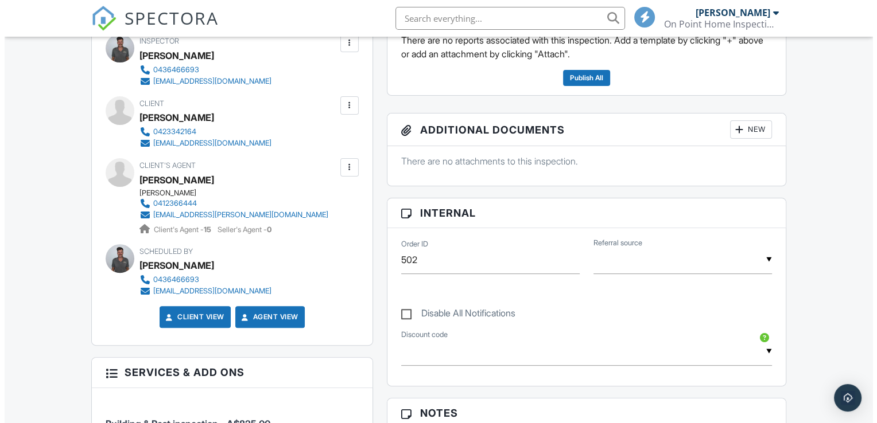
scroll to position [287, 0]
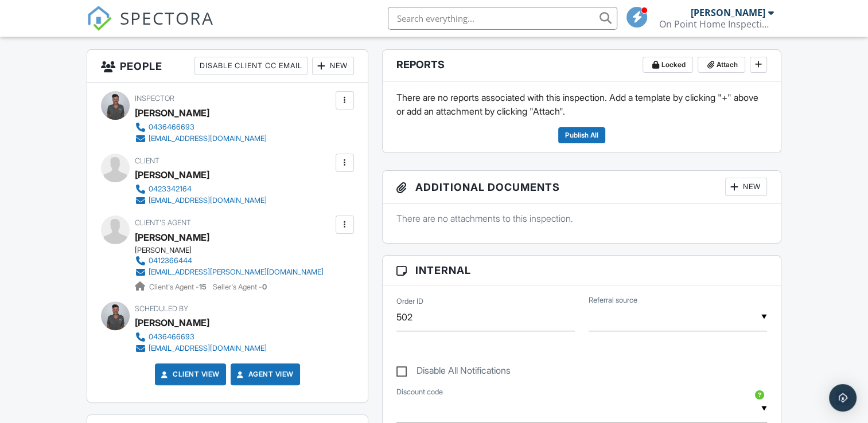
click at [748, 64] on span "Locked Attach" at bounding box center [705, 65] width 125 height 17
click at [755, 64] on icon at bounding box center [758, 64] width 7 height 8
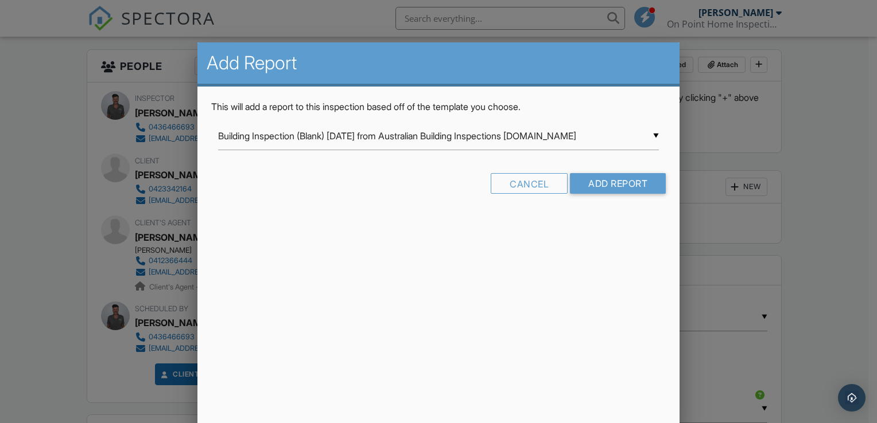
drag, startPoint x: 656, startPoint y: 132, endPoint x: 647, endPoint y: 134, distance: 8.9
click at [656, 132] on div "▼ Building Inspection (Blank) [DATE] from Australian Building Inspections [DOMA…" at bounding box center [438, 136] width 441 height 28
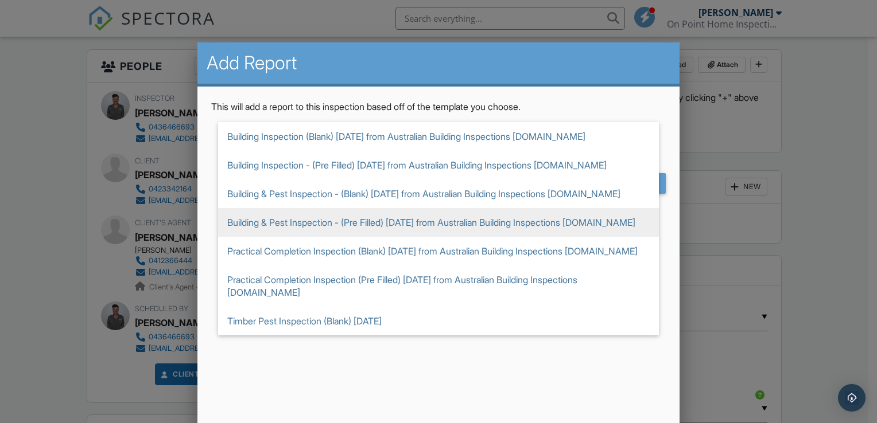
click at [354, 223] on span "Building & Pest Inspection - (Pre Filled) [DATE] from Australian Building Inspe…" at bounding box center [438, 222] width 441 height 29
type input "Building & Pest Inspection - (Pre Filled) [DATE] from Australian Building Inspe…"
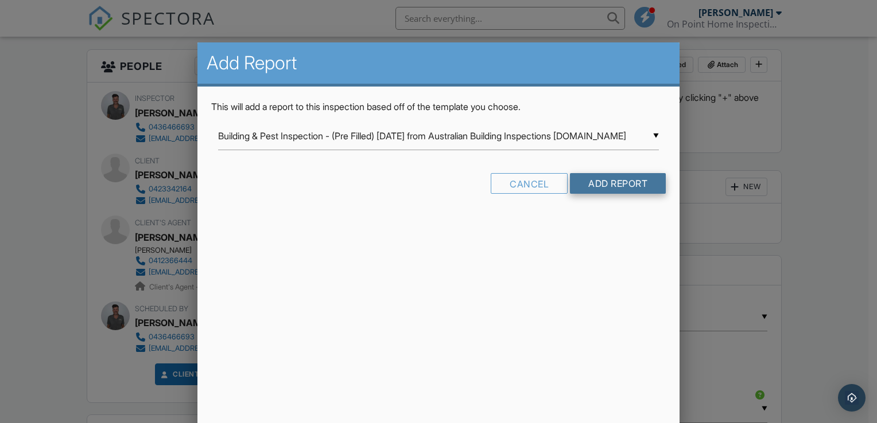
click at [609, 184] on input "Add Report" at bounding box center [618, 183] width 96 height 21
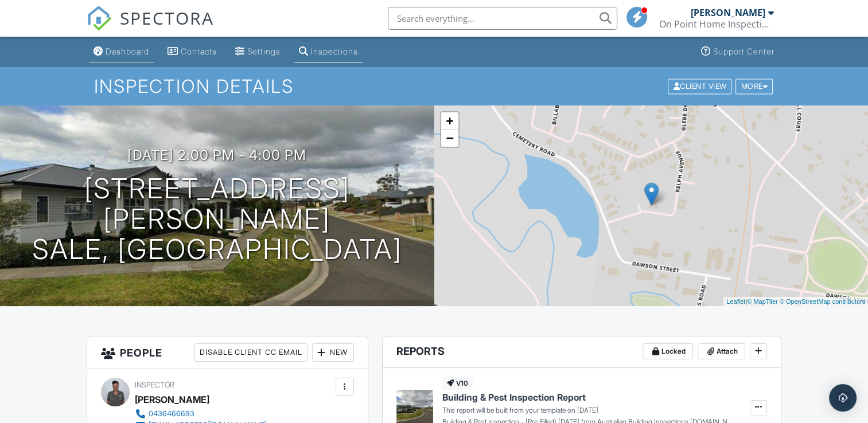
click at [131, 55] on div "Dashboard" at bounding box center [128, 51] width 44 height 10
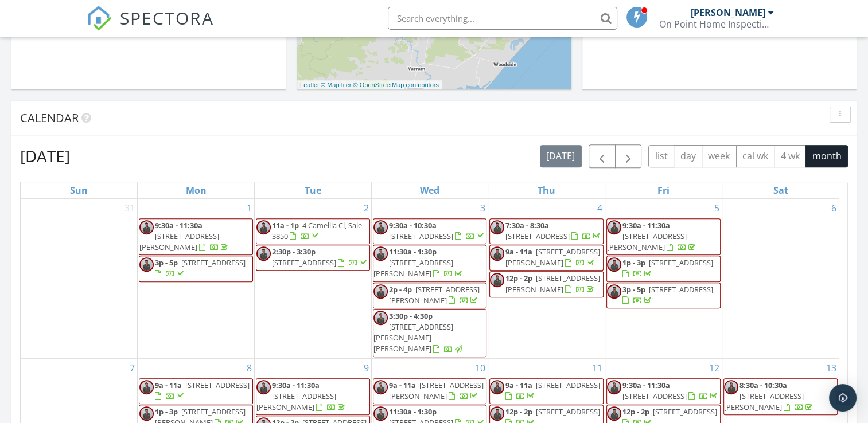
scroll to position [402, 0]
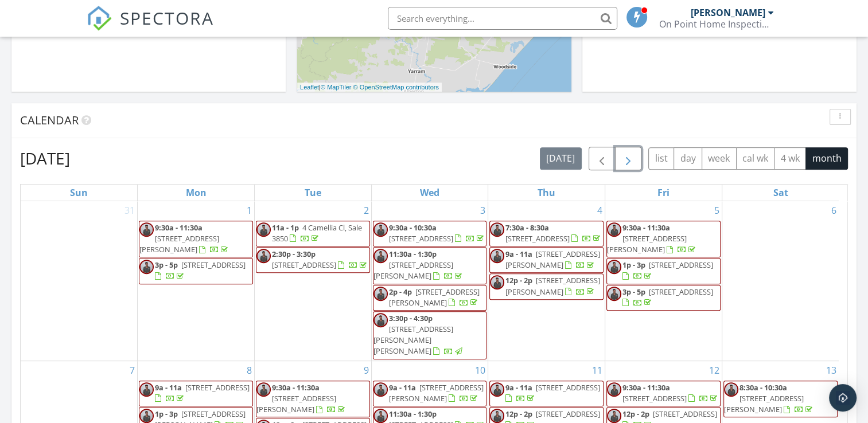
click at [627, 157] on span "button" at bounding box center [628, 159] width 14 height 14
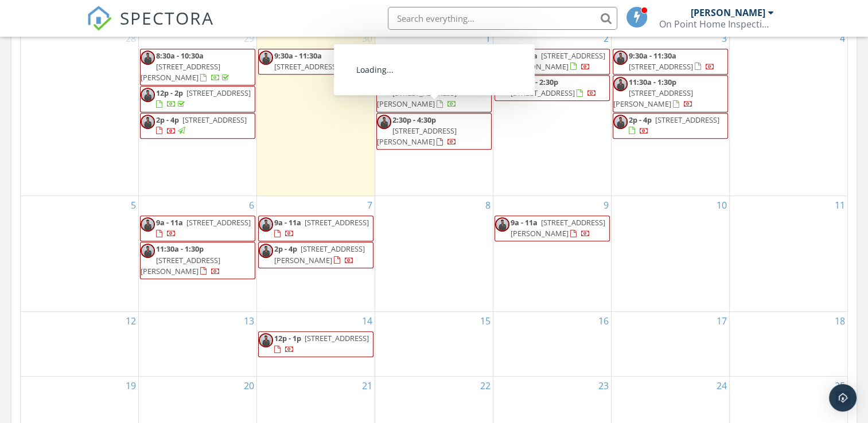
scroll to position [516, 0]
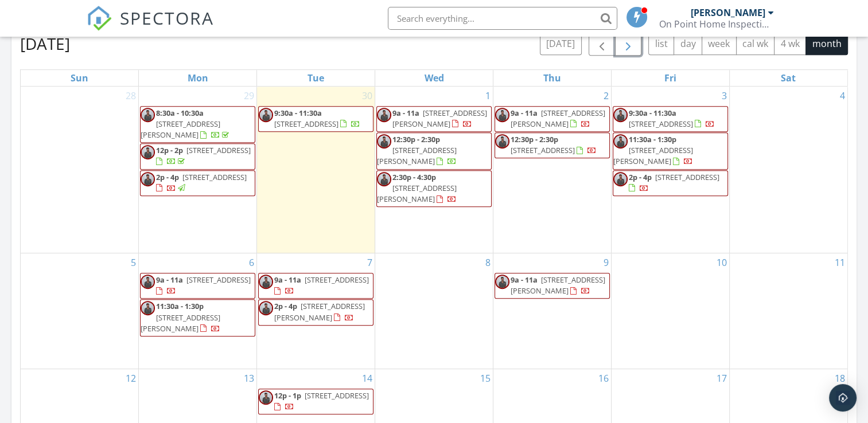
click at [359, 391] on span "12p - 1p 55 Princes Hwy, Sale 3850" at bounding box center [316, 402] width 114 height 22
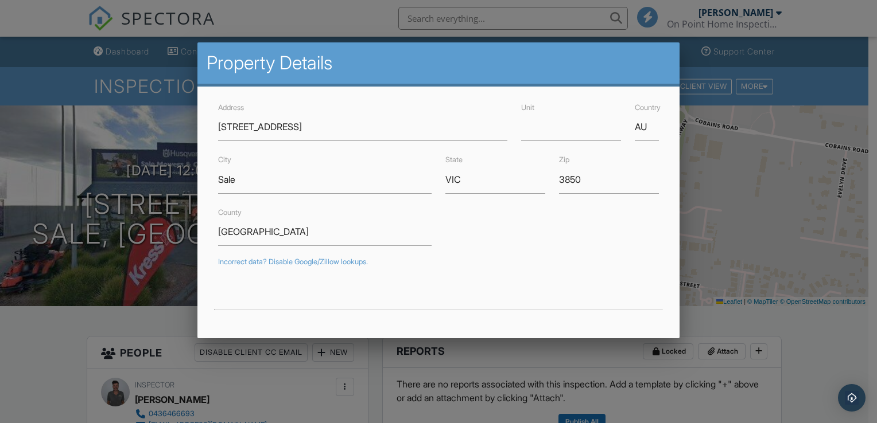
click at [537, 374] on div at bounding box center [438, 208] width 877 height 530
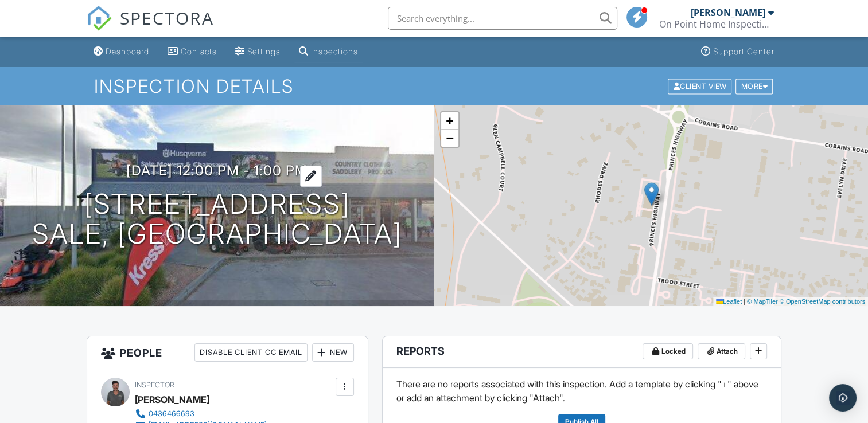
click at [315, 176] on div at bounding box center [311, 176] width 22 height 21
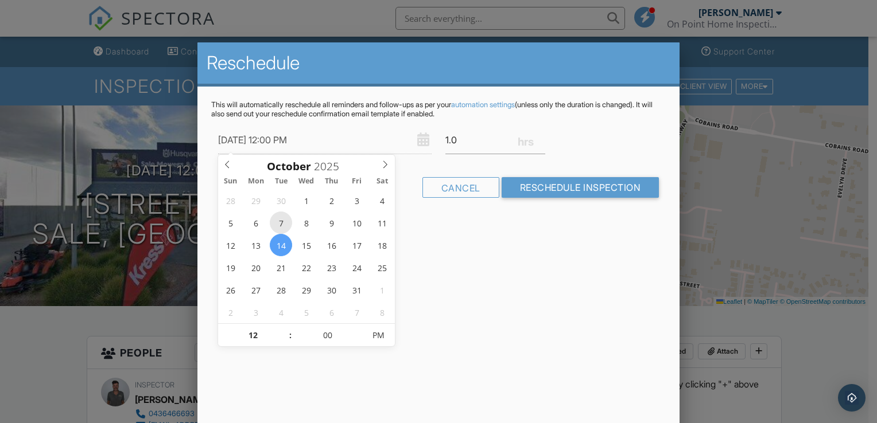
type input "07/10/2025 12:00 PM"
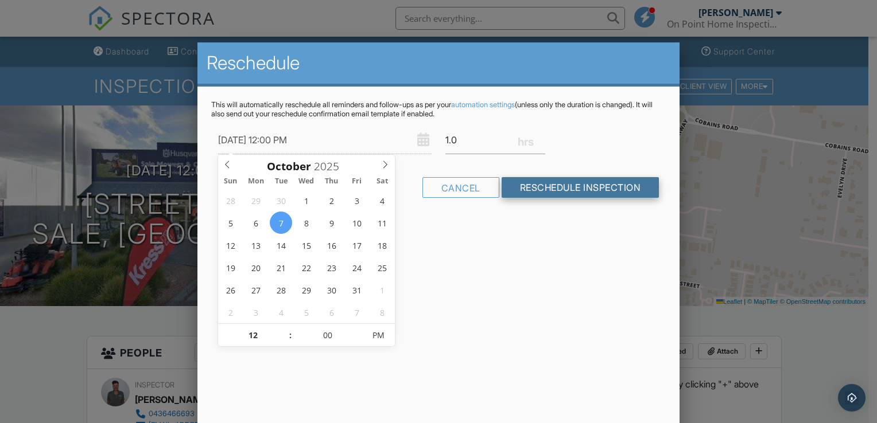
click at [594, 183] on input "Reschedule Inspection" at bounding box center [581, 187] width 158 height 21
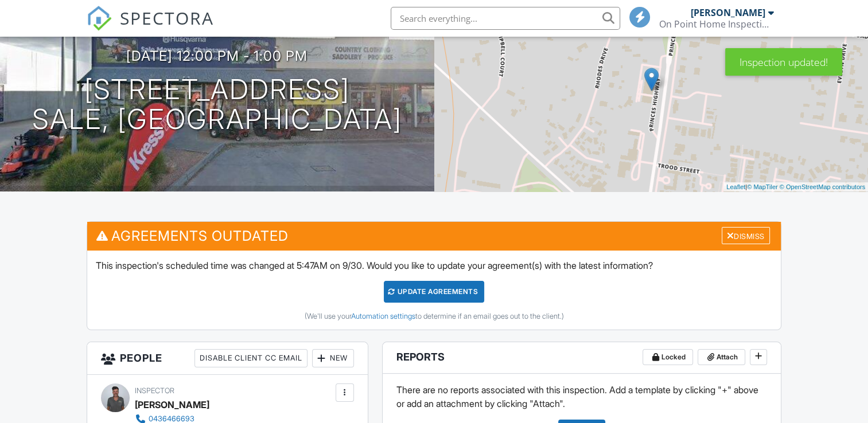
click at [435, 294] on div "Update Agreements" at bounding box center [434, 292] width 100 height 22
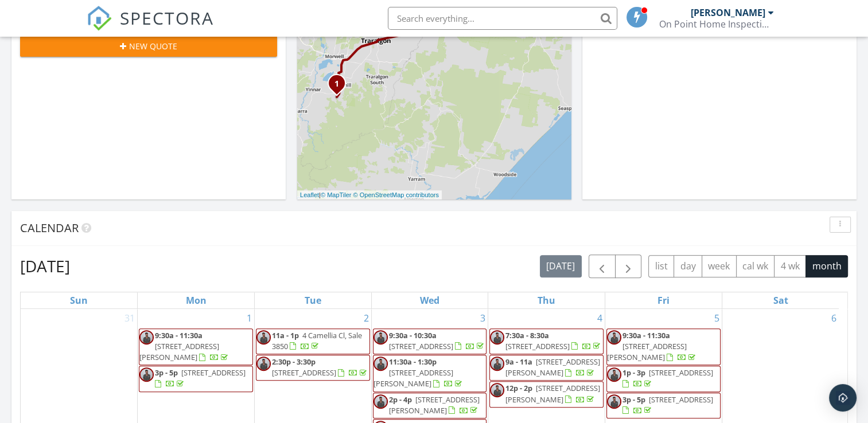
scroll to position [466, 0]
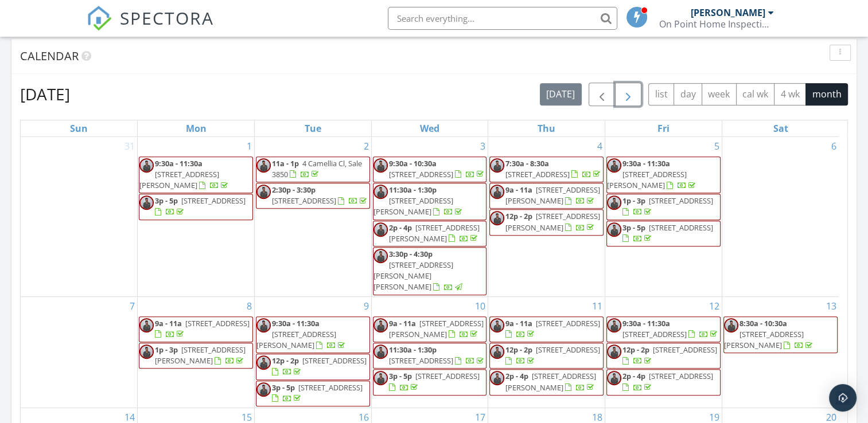
click at [633, 95] on span "button" at bounding box center [628, 95] width 14 height 14
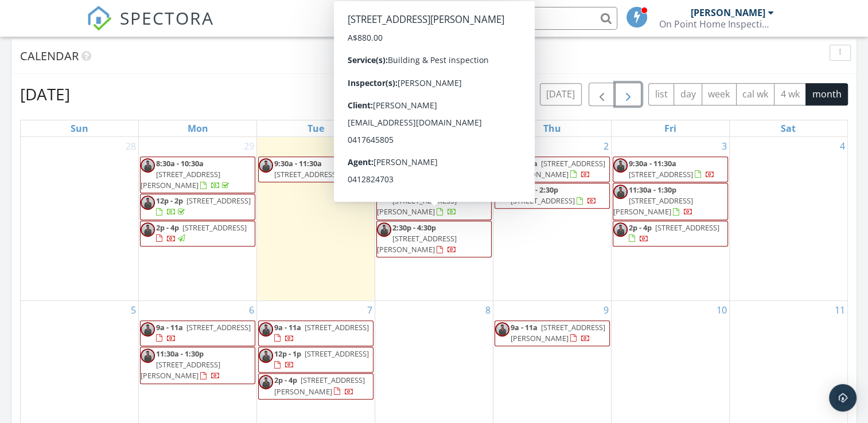
click at [444, 234] on span "[STREET_ADDRESS][PERSON_NAME]" at bounding box center [417, 244] width 80 height 21
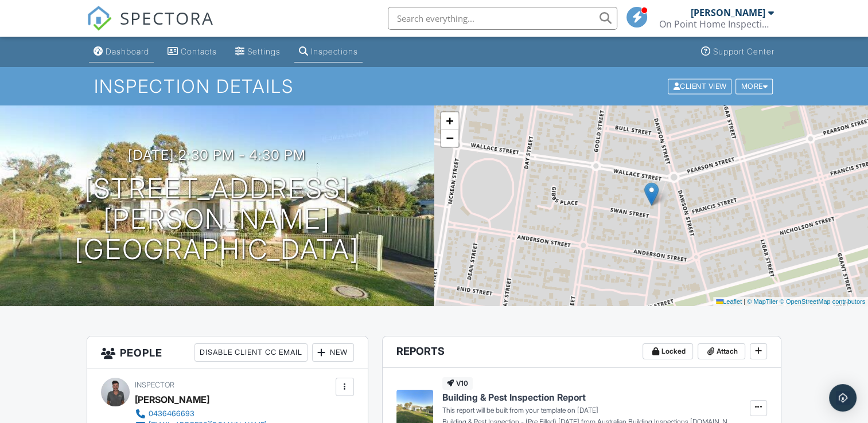
click at [122, 55] on div "Dashboard" at bounding box center [128, 51] width 44 height 10
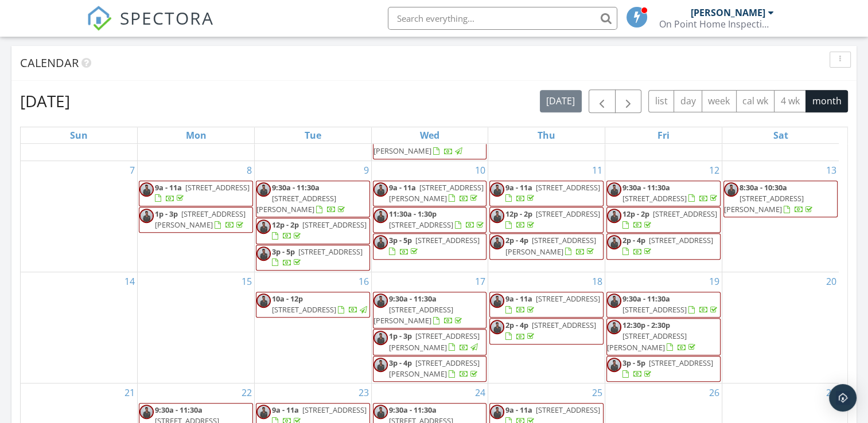
scroll to position [746, 0]
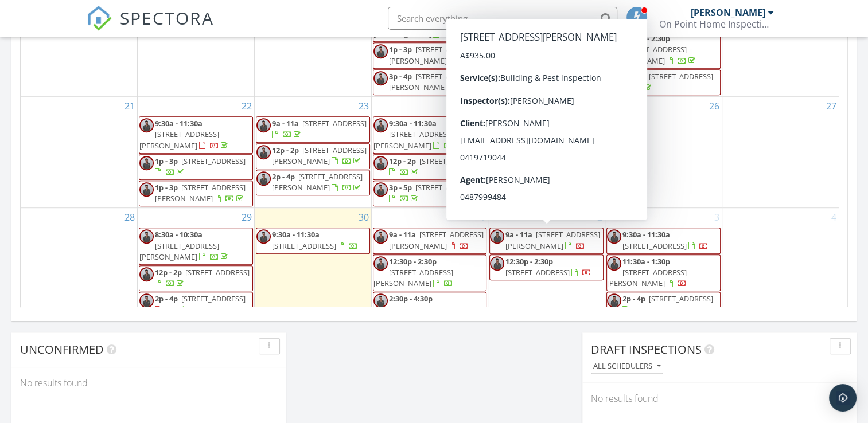
click at [562, 240] on span "9a - 11a [STREET_ADDRESS][PERSON_NAME]" at bounding box center [546, 241] width 113 height 22
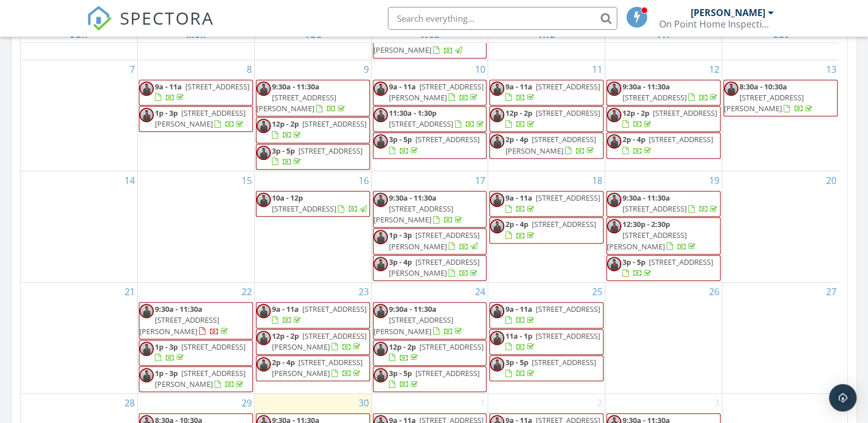
scroll to position [689, 0]
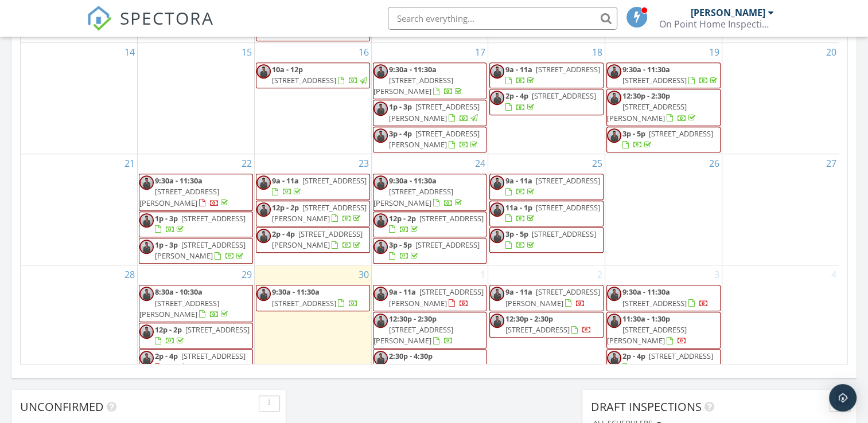
click at [655, 294] on span "9:30a - 11:30a" at bounding box center [647, 292] width 48 height 10
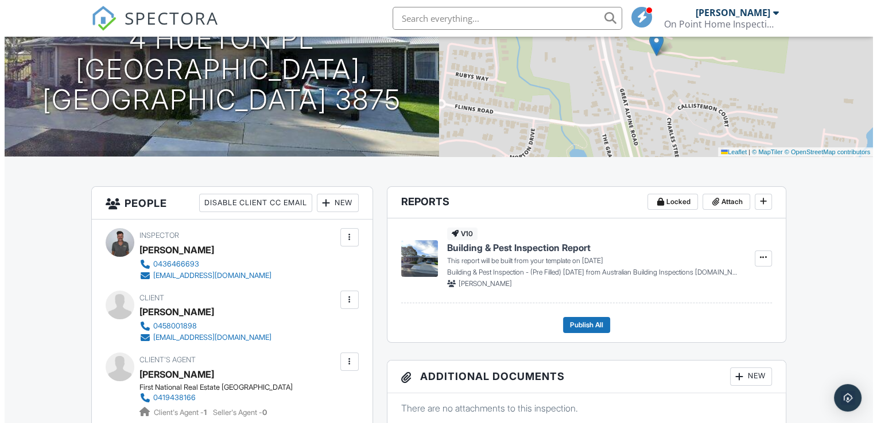
scroll to position [230, 0]
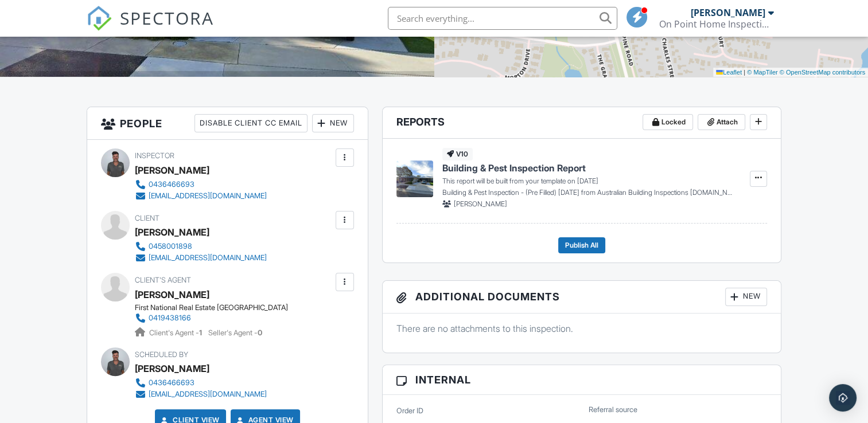
click at [340, 222] on div at bounding box center [344, 220] width 11 height 11
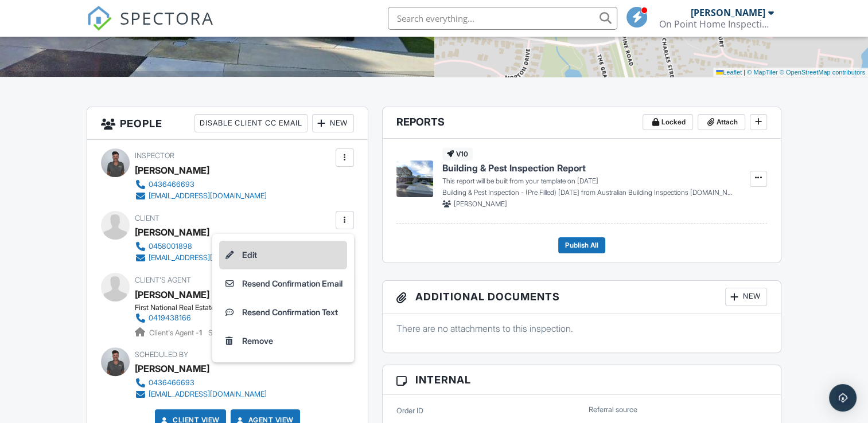
click at [261, 254] on li "Edit" at bounding box center [283, 255] width 128 height 29
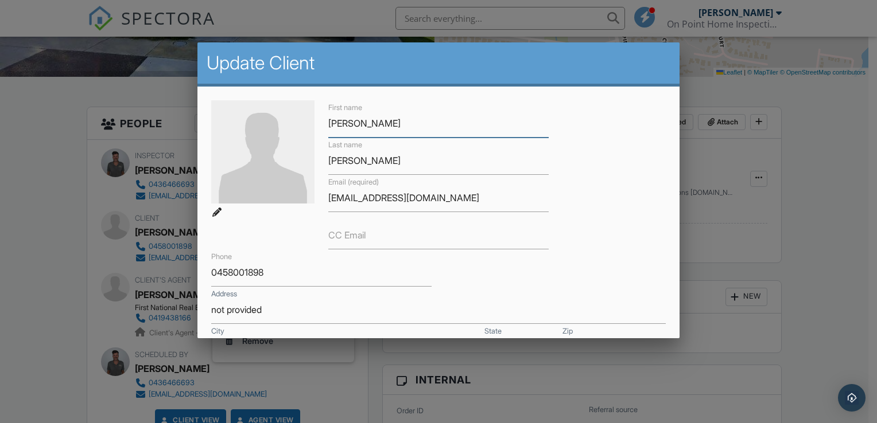
scroll to position [172, 0]
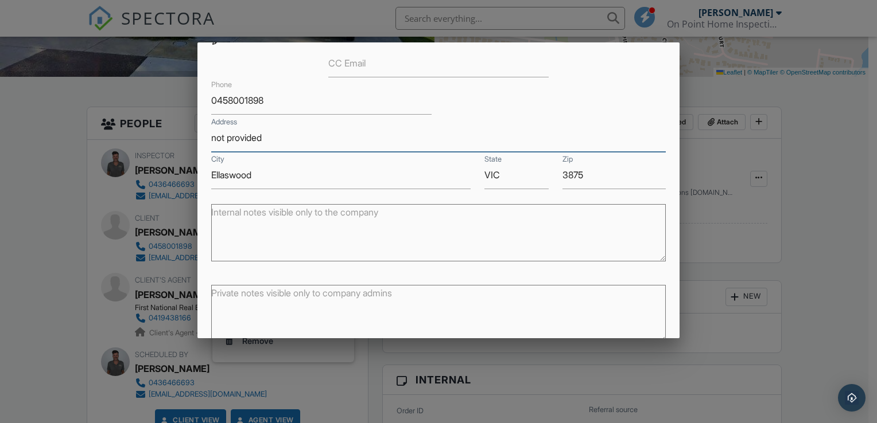
drag, startPoint x: 285, startPoint y: 127, endPoint x: 204, endPoint y: 131, distance: 80.4
click at [204, 131] on div "Address not provided" at bounding box center [438, 138] width 468 height 28
type input "[STREET_ADDRESS][PERSON_NAME]"
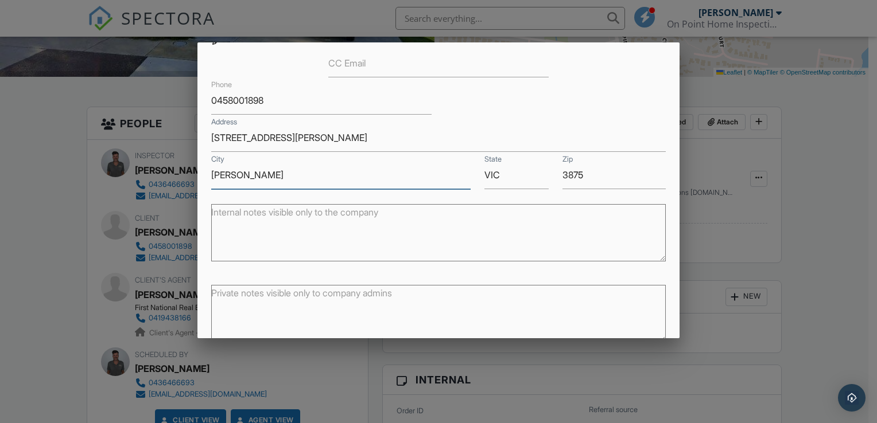
type input "Nicholson"
type input "VIC"
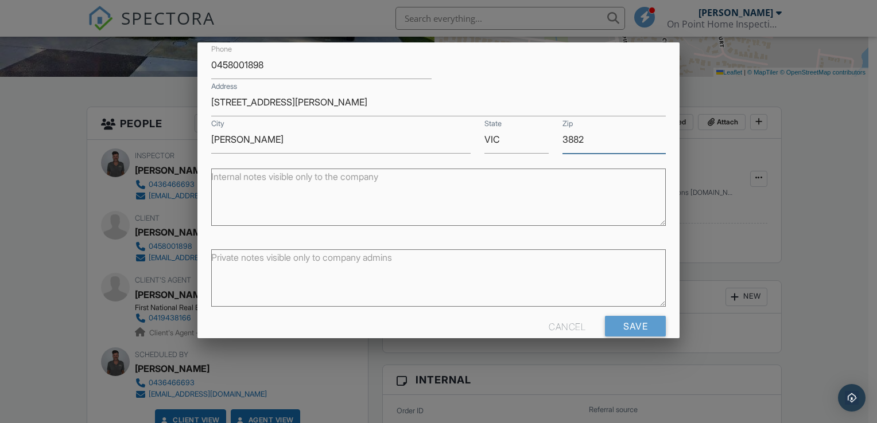
scroll to position [227, 0]
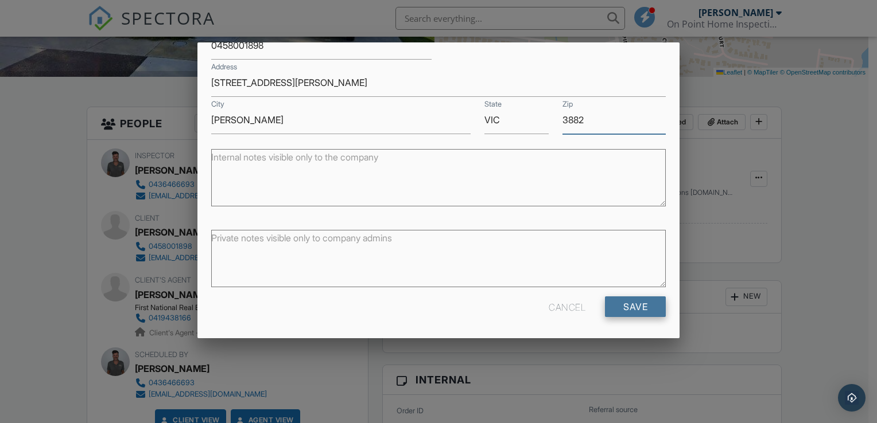
type input "3882"
click at [626, 302] on input "Save" at bounding box center [635, 307] width 61 height 21
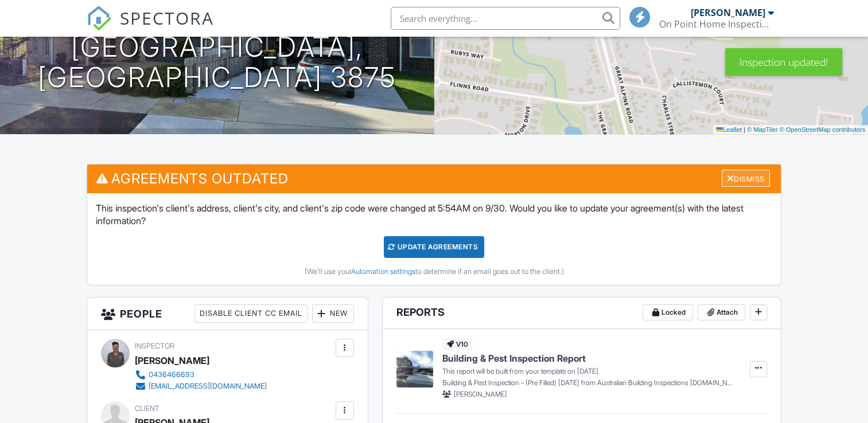
click at [732, 177] on div "Dismiss" at bounding box center [746, 179] width 48 height 18
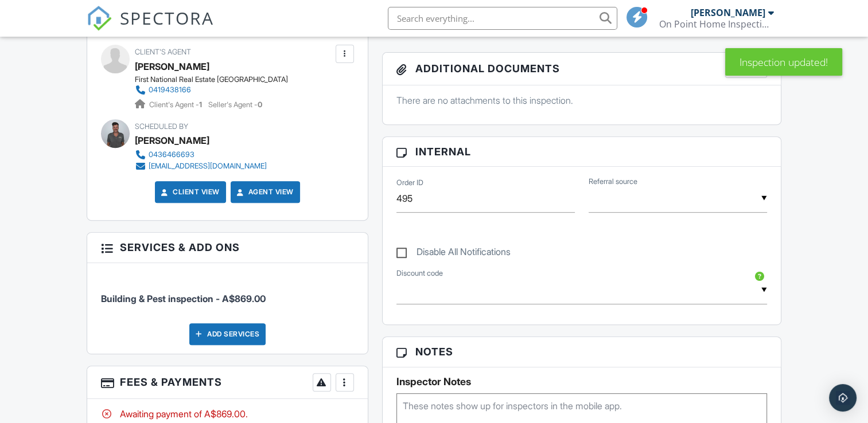
scroll to position [631, 0]
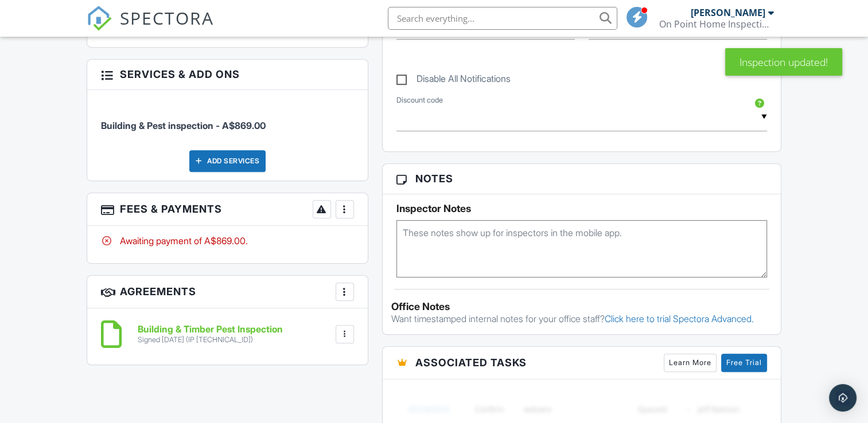
click at [349, 332] on div at bounding box center [344, 334] width 11 height 11
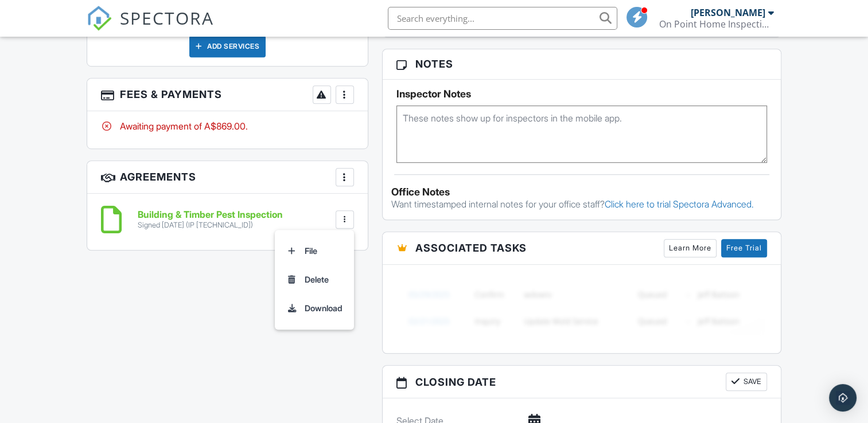
scroll to position [689, 0]
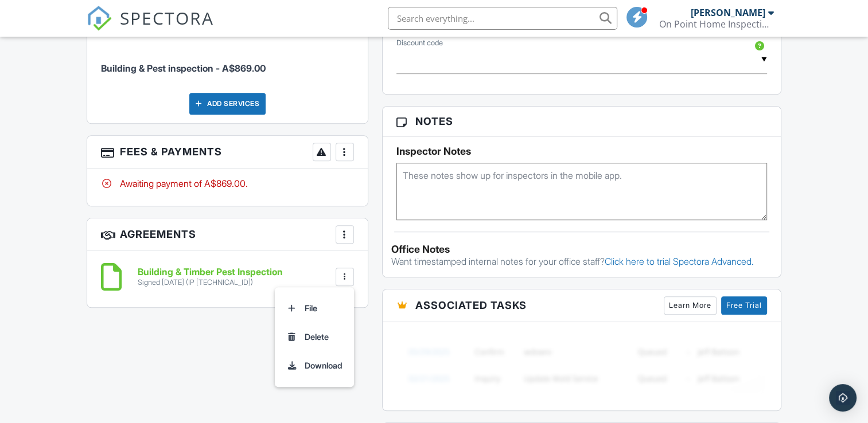
click at [344, 238] on div at bounding box center [344, 234] width 11 height 11
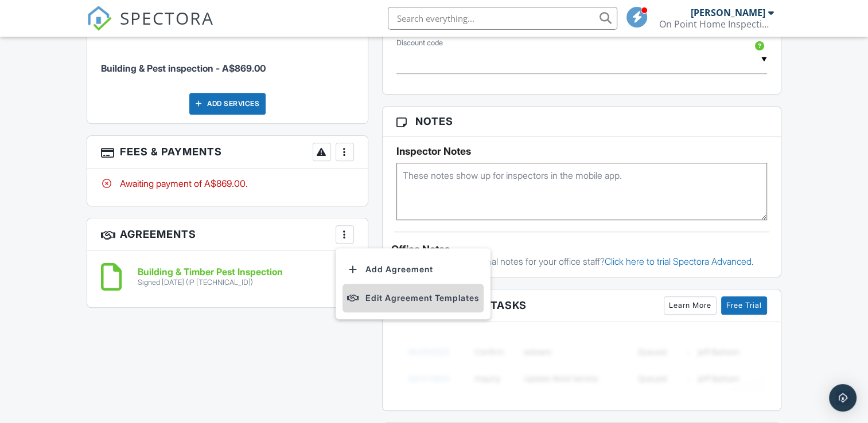
click at [371, 297] on li "Edit Agreement Templates" at bounding box center [413, 298] width 141 height 29
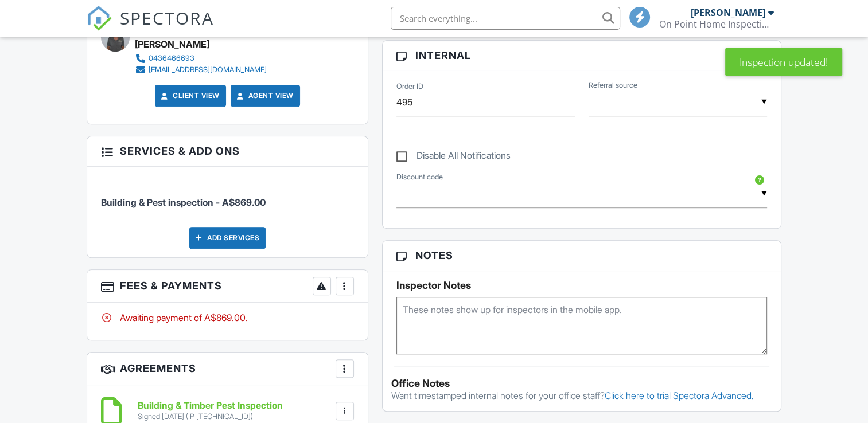
scroll to position [914, 0]
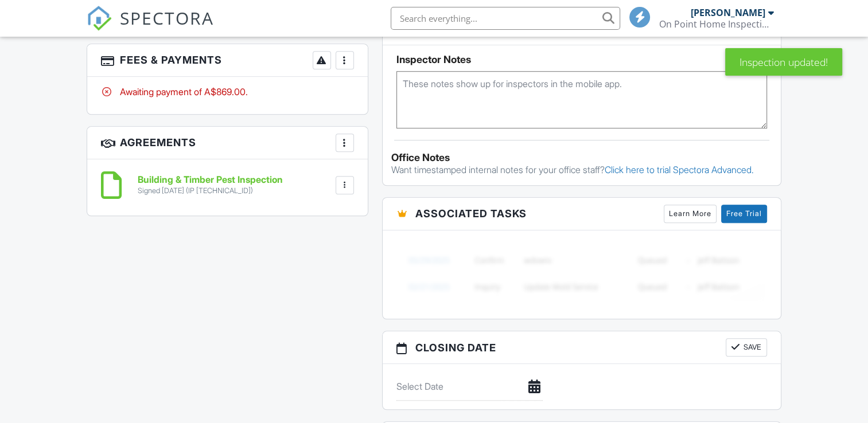
click at [344, 183] on div at bounding box center [344, 185] width 11 height 11
click at [243, 188] on div "Signed [DATE] (IP [TECHNICAL_ID])" at bounding box center [210, 190] width 145 height 9
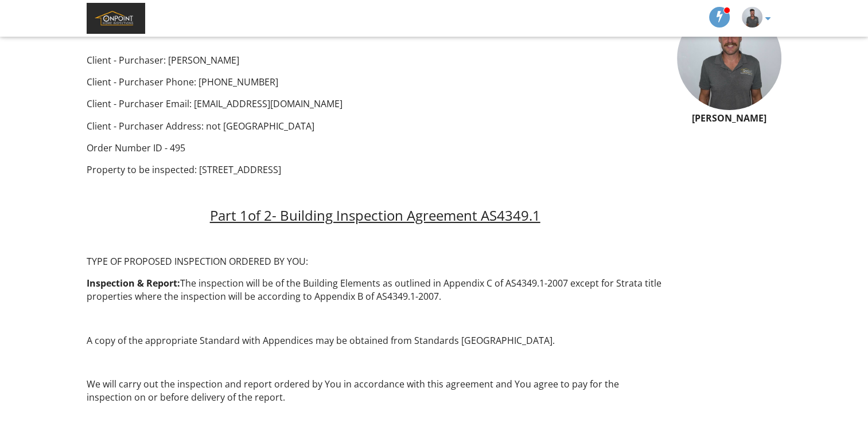
scroll to position [115, 0]
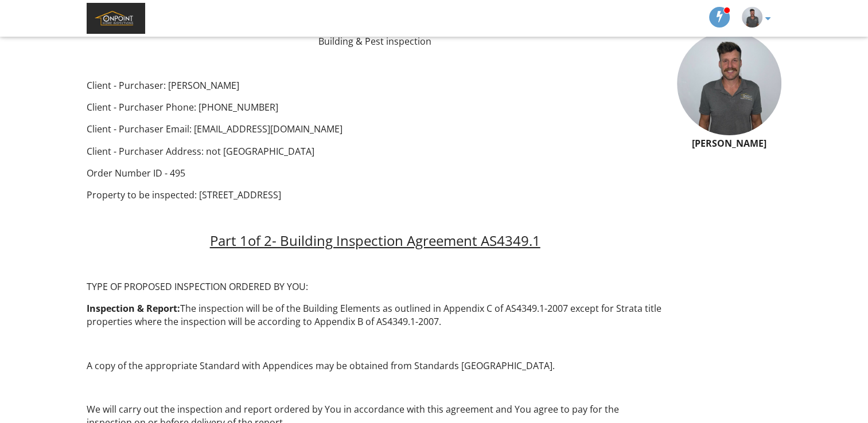
drag, startPoint x: 310, startPoint y: 149, endPoint x: 262, endPoint y: 151, distance: 47.7
click at [262, 151] on p "Client - Purchaser Address: not [GEOGRAPHIC_DATA]" at bounding box center [375, 151] width 577 height 13
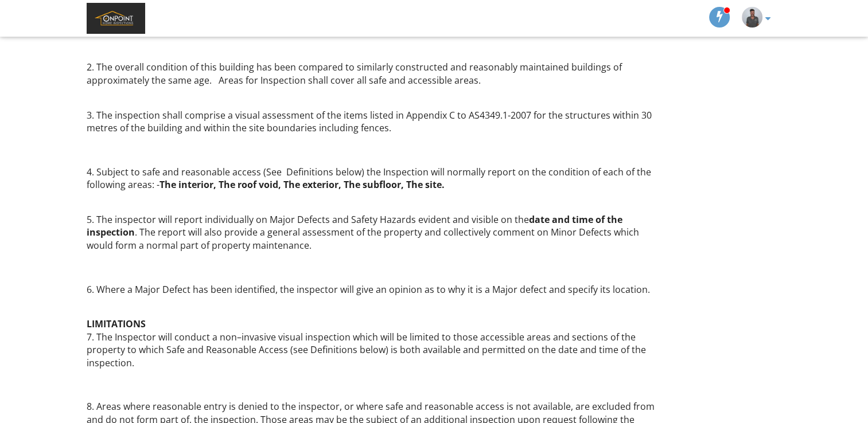
scroll to position [287, 0]
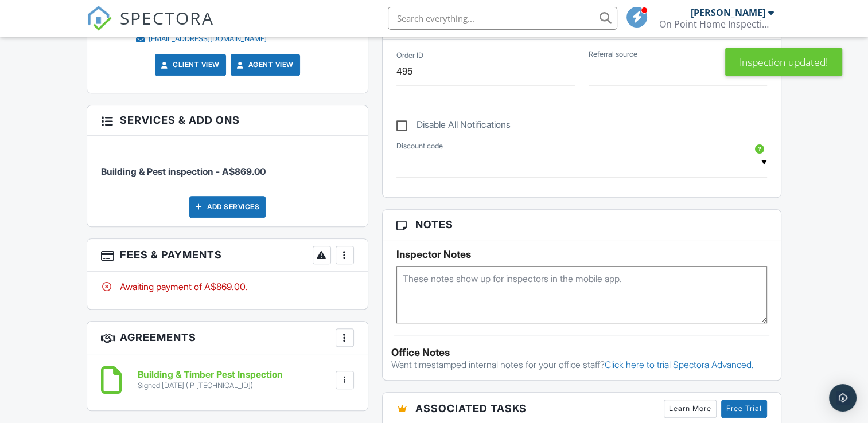
click at [346, 337] on div at bounding box center [344, 337] width 11 height 11
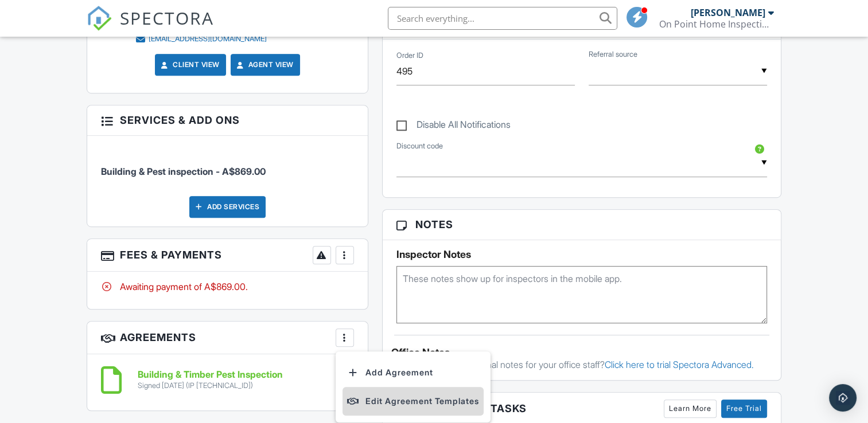
click at [379, 398] on li "Edit Agreement Templates" at bounding box center [413, 401] width 141 height 29
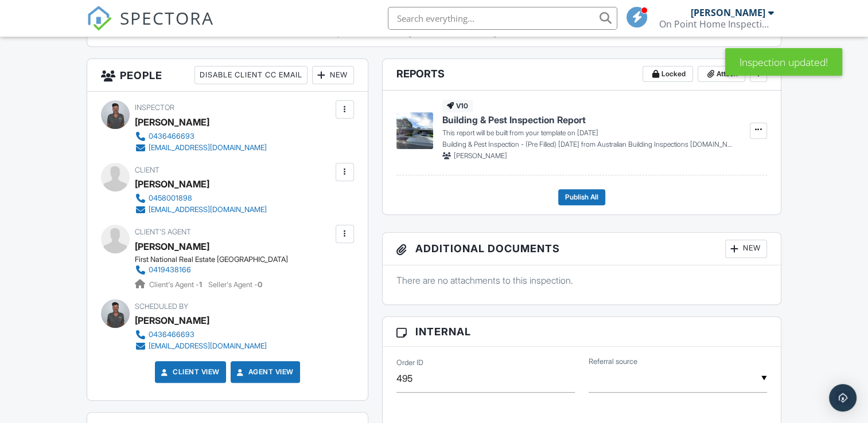
scroll to position [195, 0]
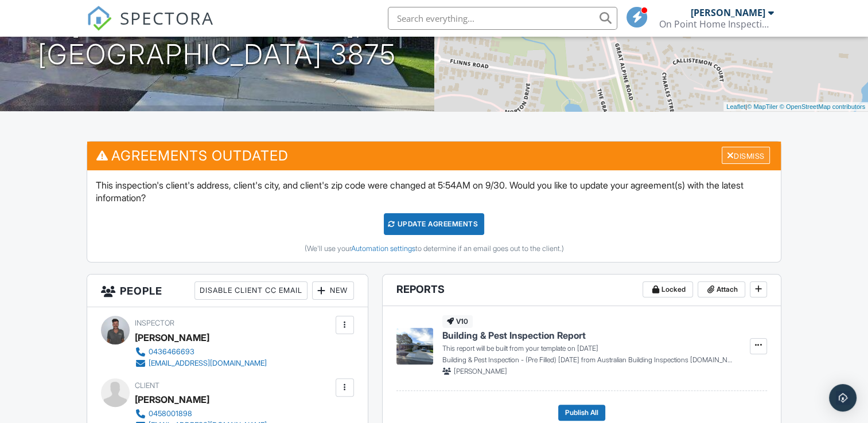
click at [744, 150] on div "Dismiss" at bounding box center [746, 156] width 48 height 18
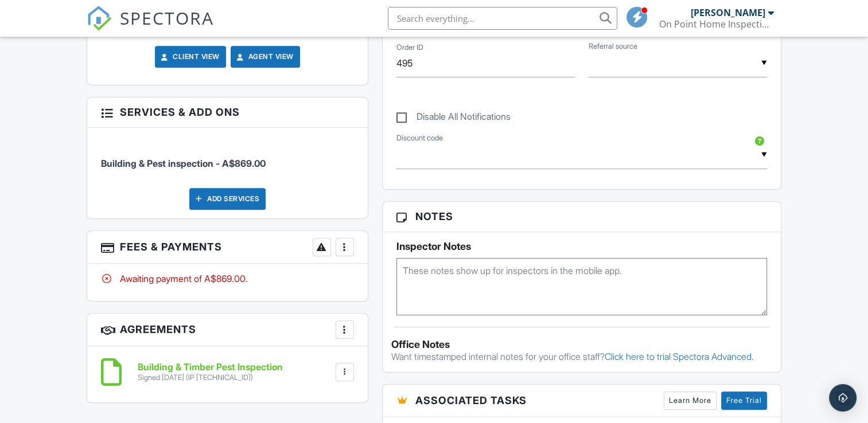
scroll to position [712, 0]
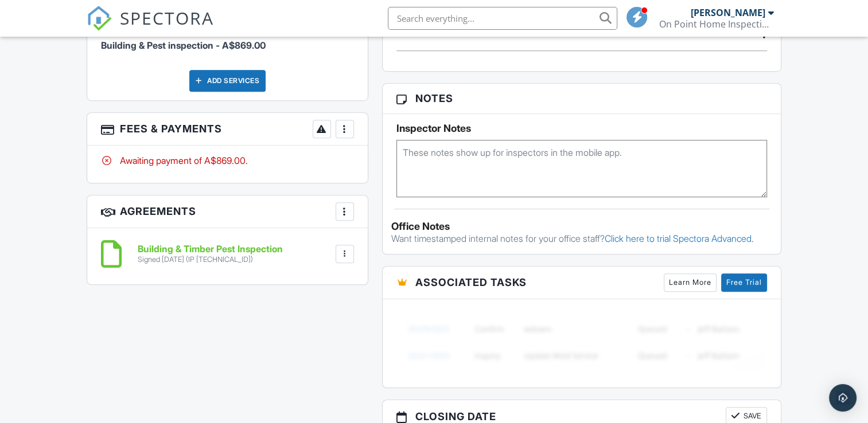
click at [348, 209] on div at bounding box center [344, 211] width 11 height 11
click at [234, 196] on h3 "Agreements More Add Agreement Edit Agreement Templates" at bounding box center [227, 212] width 280 height 33
click at [181, 246] on h6 "Building & Timber Pest Inspection" at bounding box center [210, 249] width 145 height 10
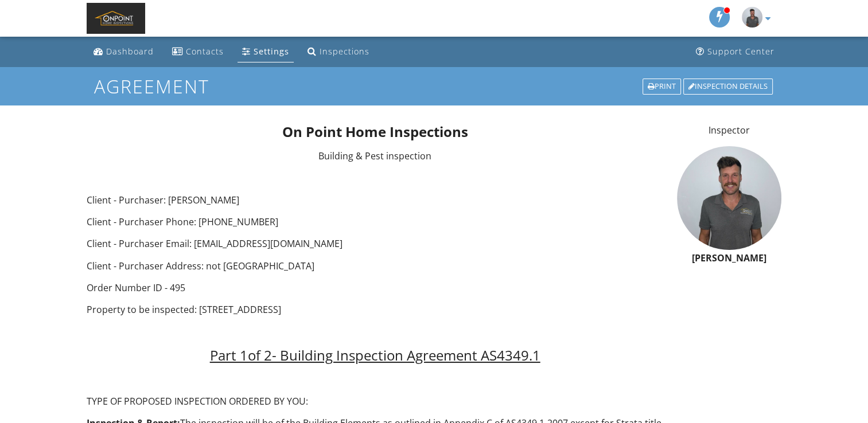
click at [279, 310] on p "Property to be inspected: 4 Hueton Pl, Lucknow, VIC 3875" at bounding box center [375, 310] width 577 height 13
click at [303, 260] on p "Client - Purchaser Address: not provided, Ellaswood VIC 3875" at bounding box center [375, 266] width 577 height 13
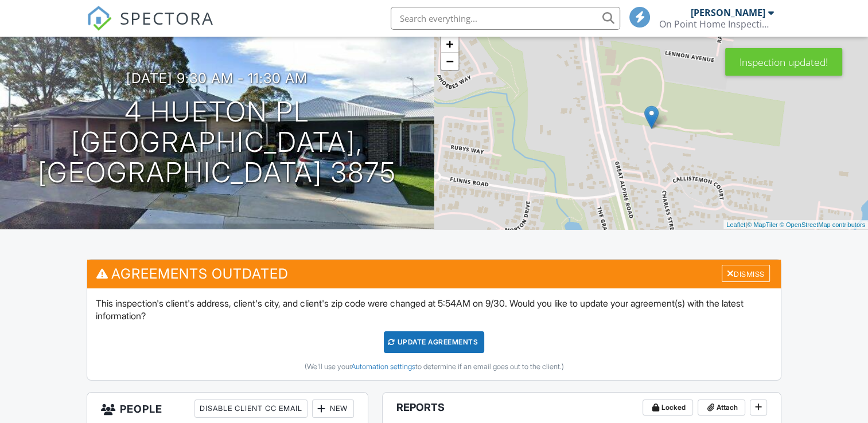
scroll to position [34, 0]
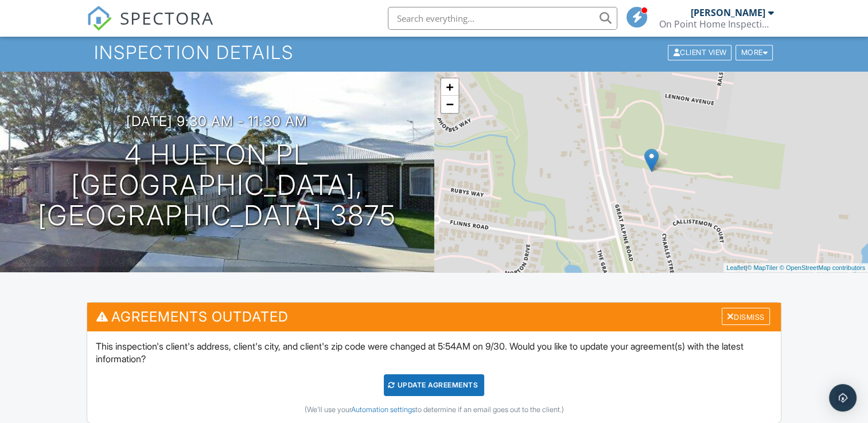
click at [422, 390] on div "Update Agreements" at bounding box center [434, 386] width 100 height 22
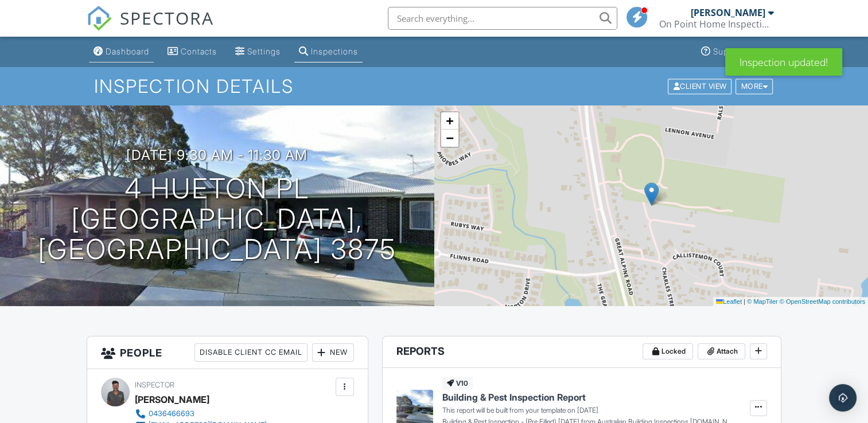
click at [133, 54] on div "Dashboard" at bounding box center [128, 51] width 44 height 10
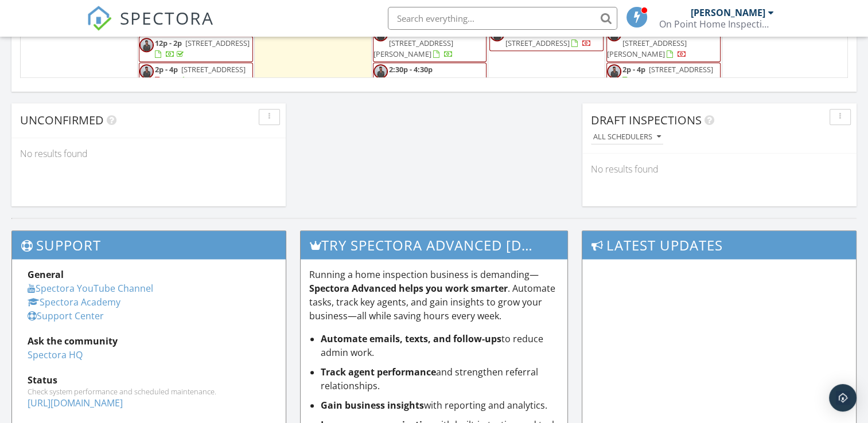
scroll to position [861, 0]
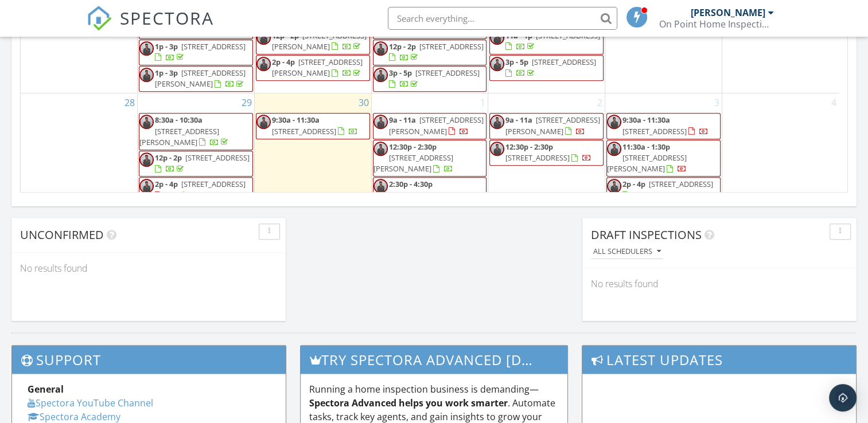
click at [642, 126] on span "4 Hueton Pl, Lucknow 3875" at bounding box center [655, 131] width 64 height 10
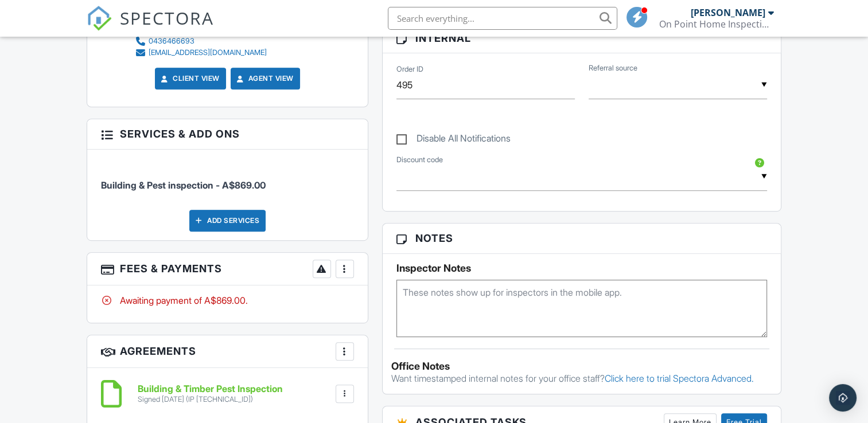
scroll to position [689, 0]
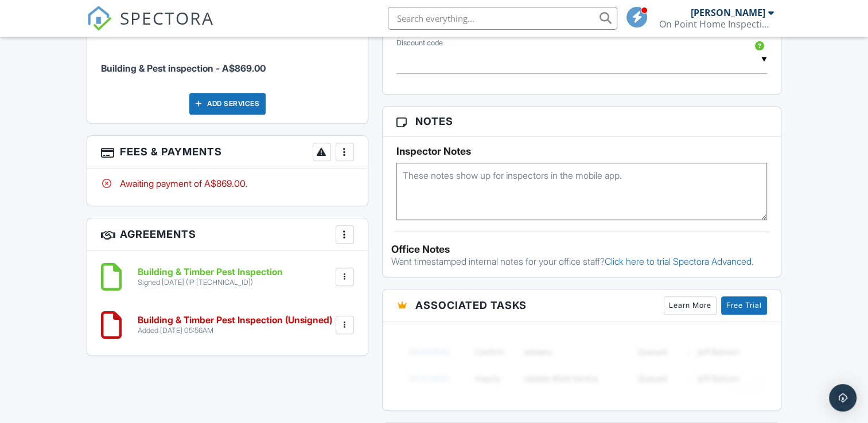
click at [348, 150] on div at bounding box center [344, 151] width 11 height 11
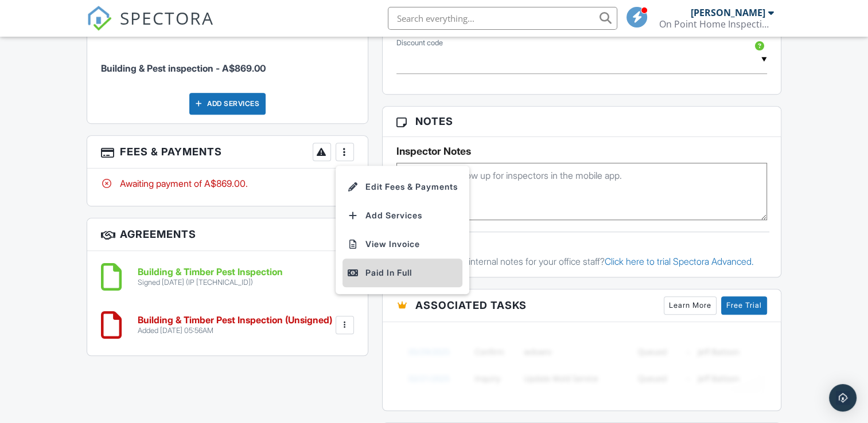
click at [378, 275] on div "Paid In Full" at bounding box center [402, 273] width 111 height 14
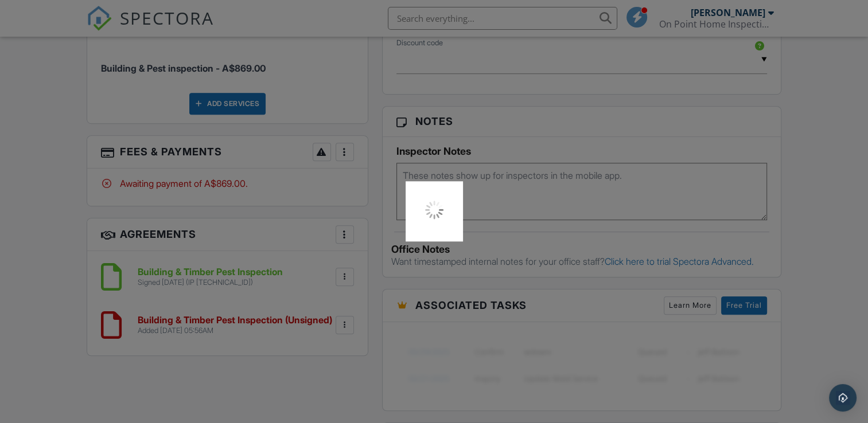
click at [248, 277] on div at bounding box center [434, 211] width 868 height 423
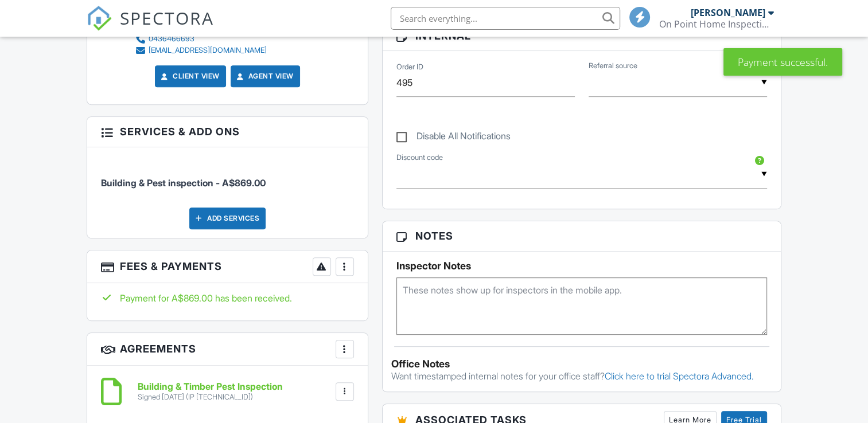
scroll to position [823, 0]
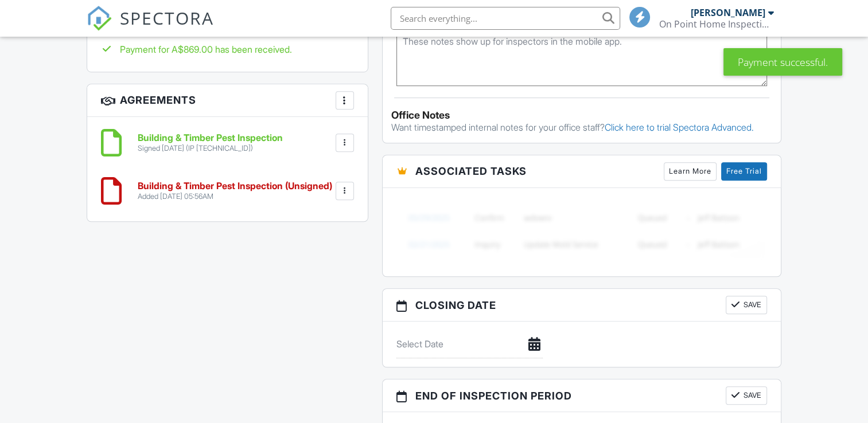
click at [183, 144] on div "Signed [DATE] (IP [TECHNICAL_ID])" at bounding box center [210, 148] width 145 height 9
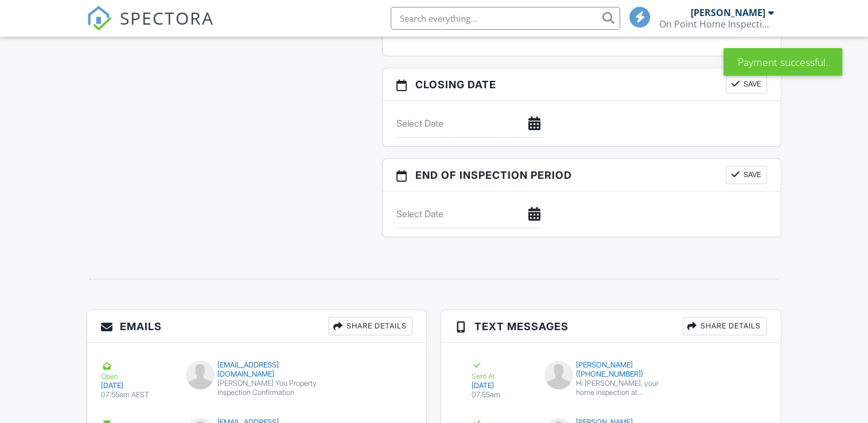
scroll to position [837, 0]
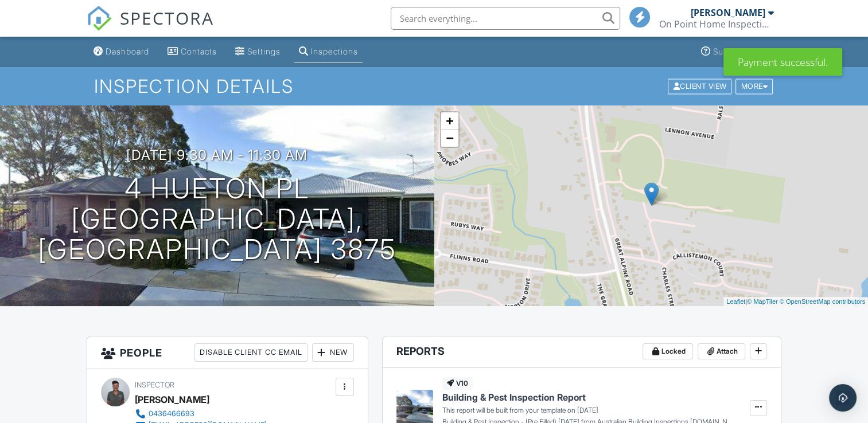
drag, startPoint x: 116, startPoint y: 54, endPoint x: 134, endPoint y: 64, distance: 20.3
click at [116, 54] on div "Dashboard" at bounding box center [128, 51] width 44 height 10
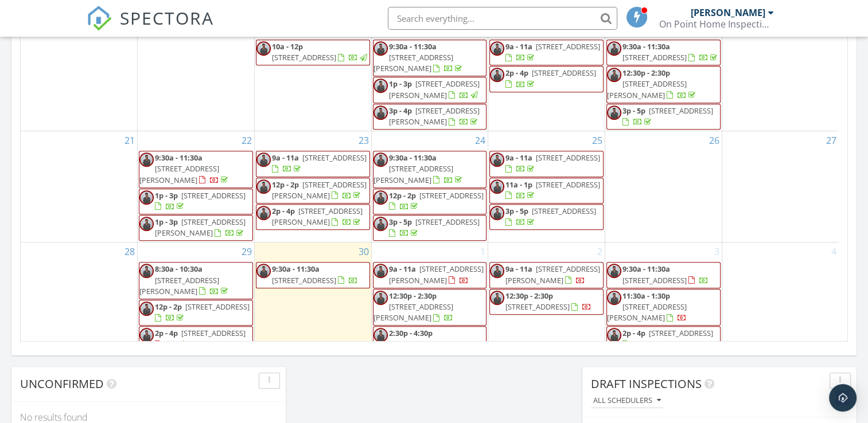
scroll to position [746, 0]
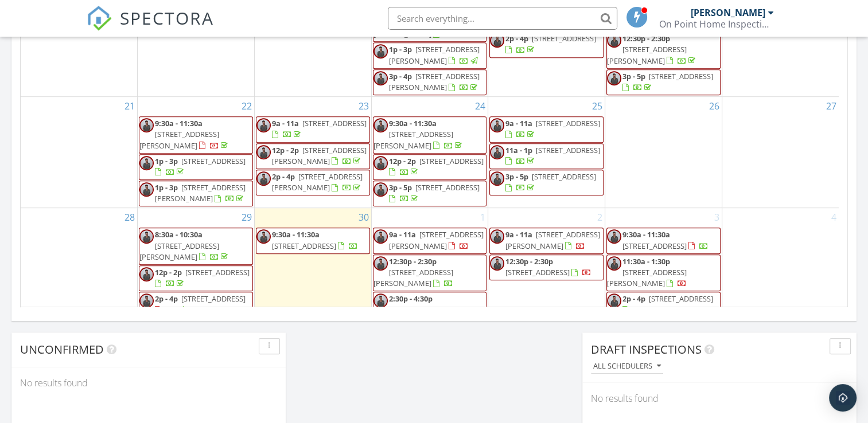
click at [687, 267] on span "41 Moroney St, Bairnsdale 3875" at bounding box center [647, 277] width 80 height 21
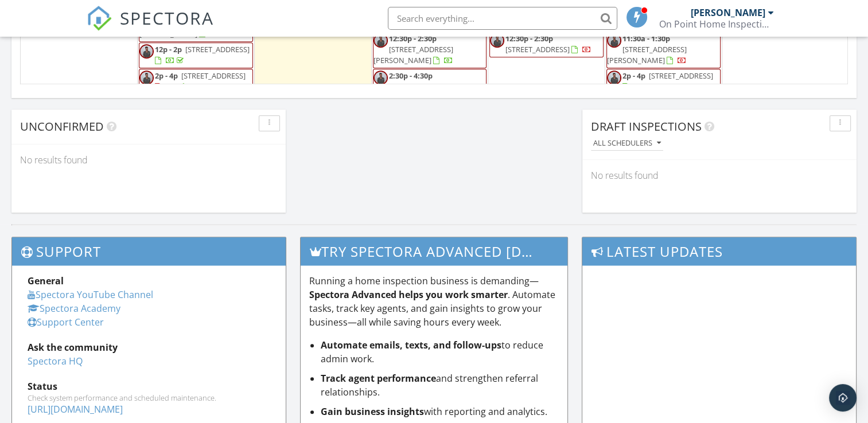
scroll to position [868, 0]
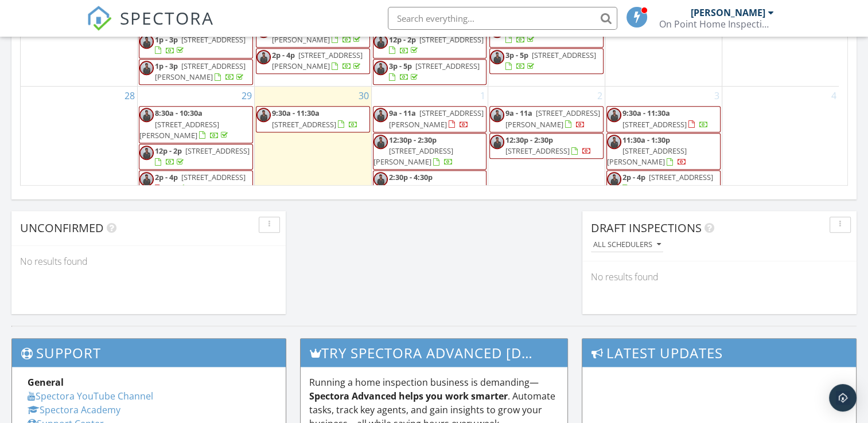
click at [659, 172] on span "23 Cardinal Dr, Eagle Point 3878" at bounding box center [681, 177] width 64 height 10
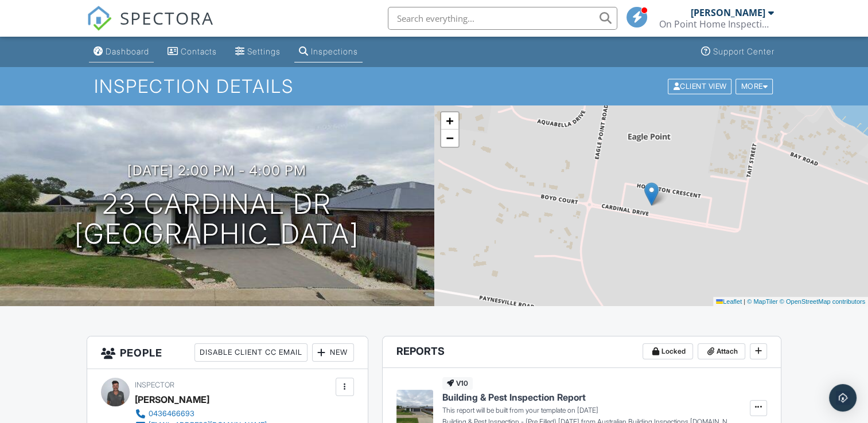
click at [119, 48] on div "Dashboard" at bounding box center [128, 51] width 44 height 10
